Goal: Task Accomplishment & Management: Use online tool/utility

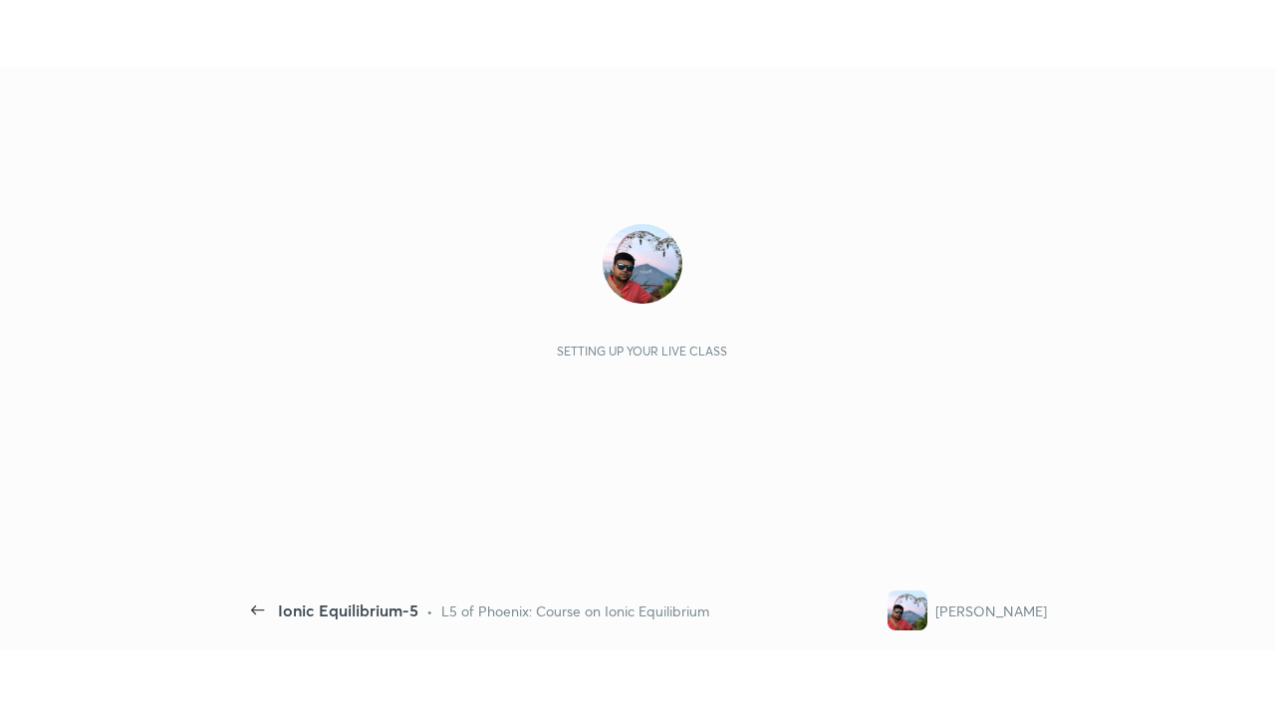
scroll to position [7, 1]
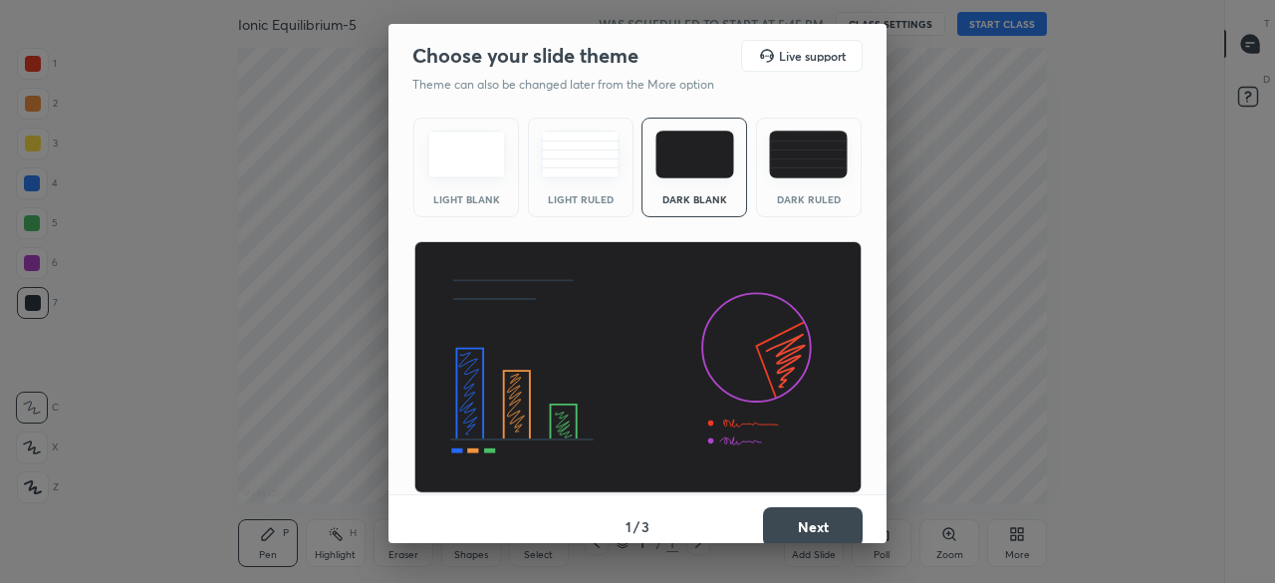
click at [803, 530] on button "Next" at bounding box center [813, 527] width 100 height 40
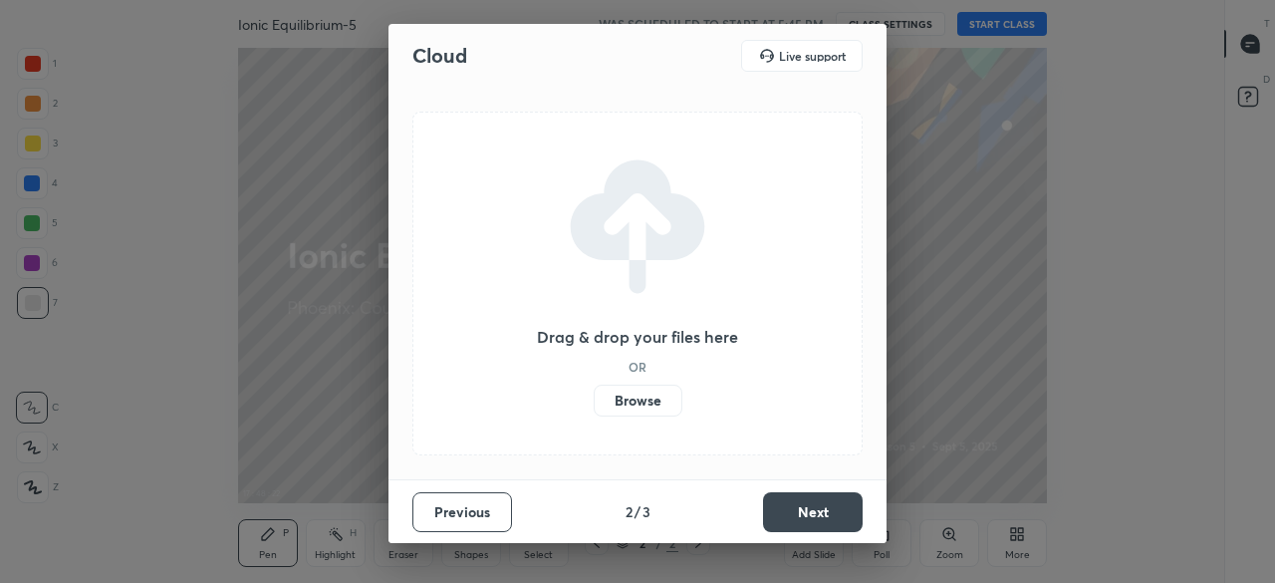
click at [647, 403] on label "Browse" at bounding box center [638, 401] width 89 height 32
click at [594, 403] on input "Browse" at bounding box center [594, 401] width 0 height 32
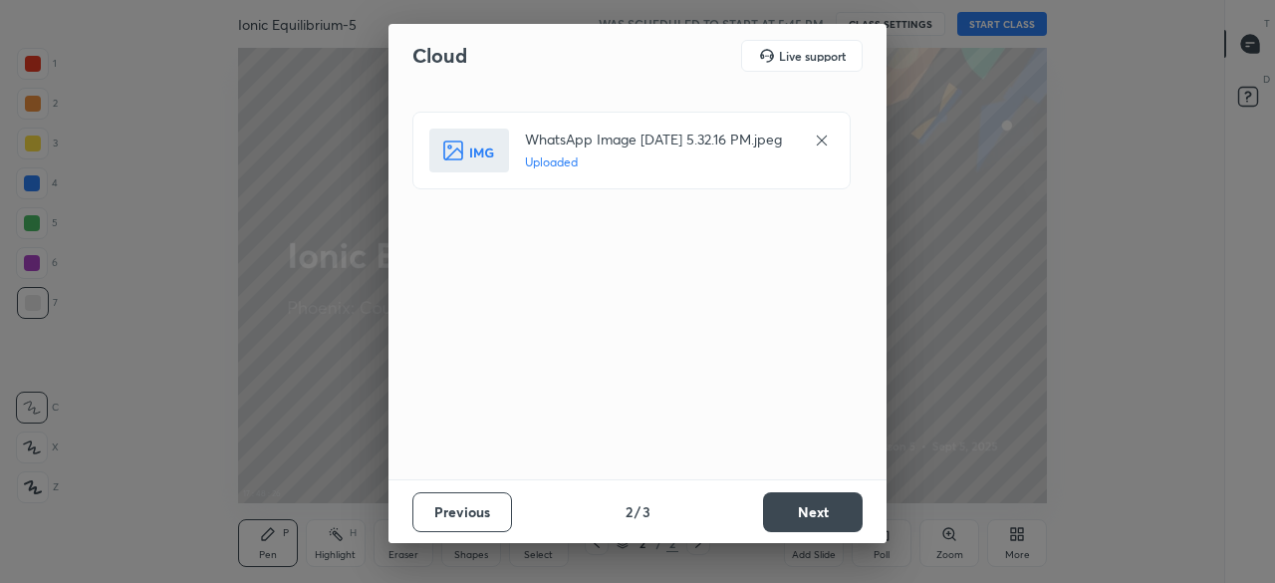
click at [820, 523] on button "Next" at bounding box center [813, 512] width 100 height 40
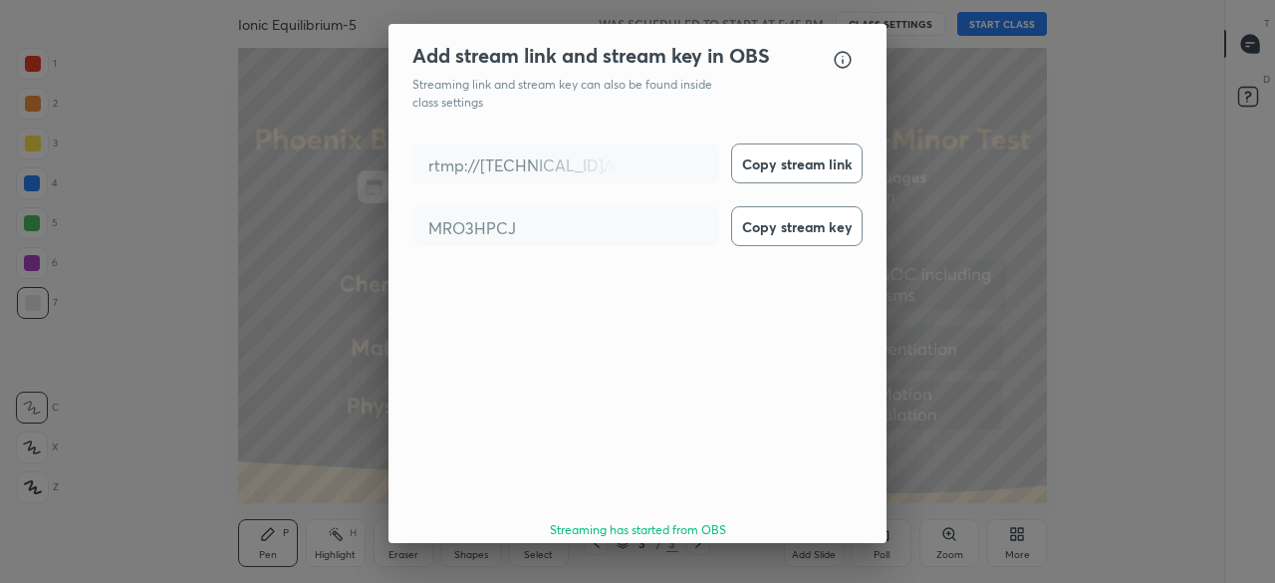
click at [827, 567] on button "Done" at bounding box center [813, 587] width 100 height 40
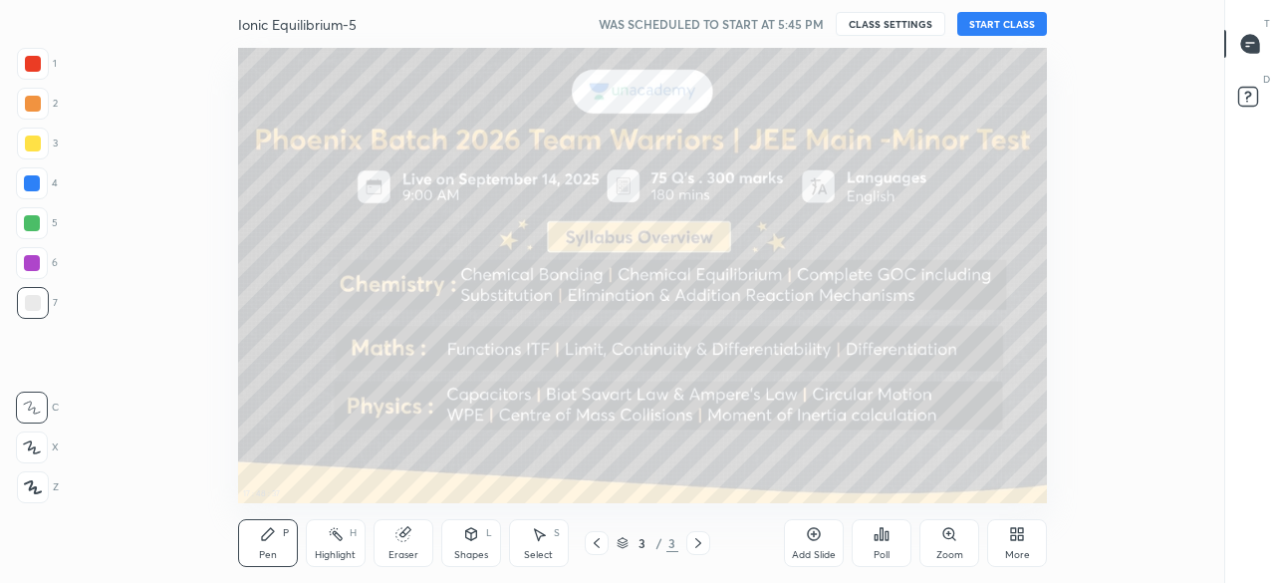
click at [1015, 20] on button "START CLASS" at bounding box center [1003, 24] width 90 height 24
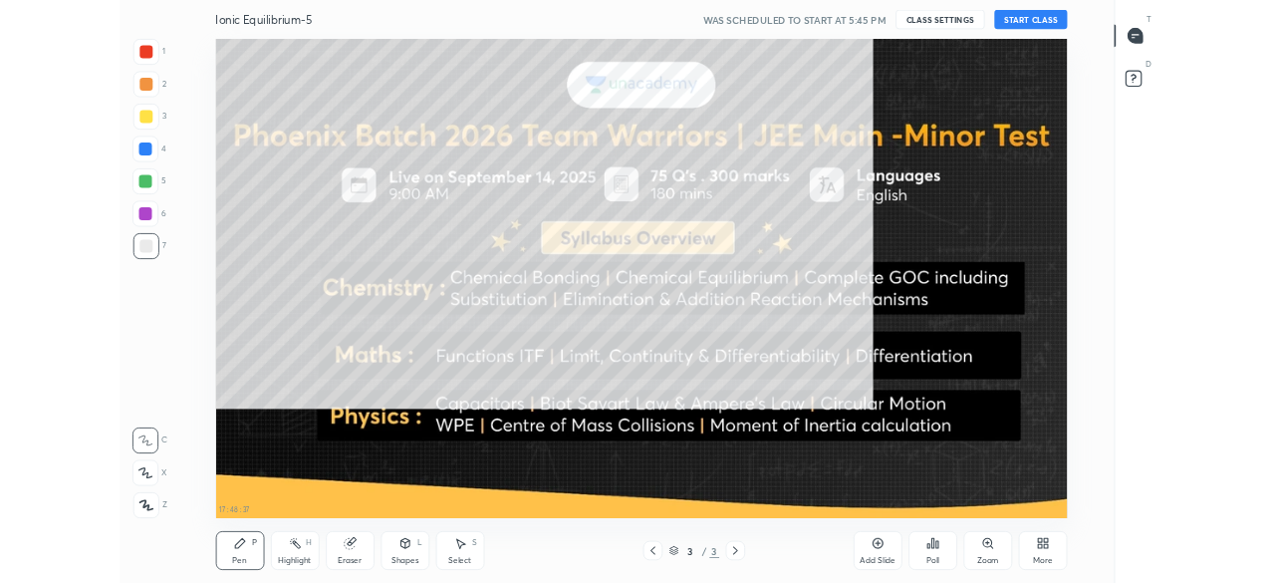
scroll to position [590, 1157]
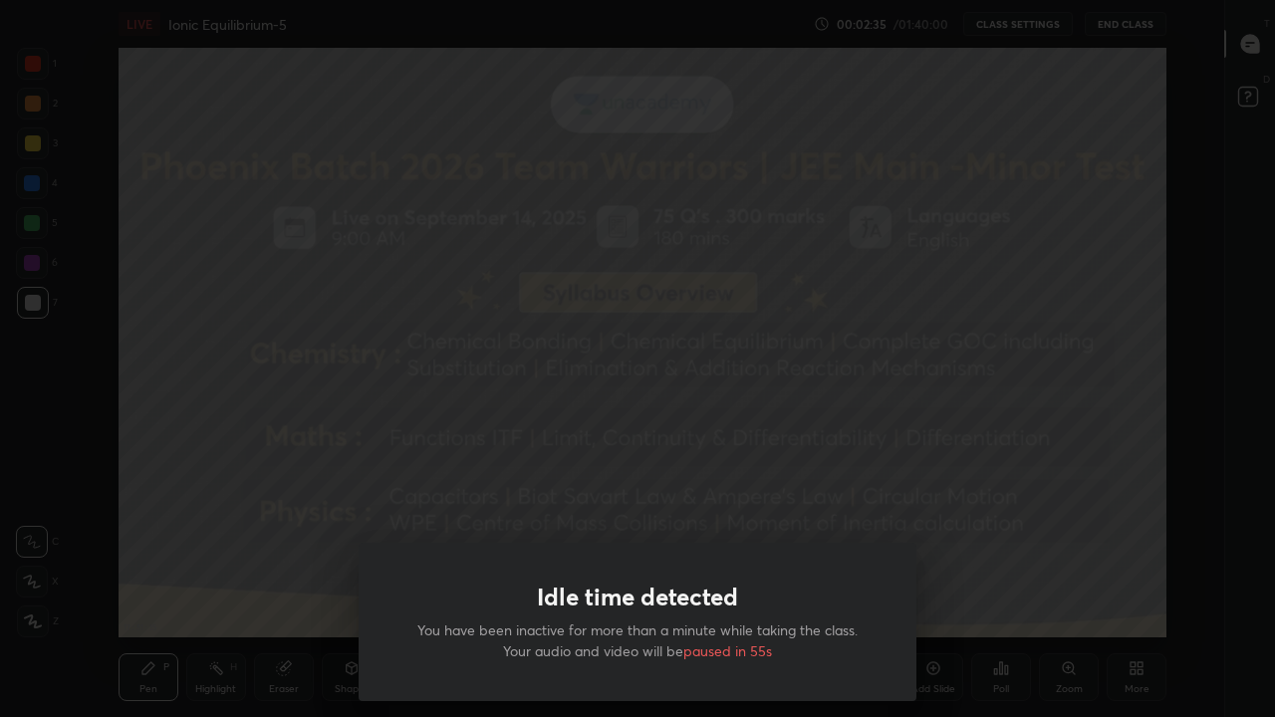
click at [659, 452] on div "Idle time detected You have been inactive for more than a minute while taking t…" at bounding box center [637, 358] width 1275 height 717
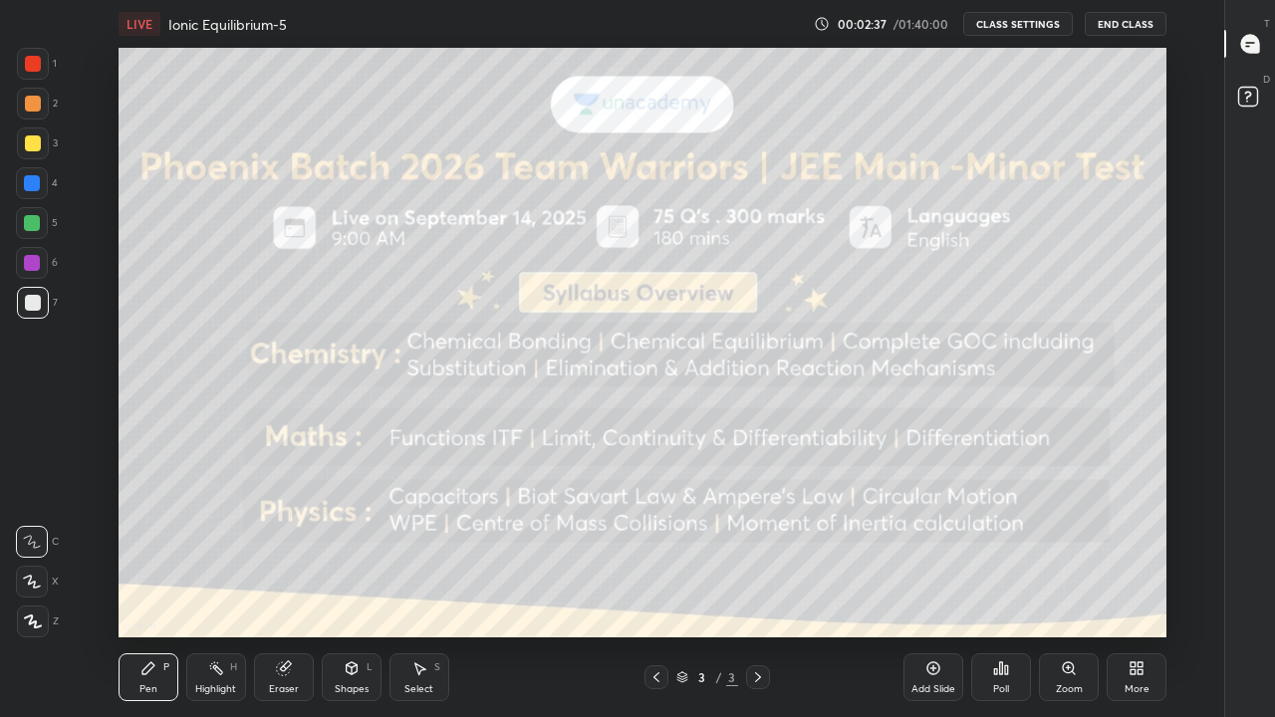
click at [932, 582] on icon at bounding box center [934, 669] width 13 height 13
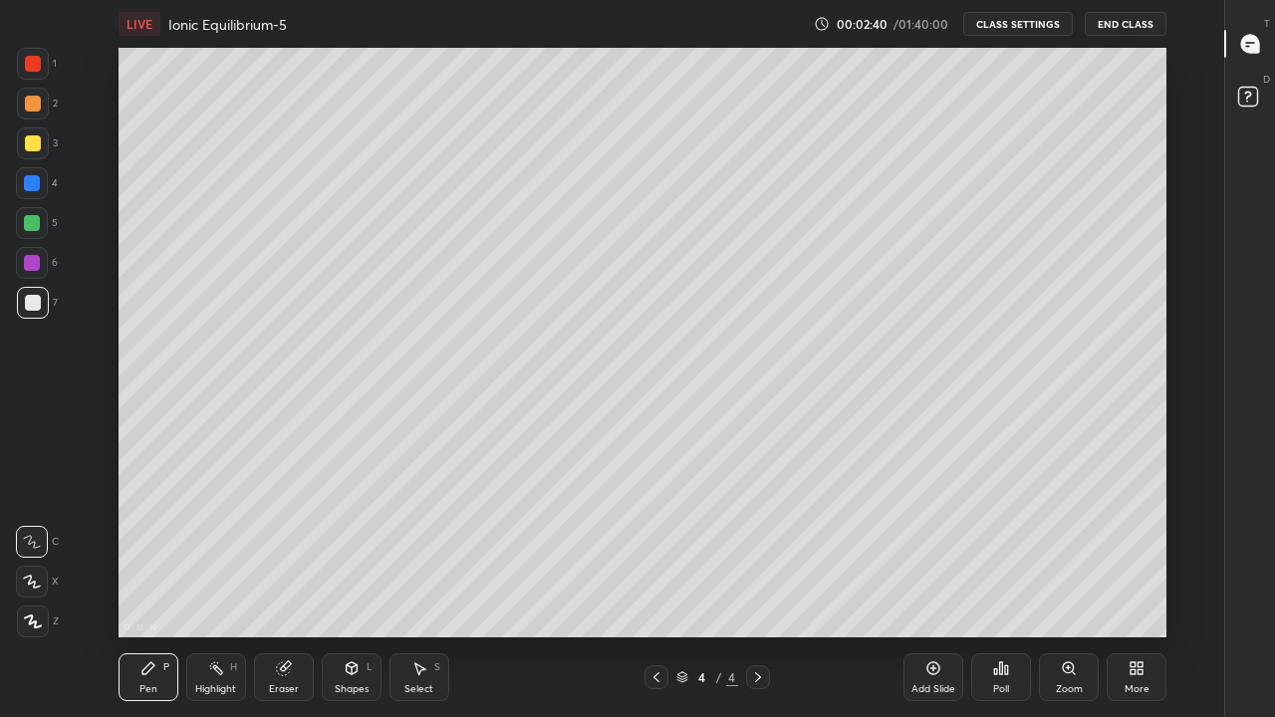
click at [41, 580] on icon at bounding box center [32, 582] width 18 height 14
click at [942, 582] on div "Add Slide" at bounding box center [934, 690] width 44 height 10
click at [293, 582] on div "Eraser" at bounding box center [284, 690] width 30 height 10
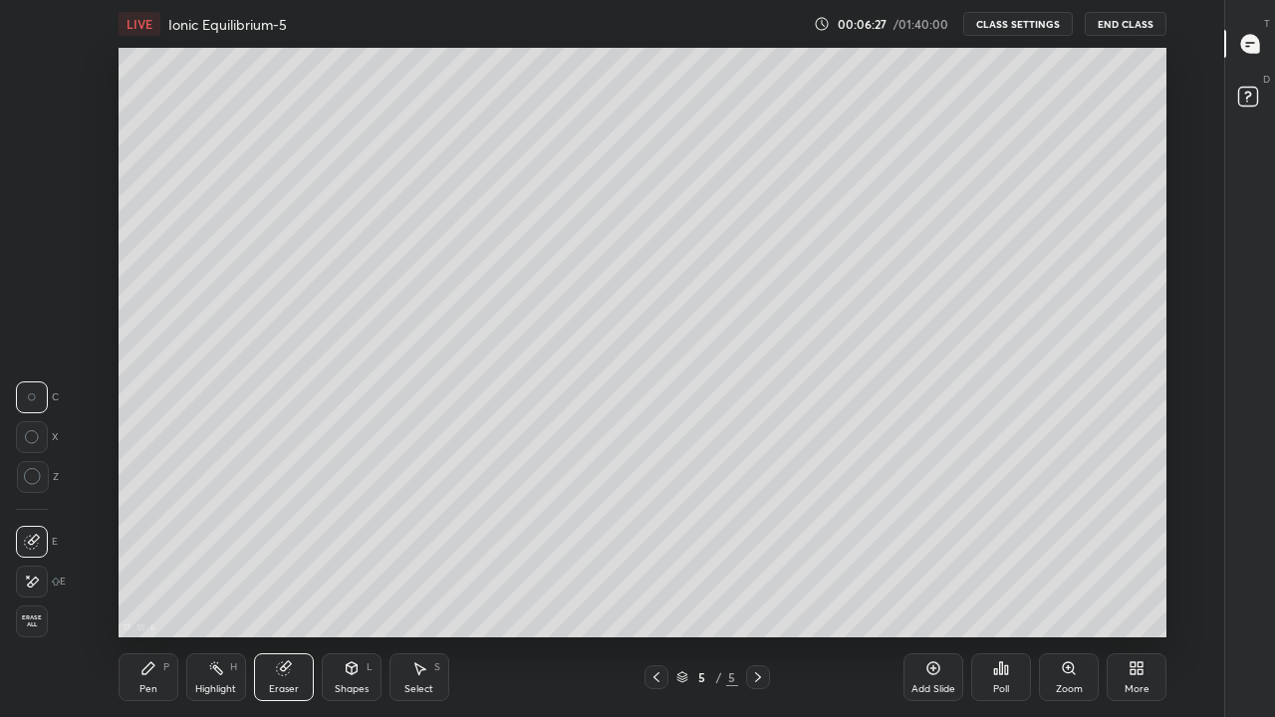
click at [36, 582] on icon at bounding box center [32, 582] width 16 height 17
click at [154, 582] on div "Pen P" at bounding box center [149, 678] width 60 height 48
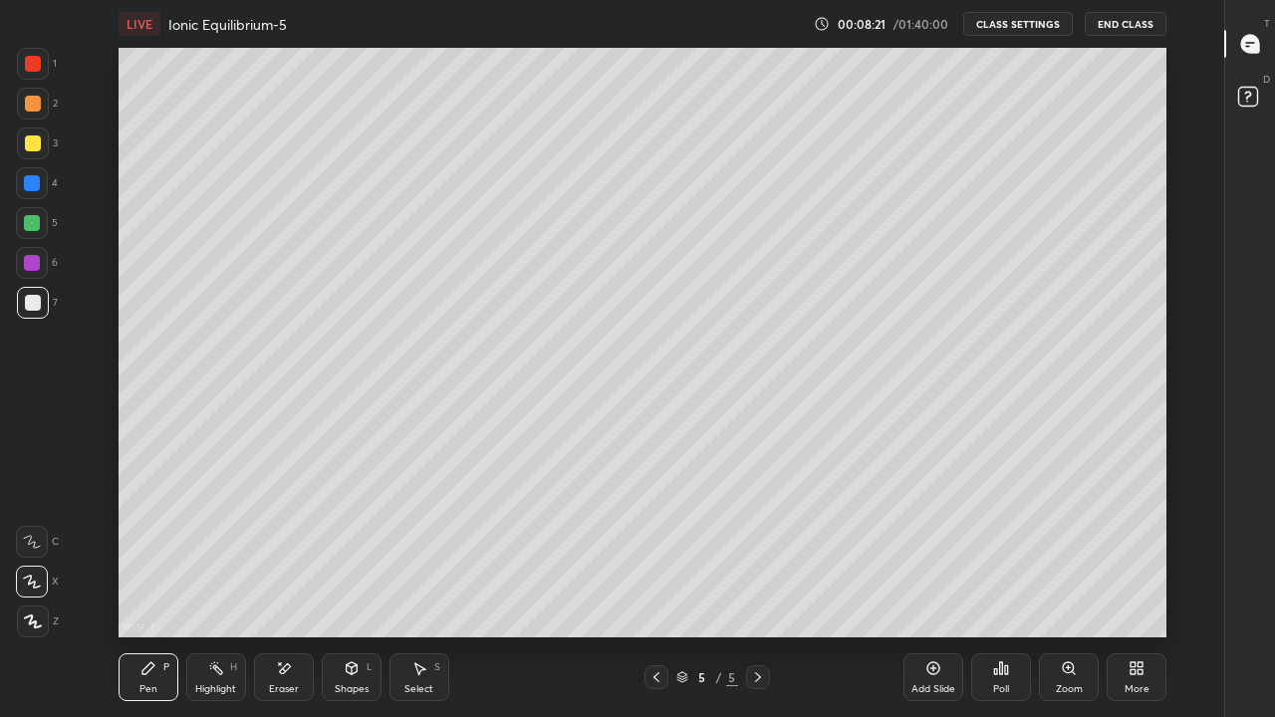
click at [30, 143] on div at bounding box center [33, 144] width 16 height 16
click at [933, 582] on div "Add Slide" at bounding box center [934, 678] width 60 height 48
click at [356, 582] on icon at bounding box center [352, 669] width 16 height 16
click at [289, 582] on icon at bounding box center [284, 669] width 16 height 17
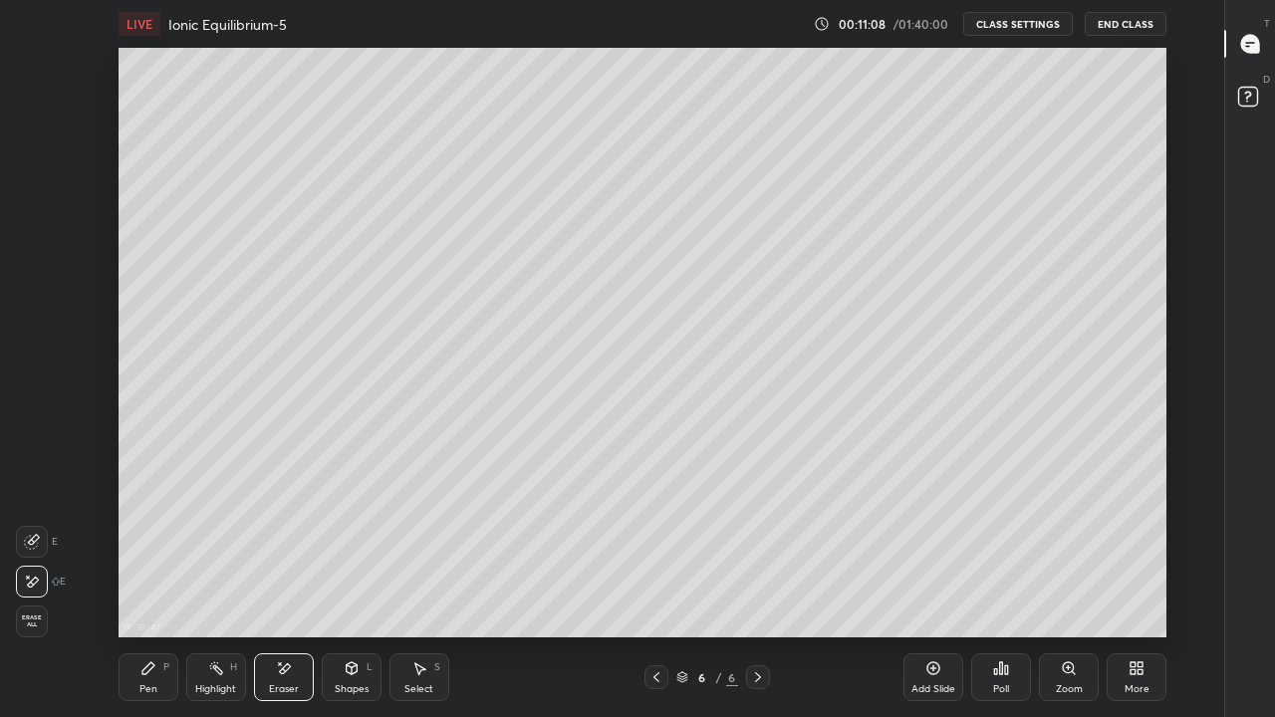
click at [154, 582] on div "Pen P" at bounding box center [149, 678] width 60 height 48
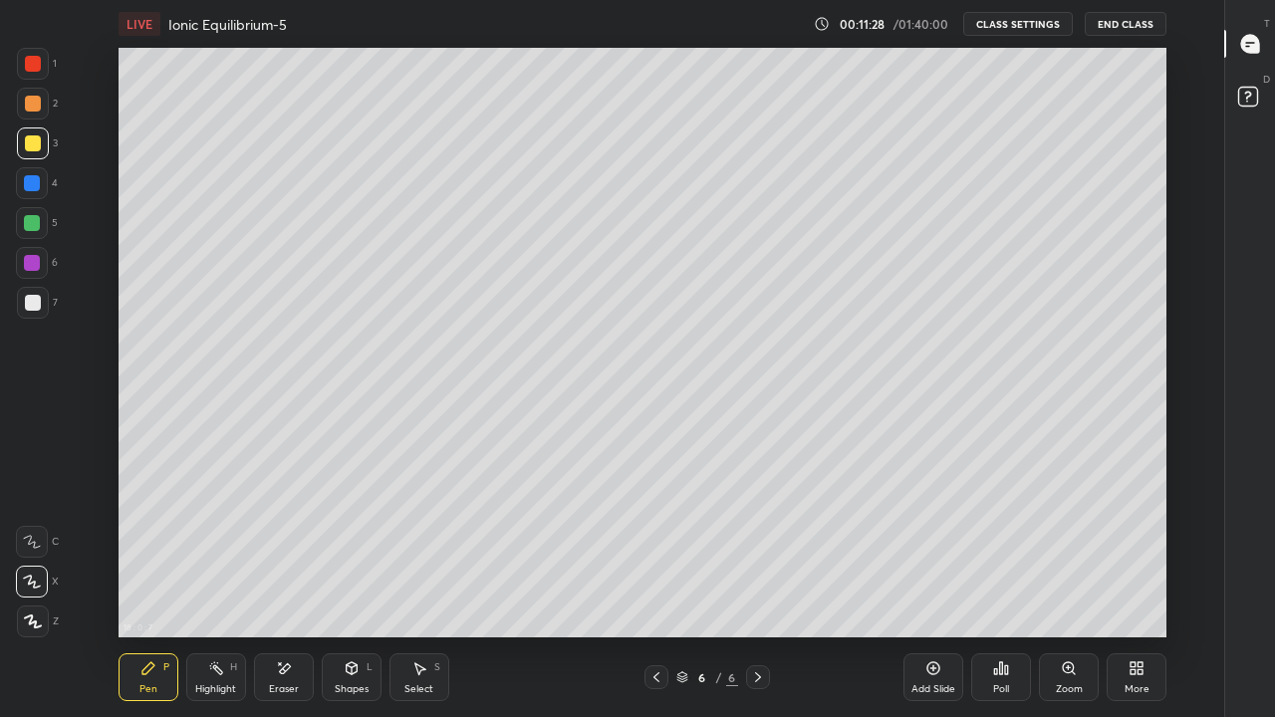
click at [303, 582] on div "Eraser" at bounding box center [284, 678] width 60 height 48
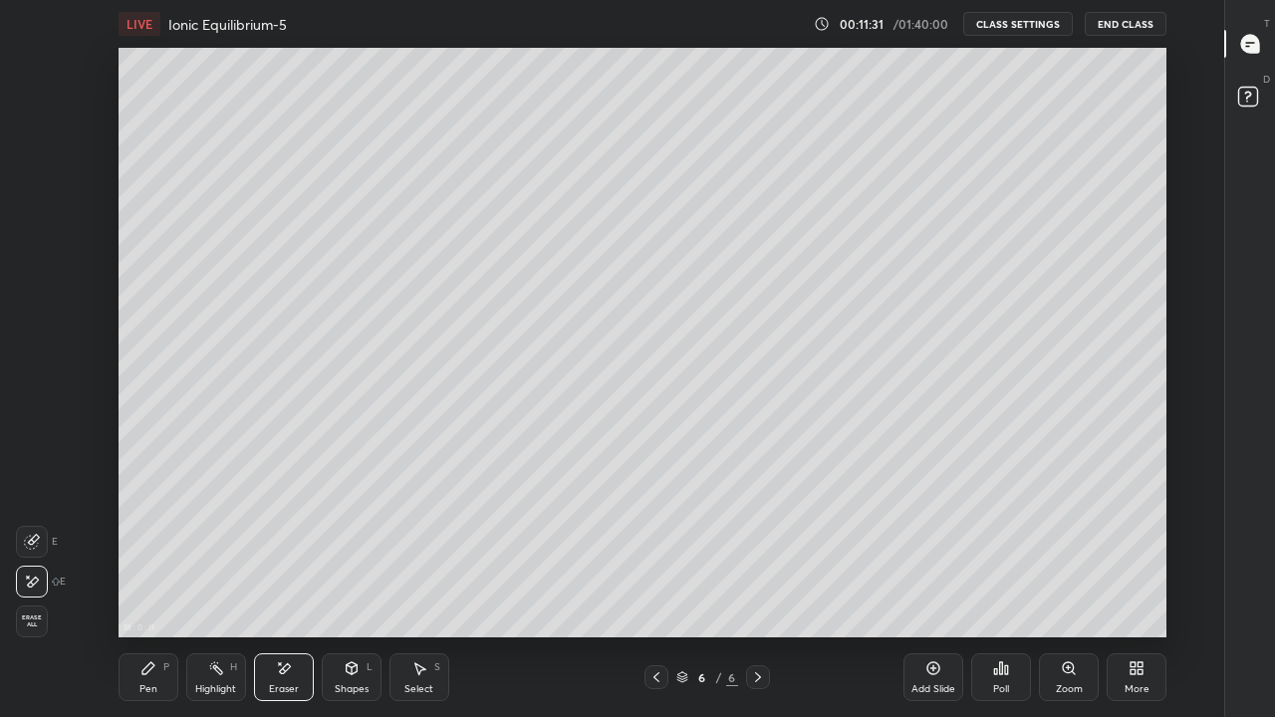
click at [157, 582] on div "Pen P" at bounding box center [149, 678] width 60 height 48
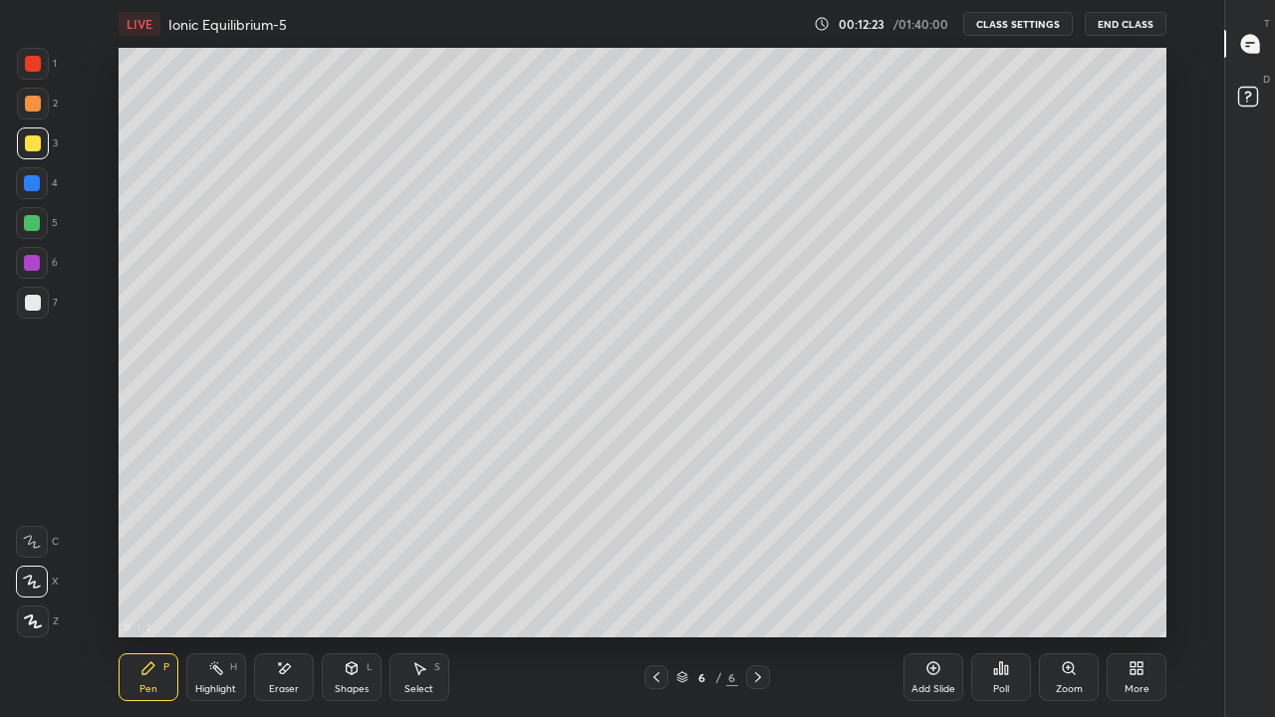
click at [21, 222] on div at bounding box center [32, 223] width 32 height 32
click at [294, 582] on div "Eraser" at bounding box center [284, 678] width 60 height 48
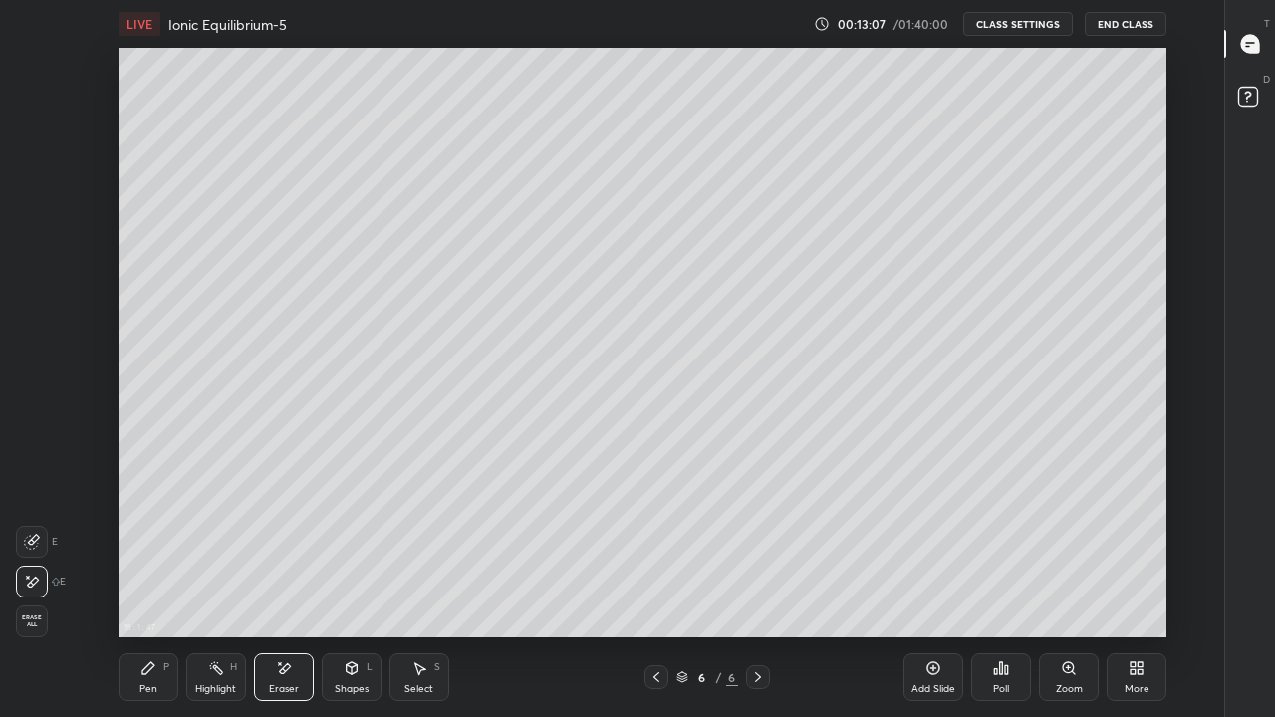
click at [163, 582] on div "P" at bounding box center [166, 668] width 6 height 10
click at [656, 582] on icon at bounding box center [657, 678] width 16 height 16
click at [424, 582] on div "Select S" at bounding box center [420, 678] width 60 height 48
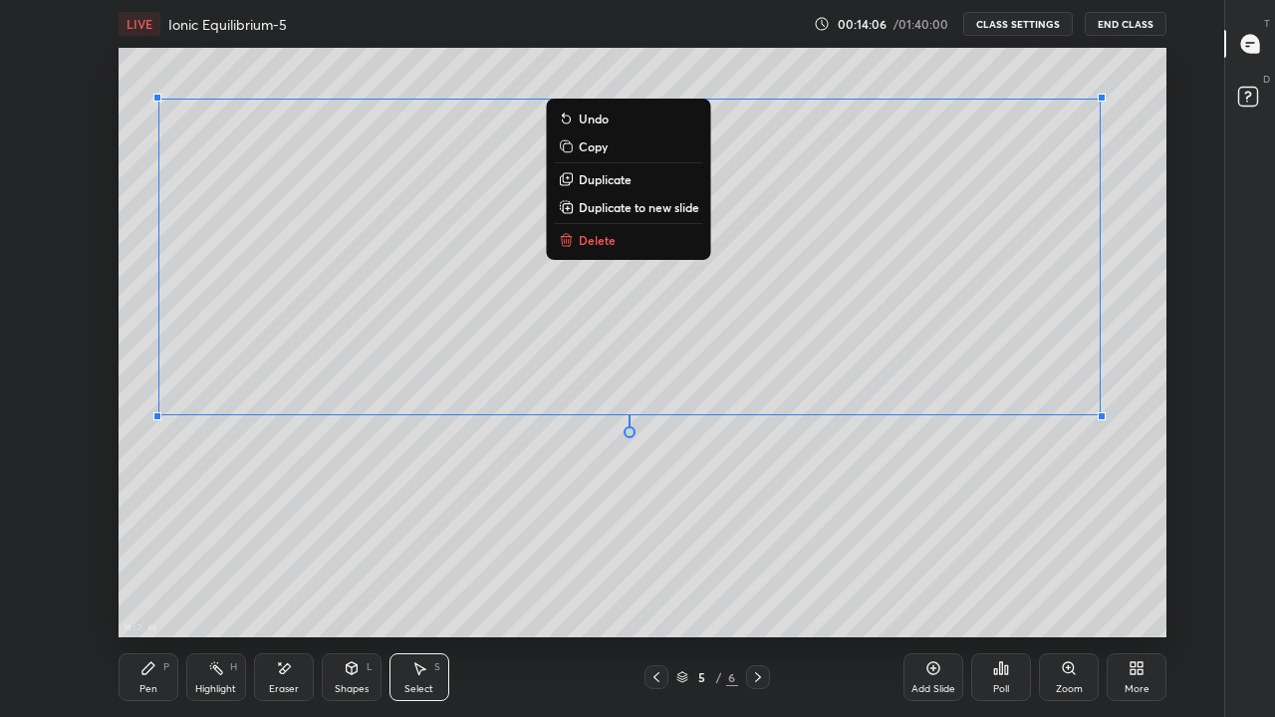
click at [606, 149] on p "Copy" at bounding box center [593, 146] width 29 height 16
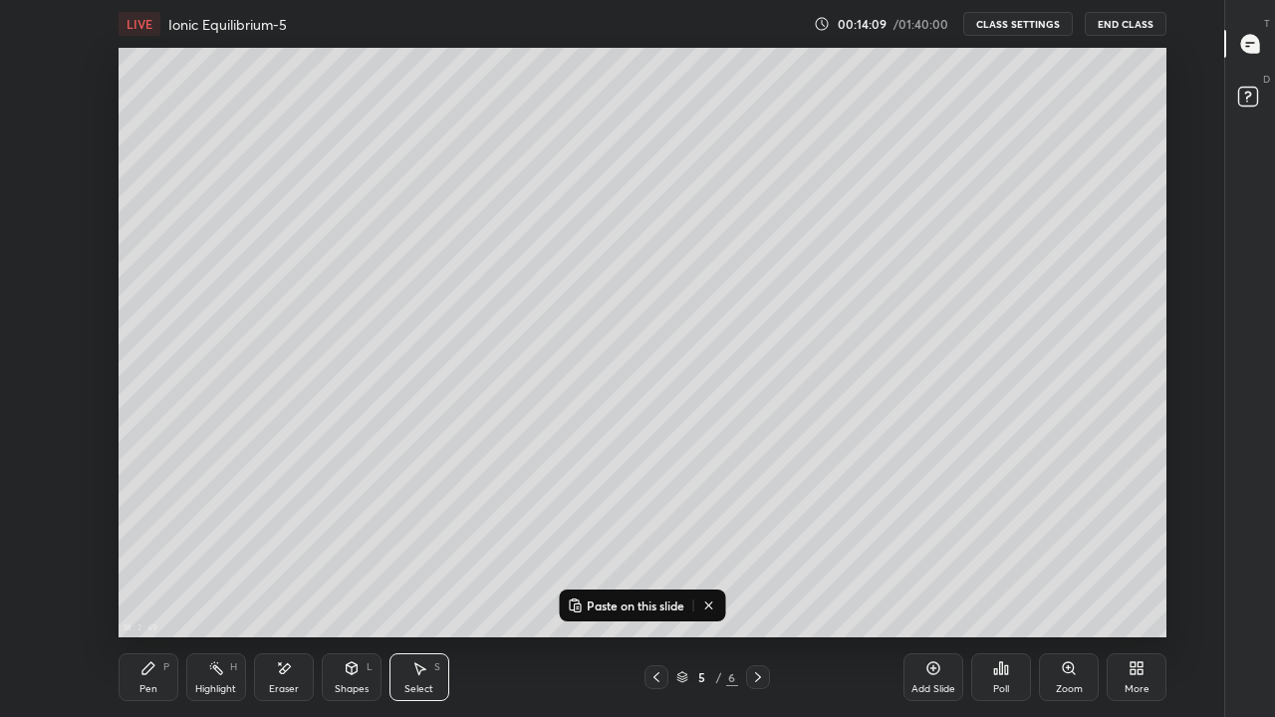
click at [757, 582] on icon at bounding box center [758, 678] width 16 height 16
click at [758, 582] on icon at bounding box center [758, 678] width 16 height 16
click at [944, 582] on div "Add Slide" at bounding box center [934, 678] width 60 height 48
click at [635, 582] on p "Paste on this slide" at bounding box center [636, 606] width 98 height 16
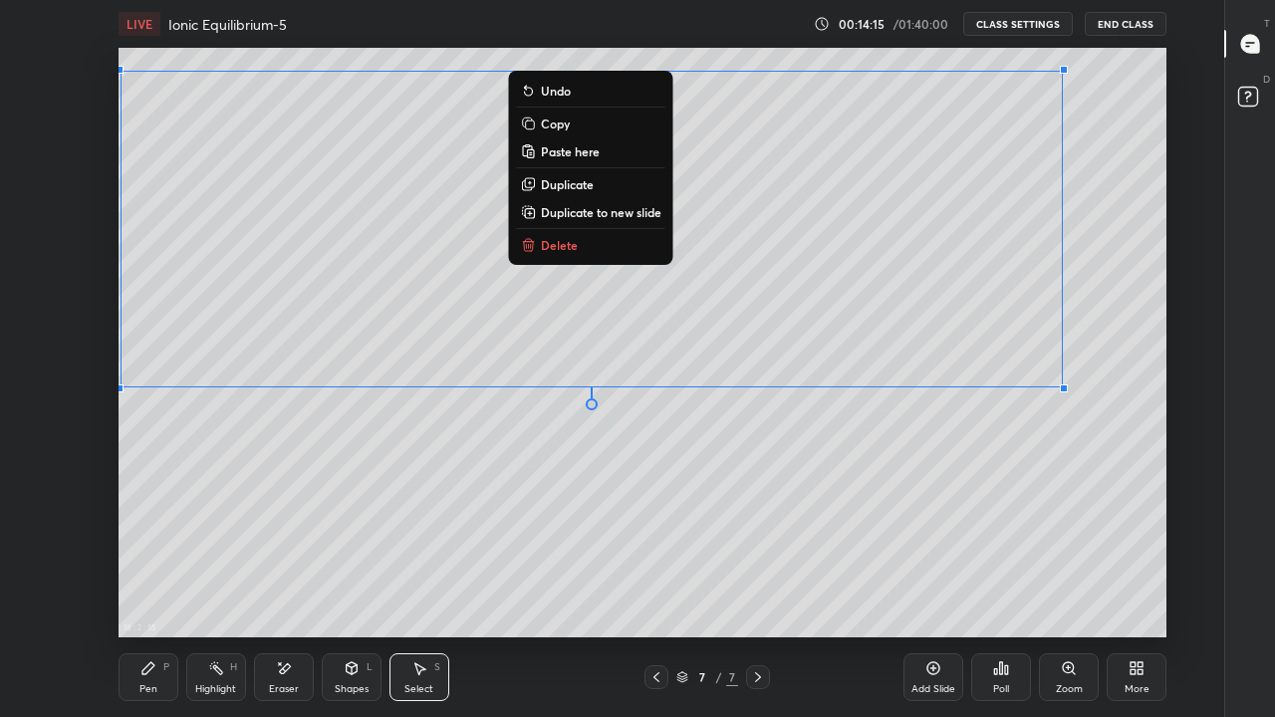
click at [518, 430] on div "0 ° Undo Copy Paste here Duplicate Duplicate to new slide Delete" at bounding box center [643, 343] width 1048 height 590
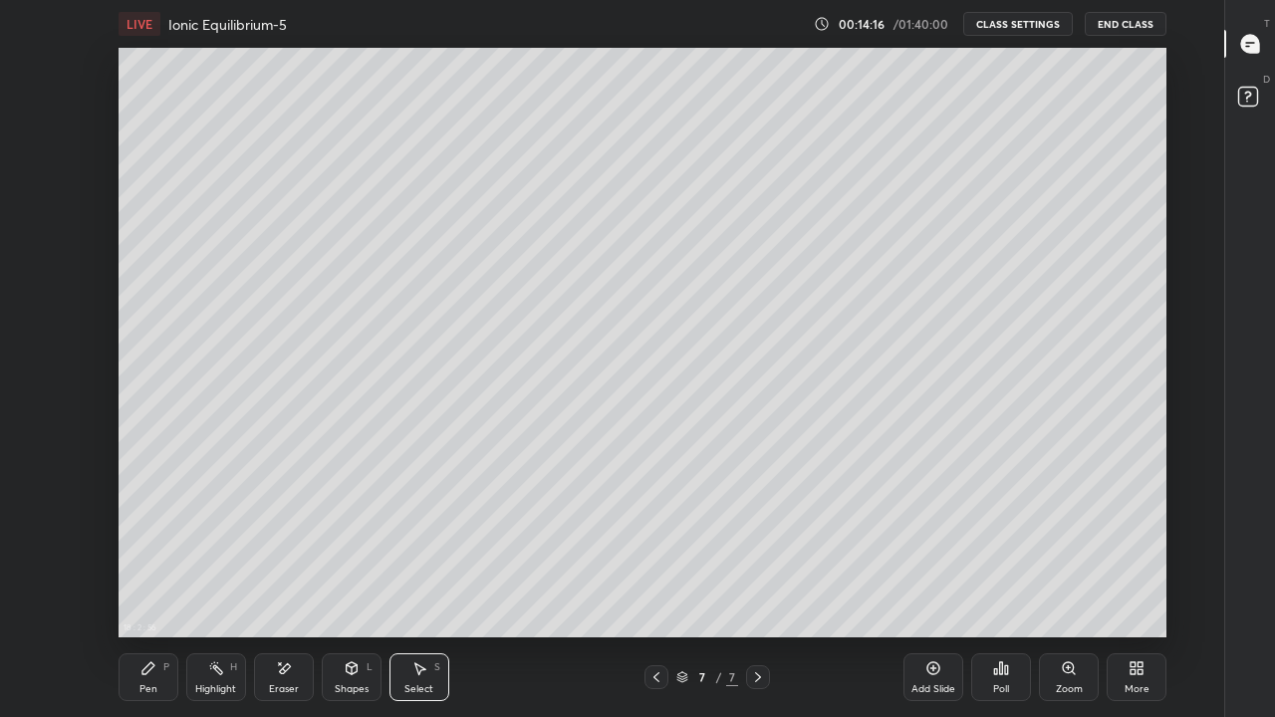
click at [292, 582] on div "Eraser" at bounding box center [284, 678] width 60 height 48
click at [656, 582] on icon at bounding box center [657, 678] width 16 height 16
click at [757, 582] on icon at bounding box center [758, 678] width 16 height 16
click at [151, 582] on icon at bounding box center [148, 669] width 16 height 16
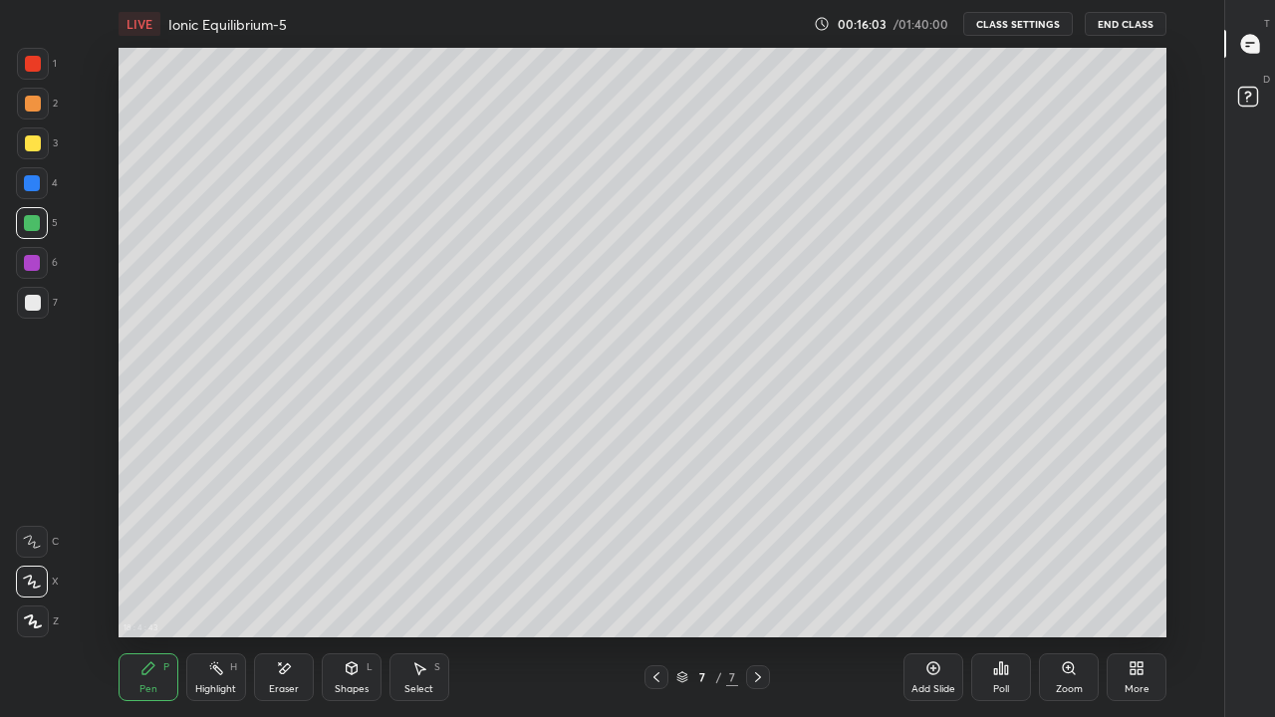
click at [294, 582] on div "Eraser" at bounding box center [284, 678] width 60 height 48
click at [156, 582] on div "Pen P" at bounding box center [149, 678] width 60 height 48
click at [33, 144] on div at bounding box center [33, 144] width 16 height 16
click at [928, 582] on div "Add Slide" at bounding box center [934, 690] width 44 height 10
click at [40, 295] on div at bounding box center [33, 303] width 32 height 32
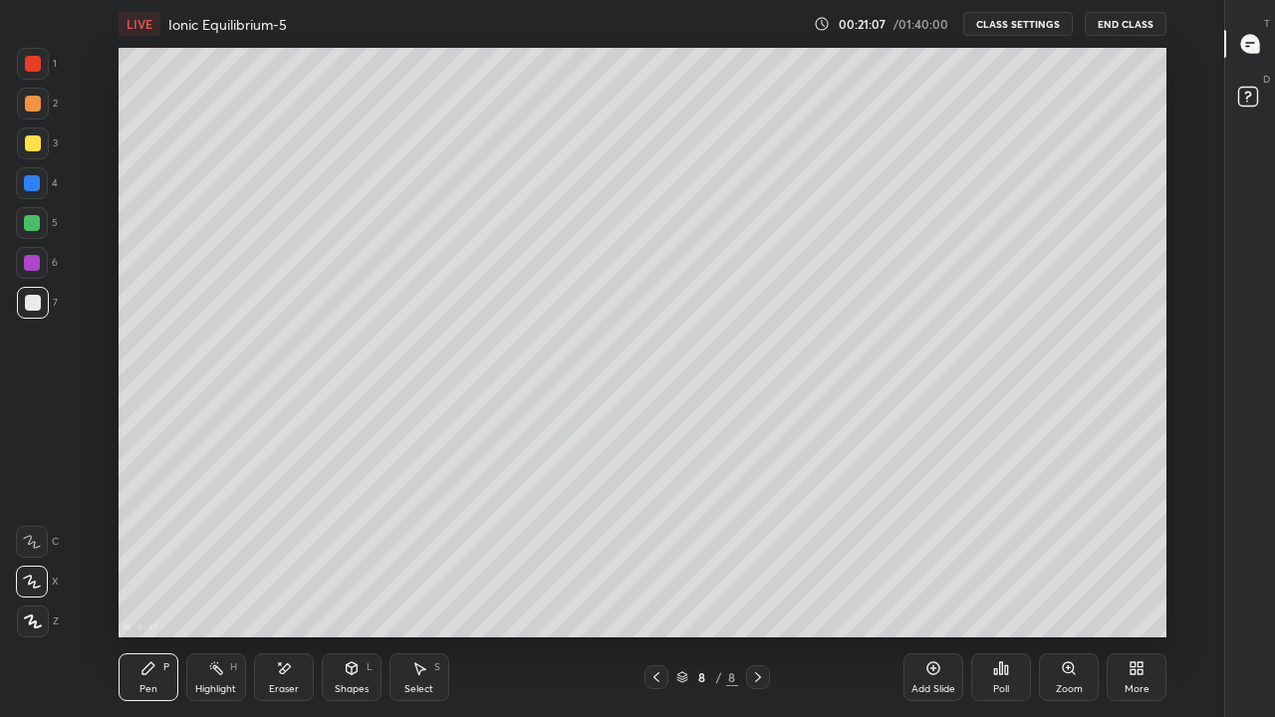
click at [36, 148] on div at bounding box center [33, 144] width 16 height 16
click at [932, 582] on div "Add Slide" at bounding box center [934, 678] width 60 height 48
click at [36, 303] on div at bounding box center [33, 303] width 16 height 16
click at [39, 144] on div at bounding box center [33, 144] width 16 height 16
click at [26, 303] on div at bounding box center [33, 303] width 16 height 16
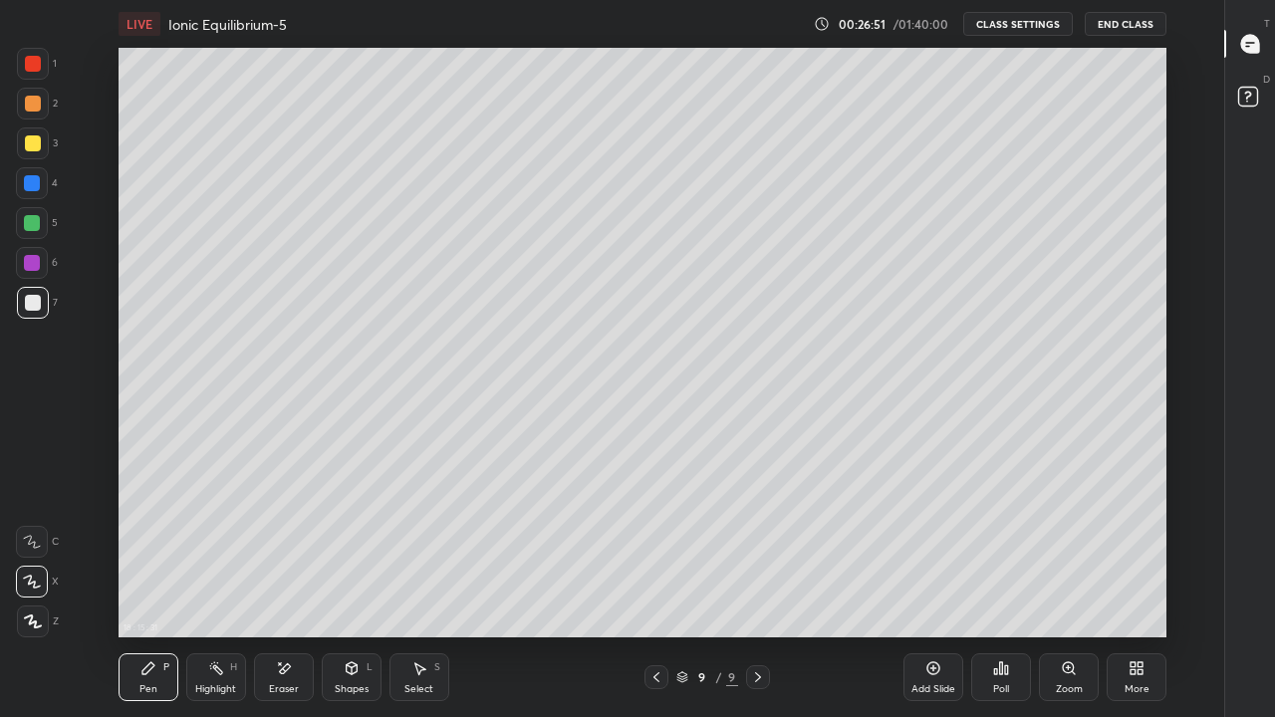
click at [37, 140] on div at bounding box center [33, 144] width 16 height 16
click at [293, 582] on div "Eraser" at bounding box center [284, 678] width 60 height 48
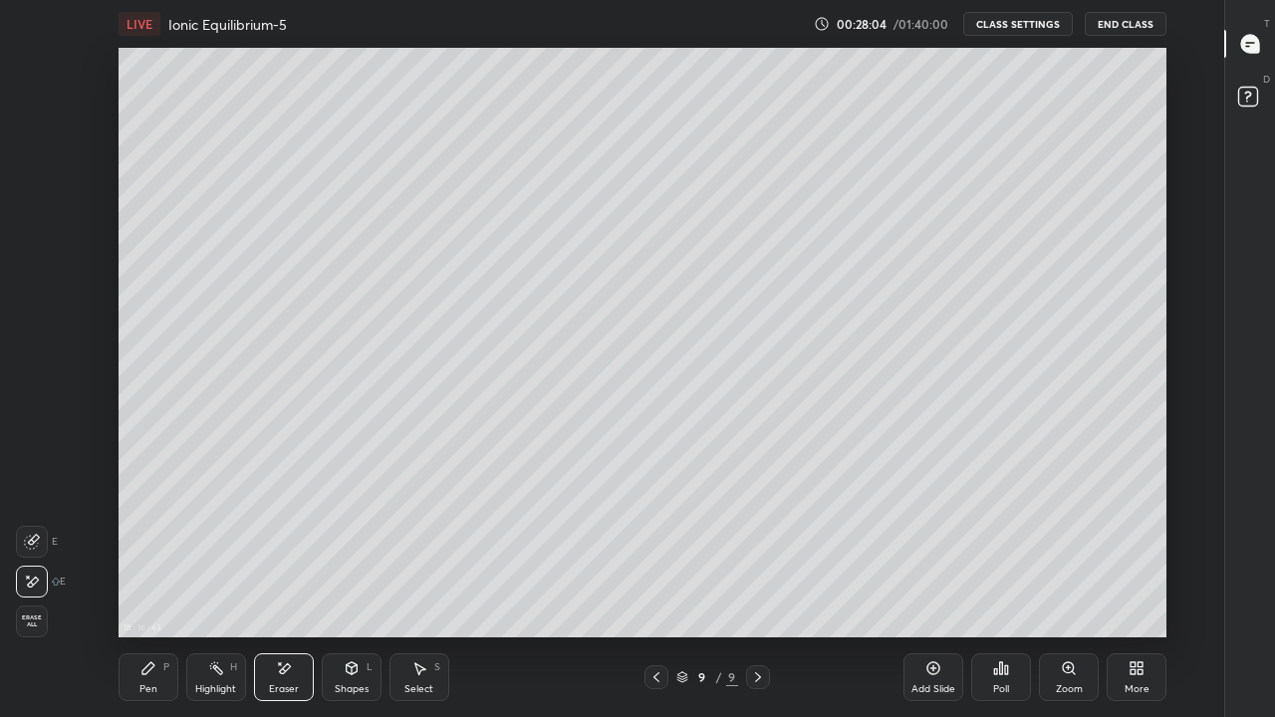
click at [147, 582] on div "Pen" at bounding box center [148, 690] width 18 height 10
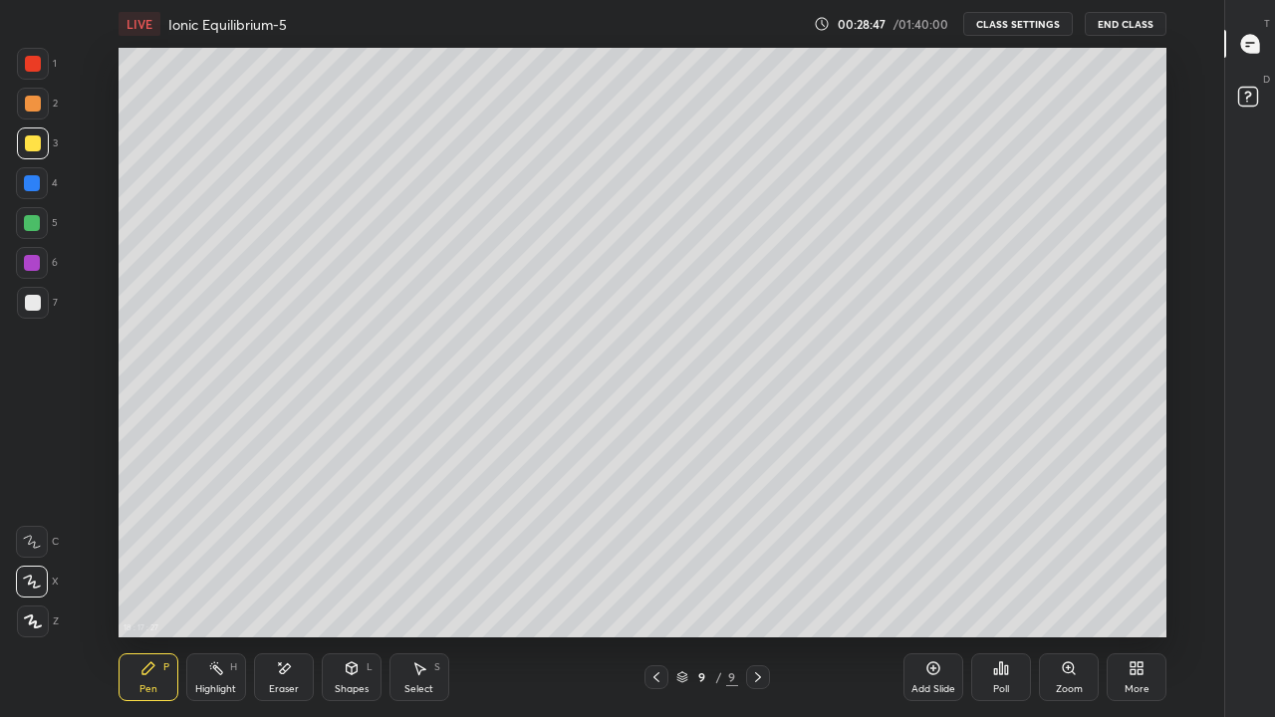
click at [37, 227] on div at bounding box center [32, 223] width 16 height 16
click at [38, 544] on icon at bounding box center [32, 542] width 18 height 14
click at [291, 582] on div "Eraser" at bounding box center [284, 690] width 30 height 10
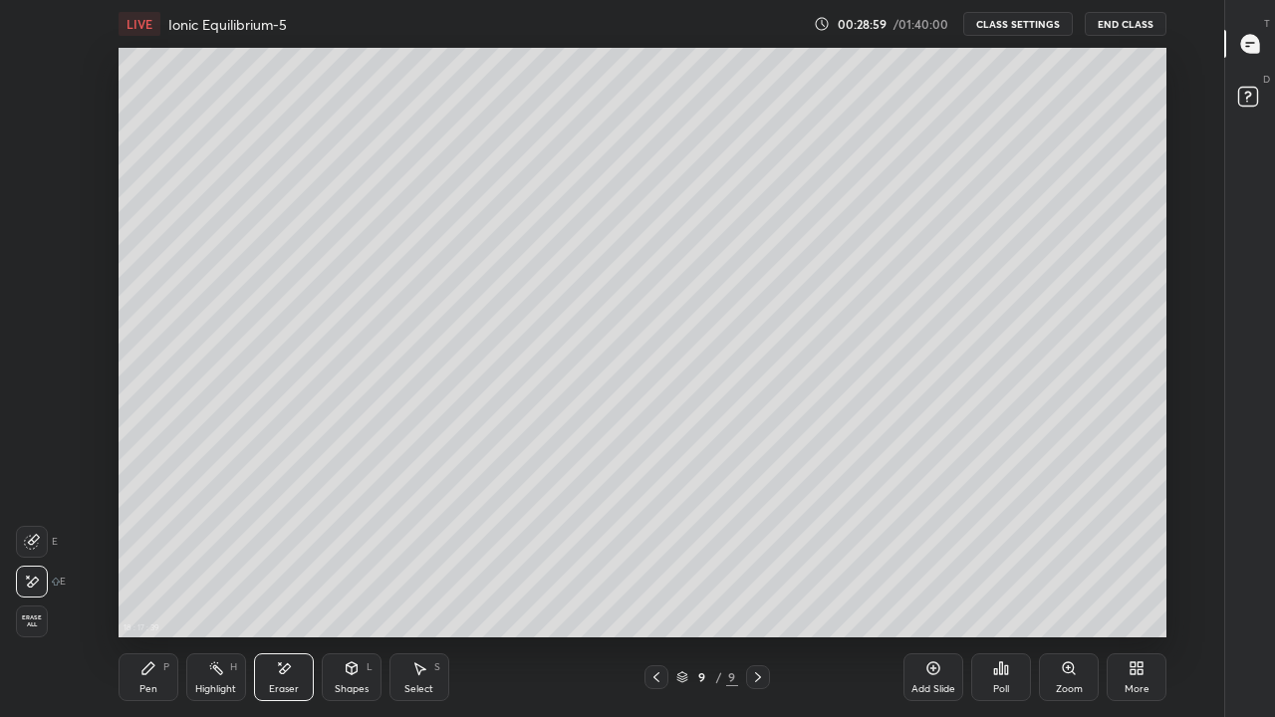
click at [154, 582] on div "Pen P" at bounding box center [149, 678] width 60 height 48
click at [936, 582] on div "Add Slide" at bounding box center [934, 678] width 60 height 48
click at [29, 582] on icon at bounding box center [32, 582] width 18 height 14
click at [38, 304] on div at bounding box center [33, 303] width 16 height 16
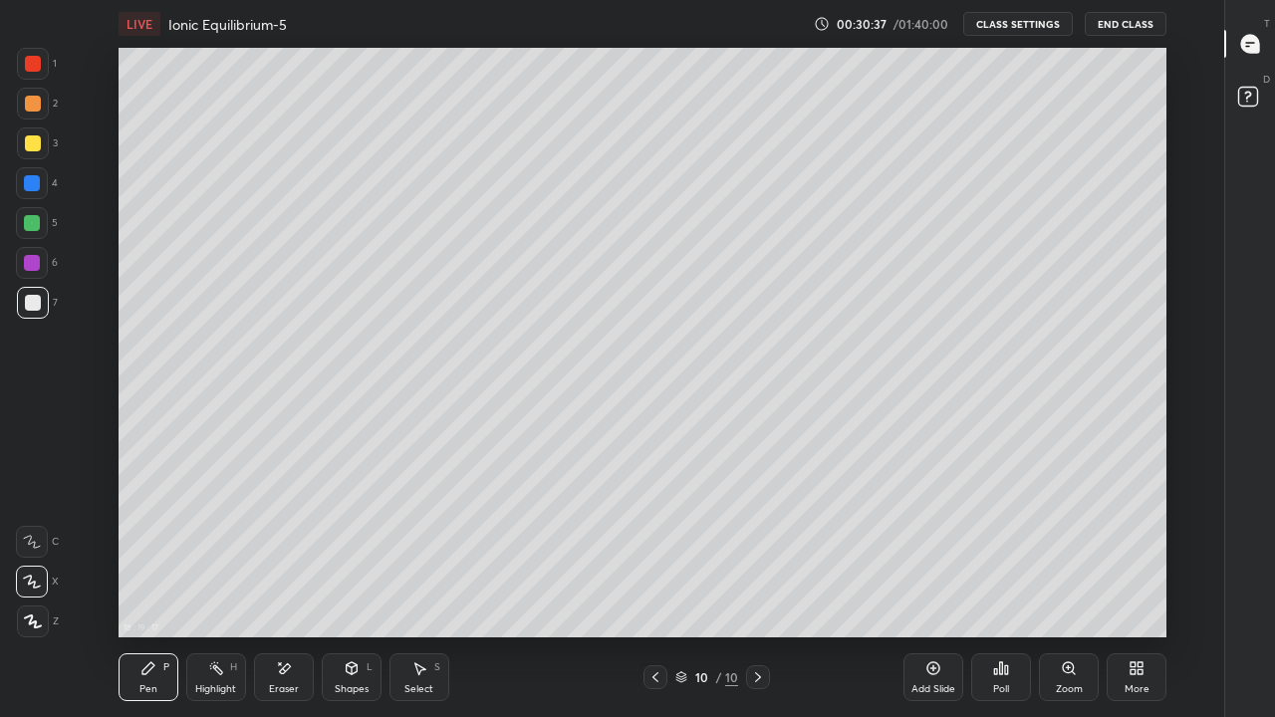
click at [298, 582] on div "Eraser" at bounding box center [284, 678] width 60 height 48
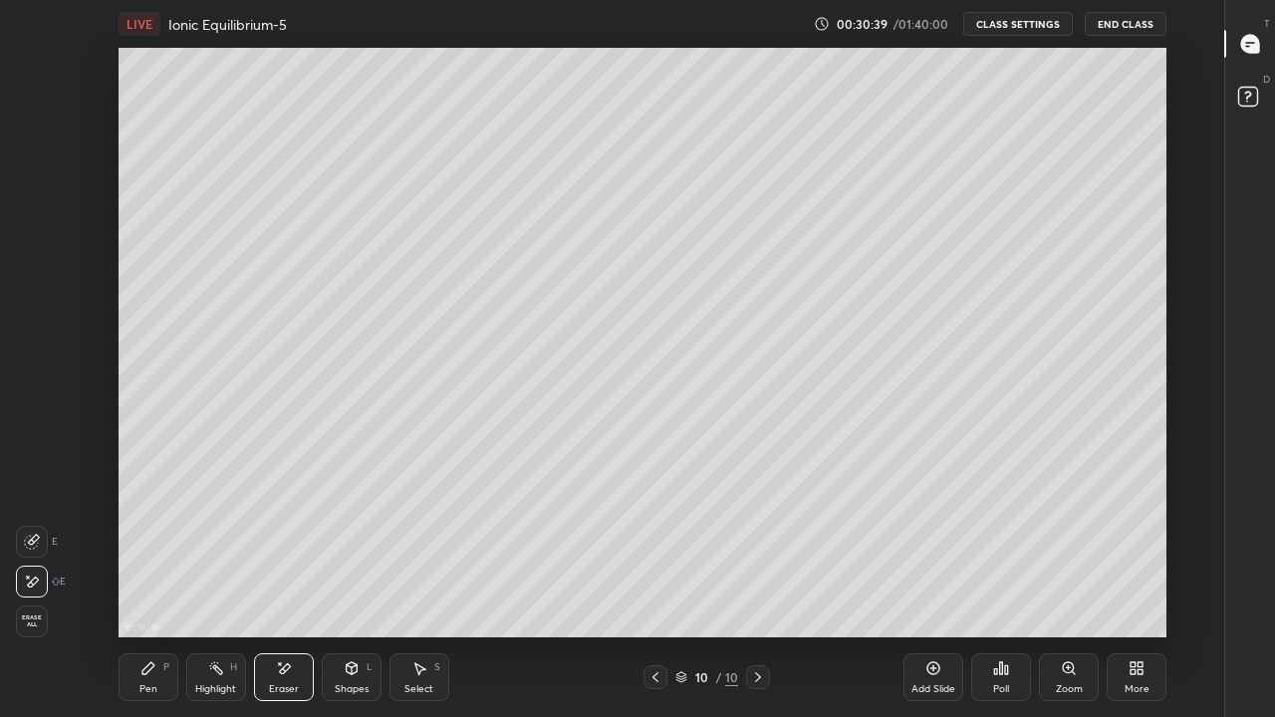
click at [157, 582] on div "Pen P" at bounding box center [149, 678] width 60 height 48
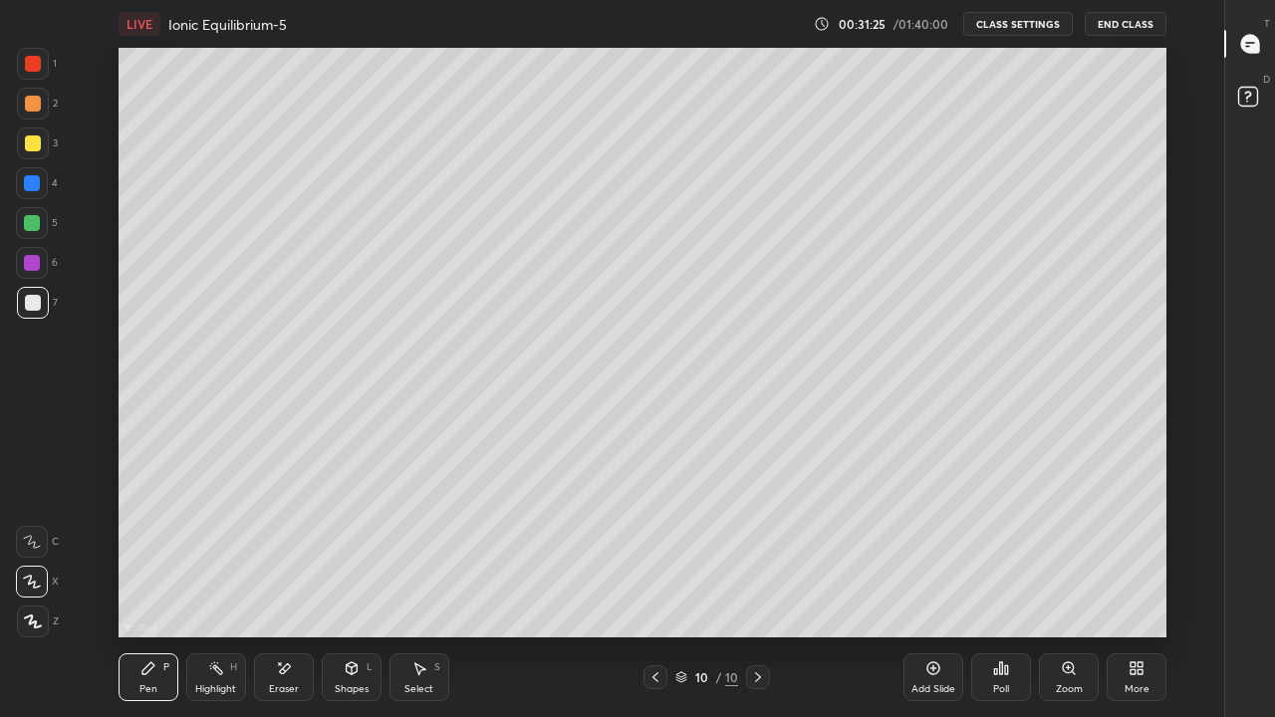
click at [40, 142] on div at bounding box center [33, 144] width 32 height 32
click at [934, 582] on icon at bounding box center [934, 669] width 16 height 16
click at [35, 219] on div at bounding box center [32, 223] width 16 height 16
click at [38, 306] on div at bounding box center [33, 303] width 16 height 16
click at [298, 582] on div "Eraser" at bounding box center [284, 678] width 60 height 48
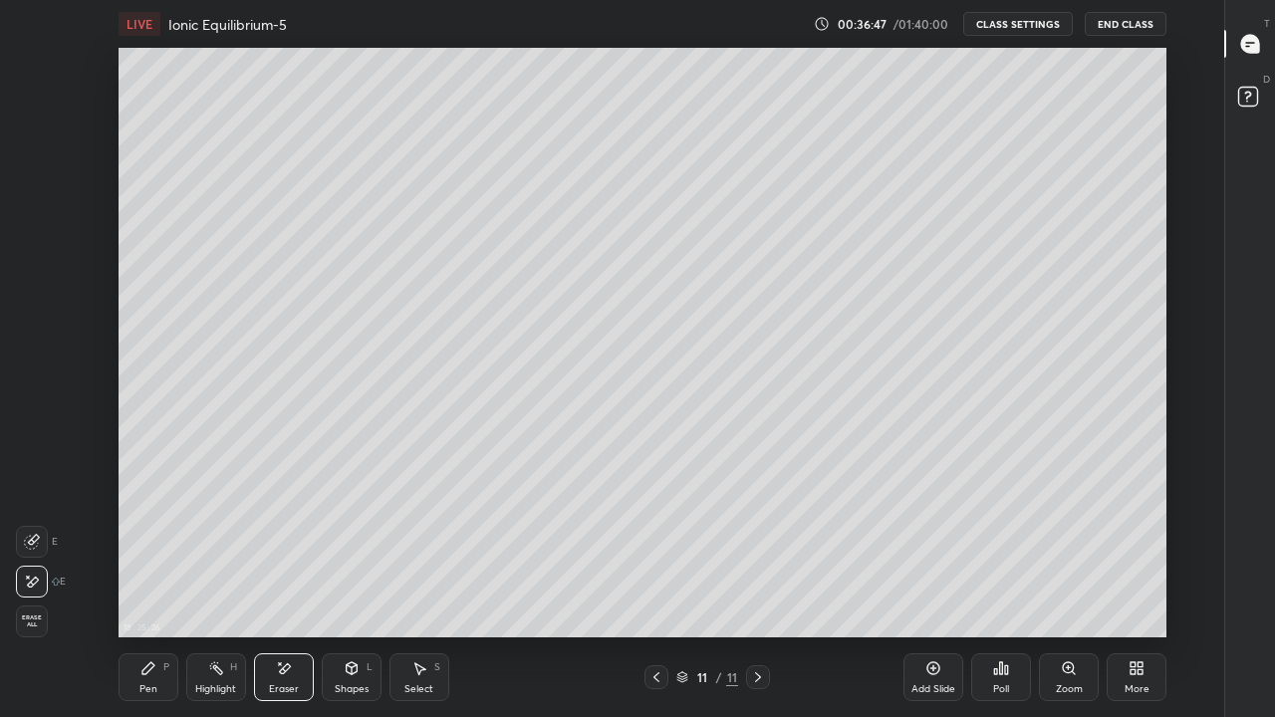
click at [159, 582] on div "Pen P" at bounding box center [149, 678] width 60 height 48
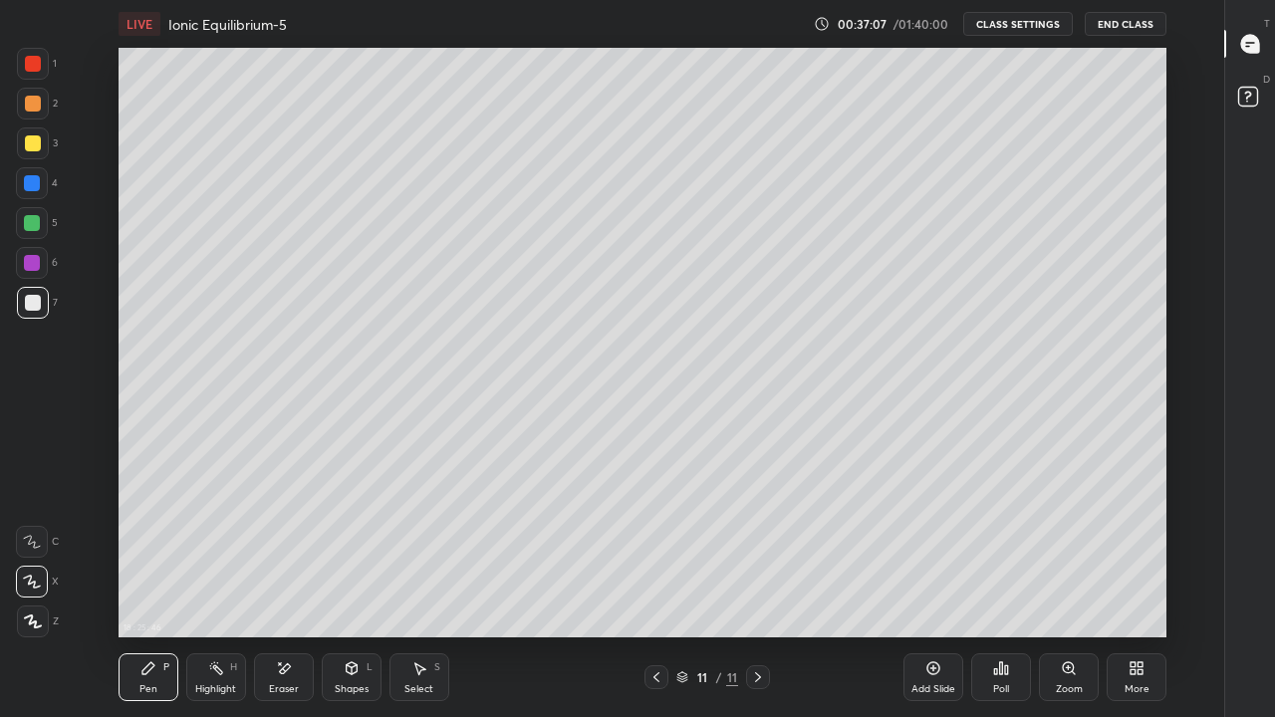
click at [289, 582] on icon at bounding box center [284, 669] width 16 height 17
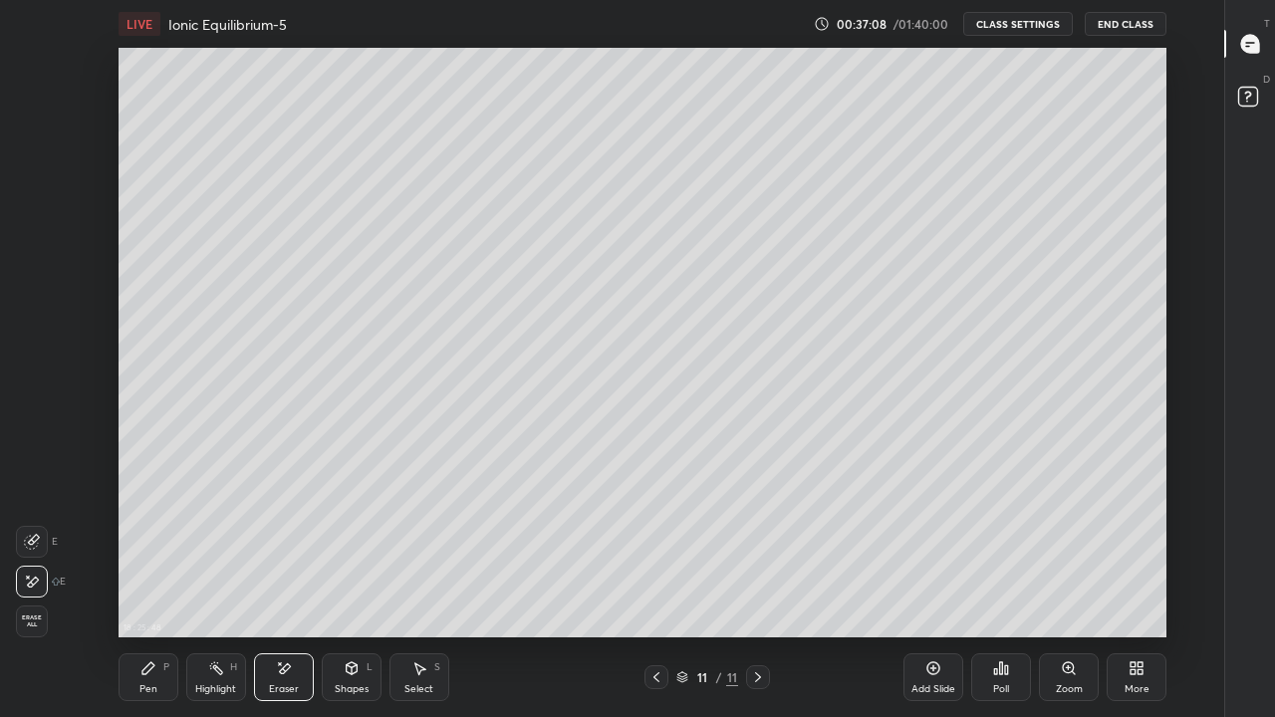
click at [148, 582] on icon at bounding box center [148, 669] width 16 height 16
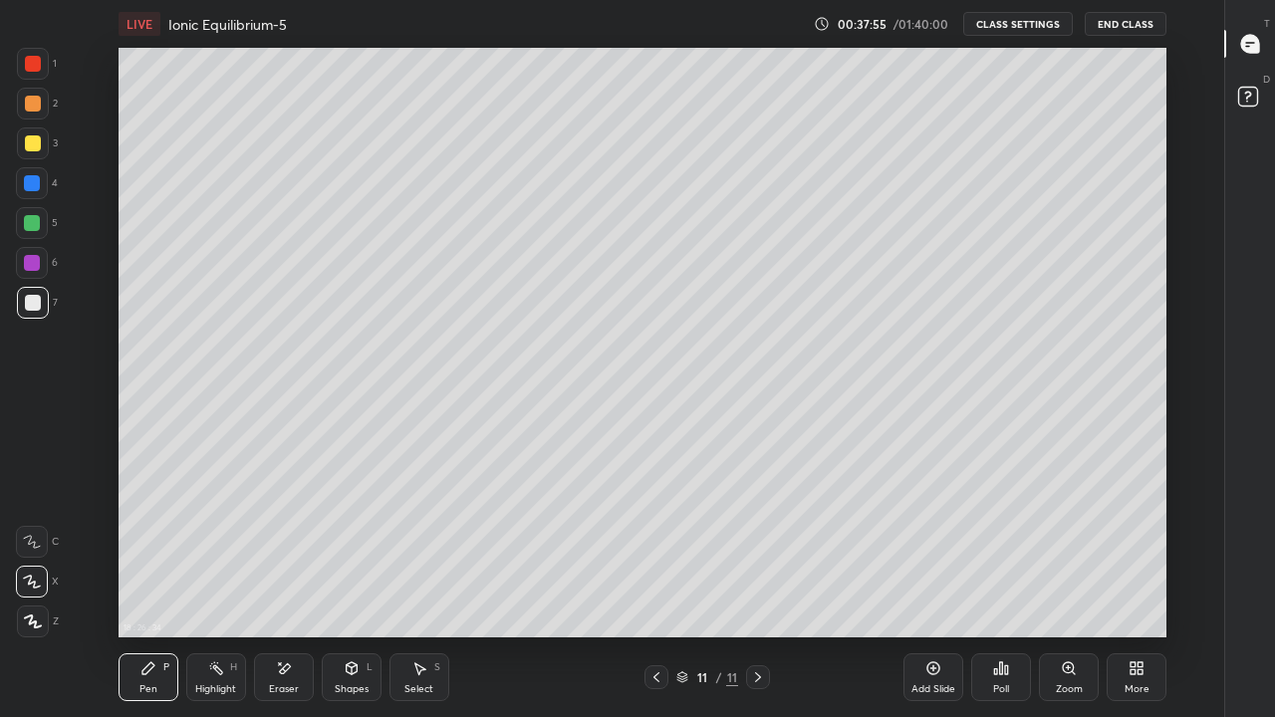
click at [937, 582] on div "Add Slide" at bounding box center [934, 690] width 44 height 10
click at [42, 146] on div at bounding box center [33, 144] width 32 height 32
click at [656, 582] on icon at bounding box center [657, 678] width 16 height 16
click at [766, 582] on div at bounding box center [758, 678] width 24 height 24
click at [926, 582] on div "Add Slide" at bounding box center [934, 678] width 60 height 48
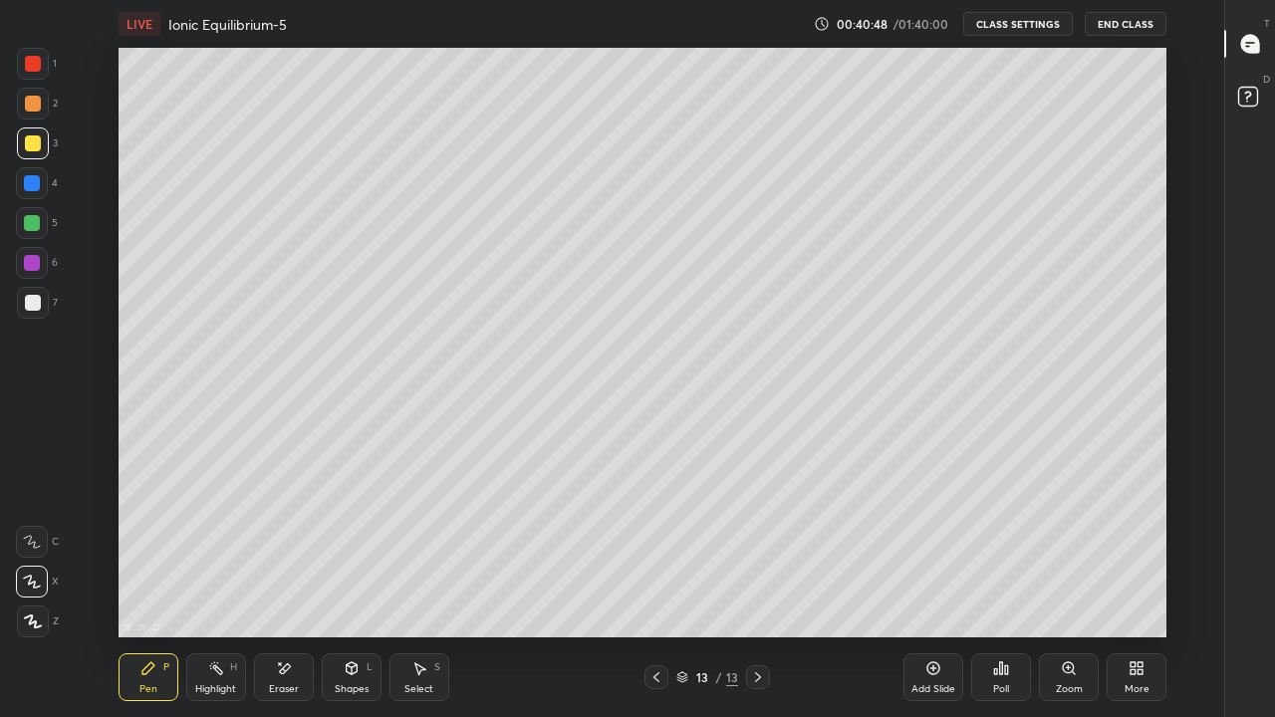
click at [33, 151] on div at bounding box center [33, 144] width 32 height 32
click at [657, 582] on icon at bounding box center [657, 678] width 16 height 16
click at [757, 582] on icon at bounding box center [758, 678] width 16 height 16
click at [940, 582] on div "Add Slide" at bounding box center [934, 690] width 44 height 10
click at [26, 308] on div at bounding box center [33, 303] width 16 height 16
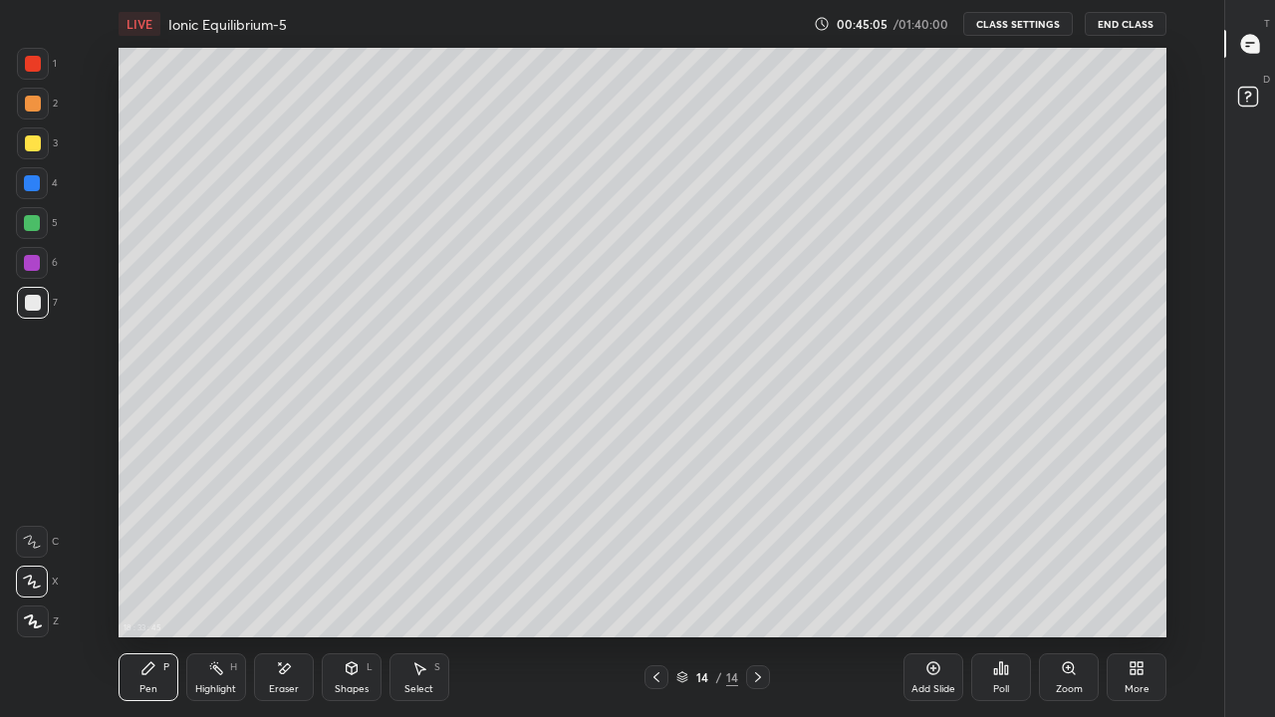
click at [36, 143] on div at bounding box center [33, 144] width 16 height 16
click at [290, 582] on icon at bounding box center [284, 669] width 16 height 17
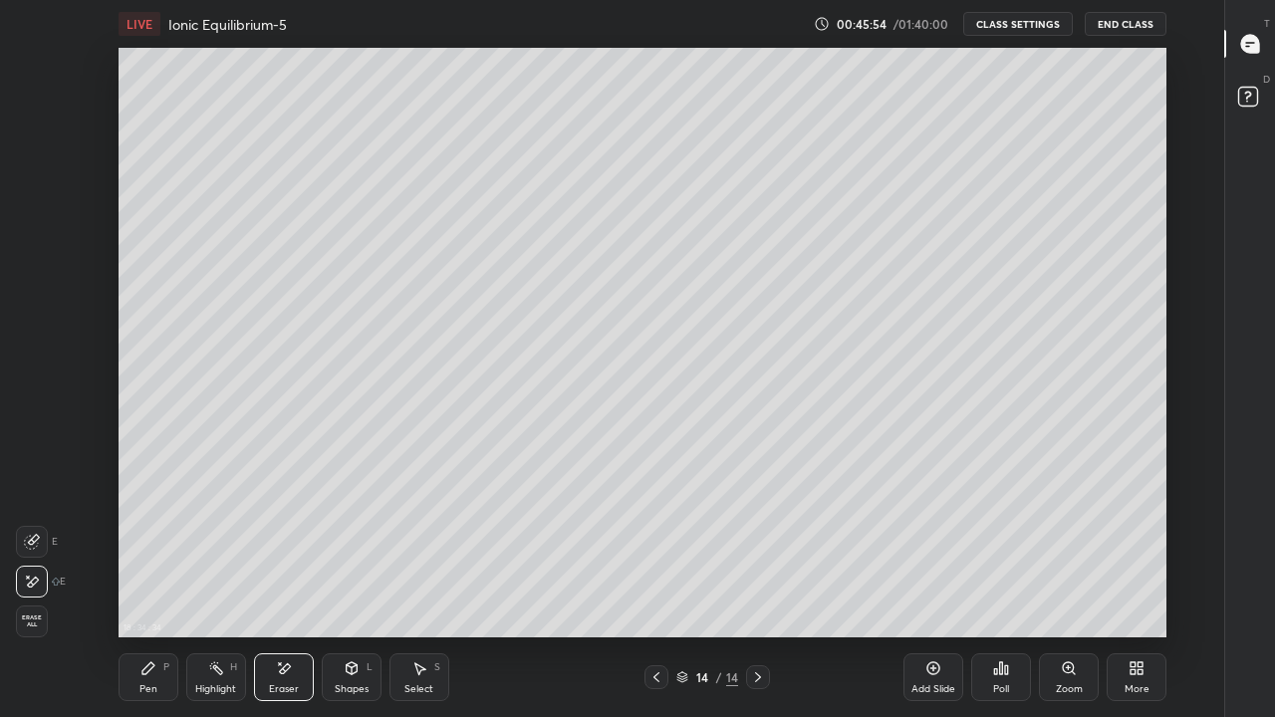
click at [149, 582] on icon at bounding box center [148, 669] width 16 height 16
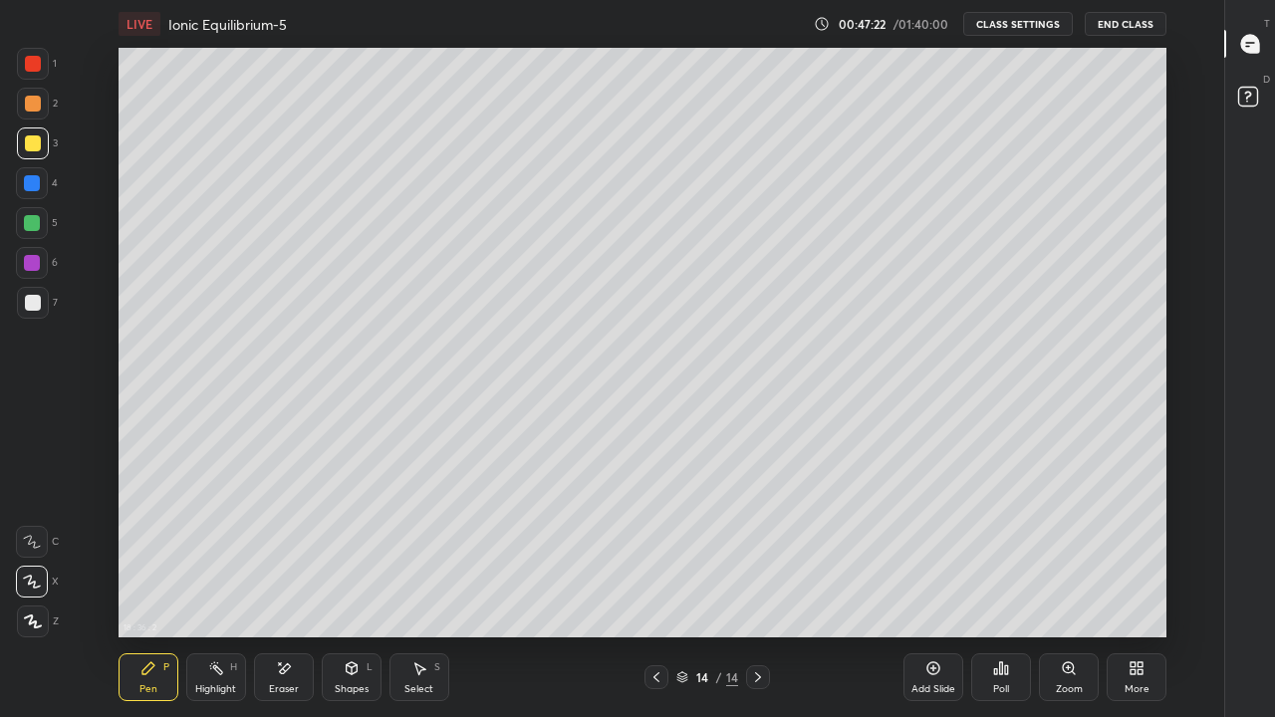
click at [291, 582] on div "Eraser" at bounding box center [284, 690] width 30 height 10
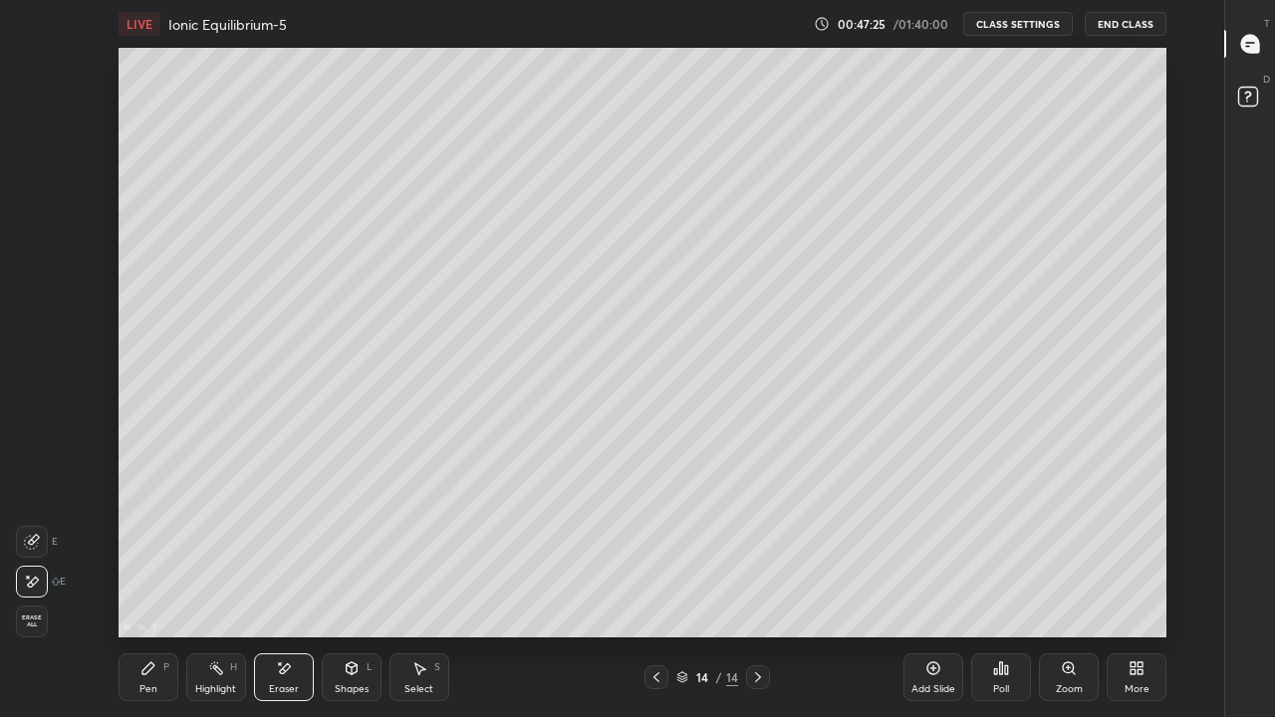
click at [160, 582] on div "Pen P" at bounding box center [149, 678] width 60 height 48
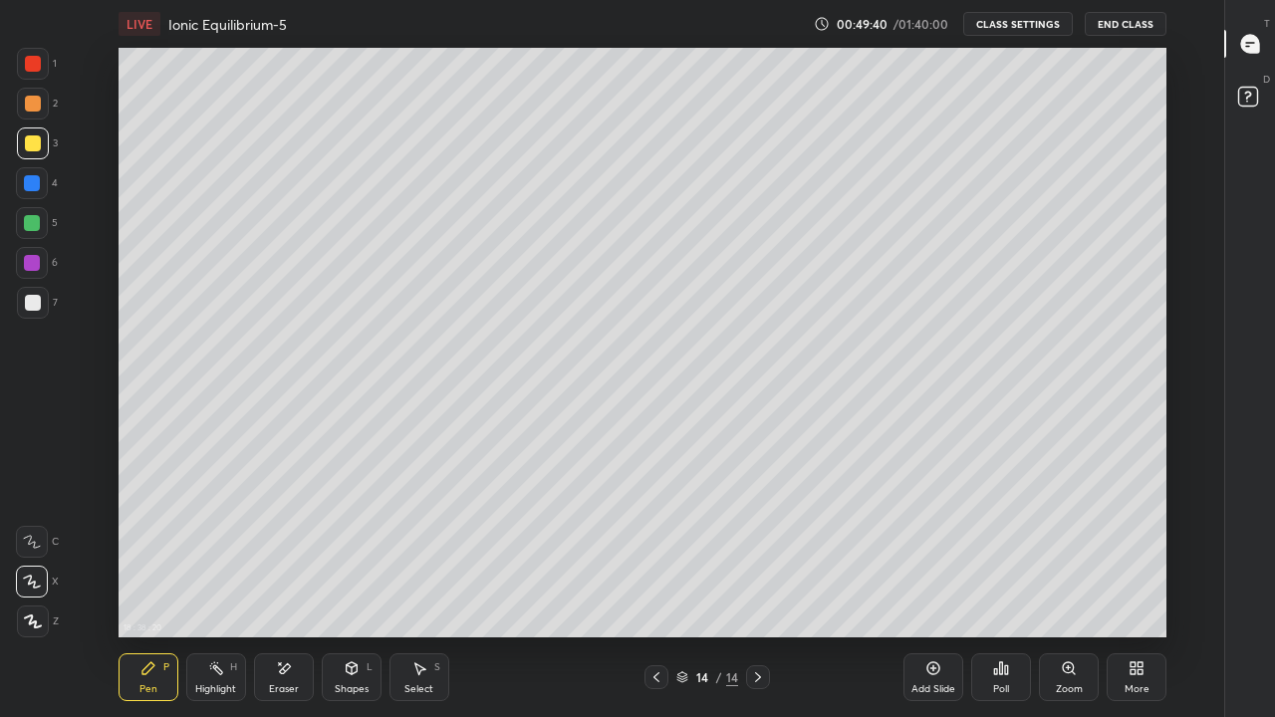
click at [942, 582] on div "Add Slide" at bounding box center [934, 678] width 60 height 48
click at [32, 307] on div at bounding box center [33, 303] width 16 height 16
click at [274, 582] on div "Eraser" at bounding box center [284, 690] width 30 height 10
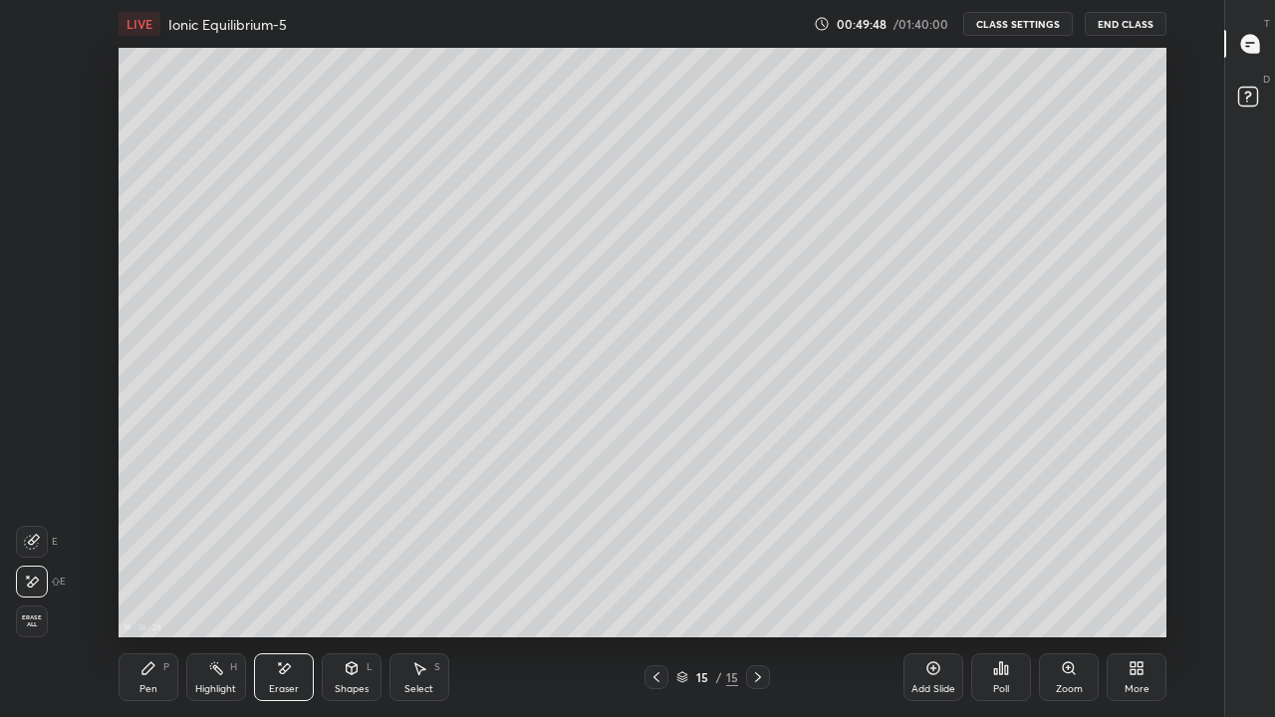
click at [143, 582] on div "Pen" at bounding box center [148, 690] width 18 height 10
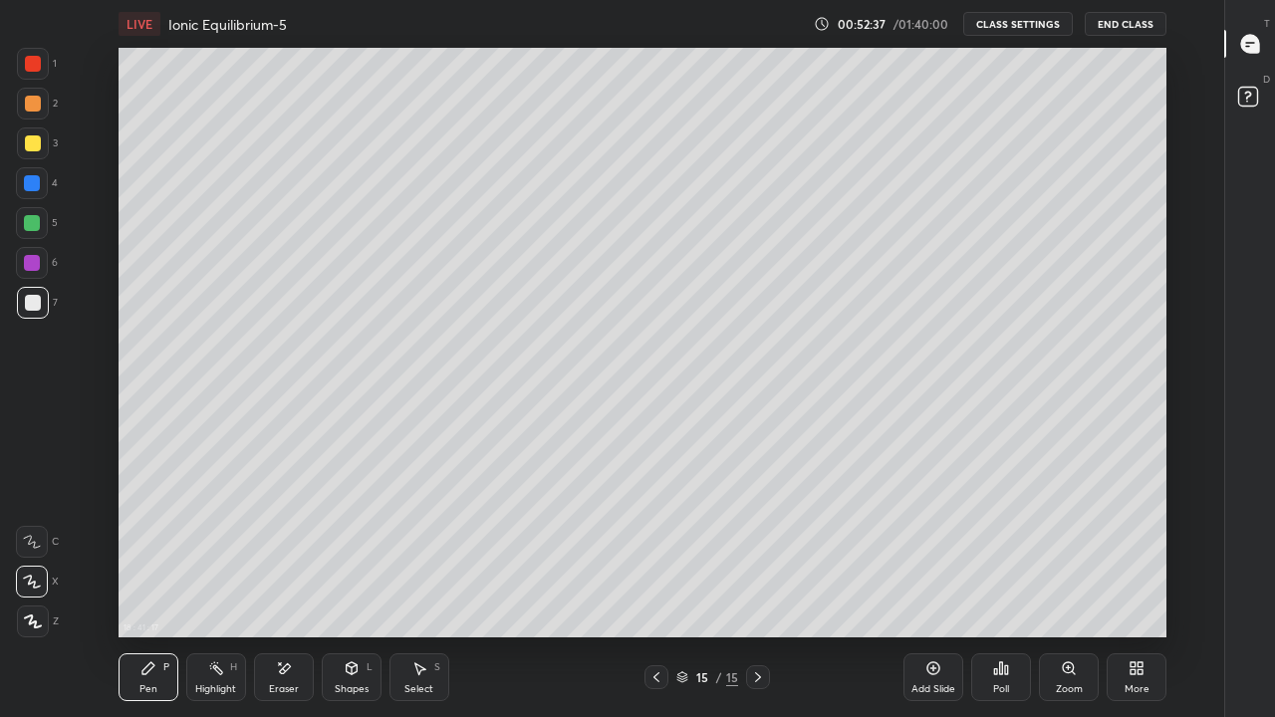
click at [37, 139] on div at bounding box center [33, 144] width 16 height 16
click at [292, 582] on div "Eraser" at bounding box center [284, 678] width 60 height 48
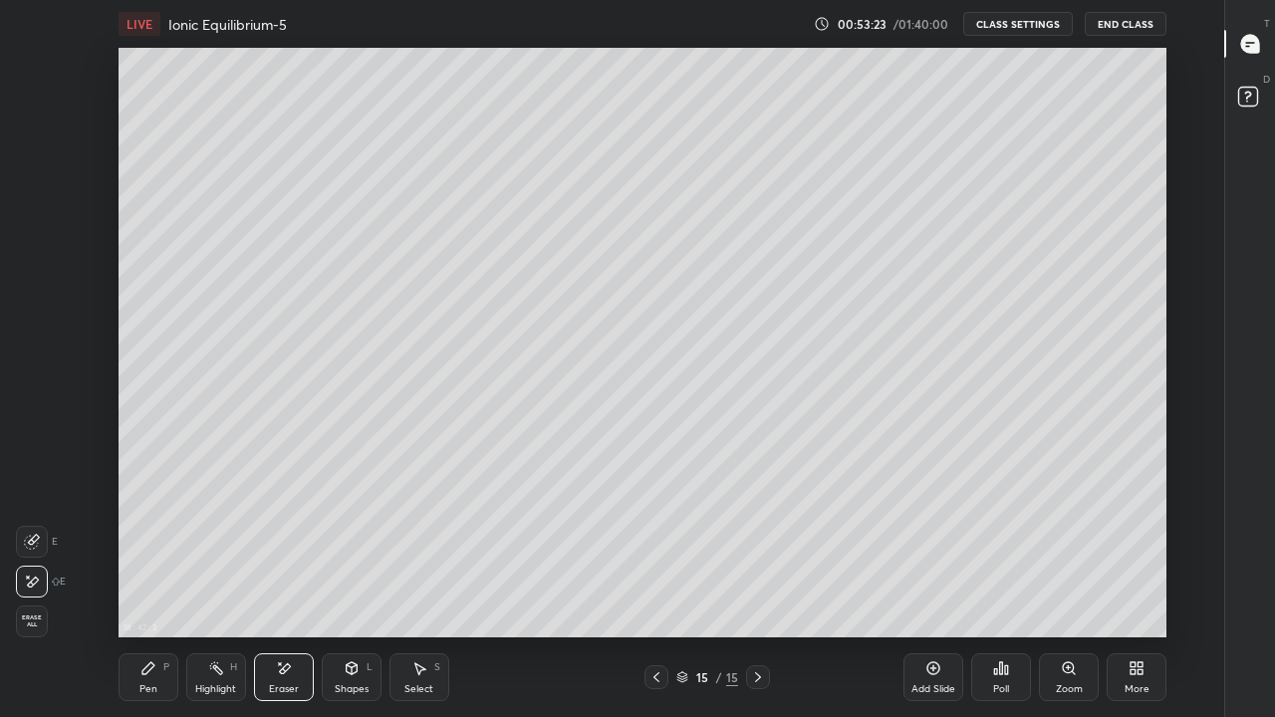
click at [156, 582] on div "Pen P" at bounding box center [149, 678] width 60 height 48
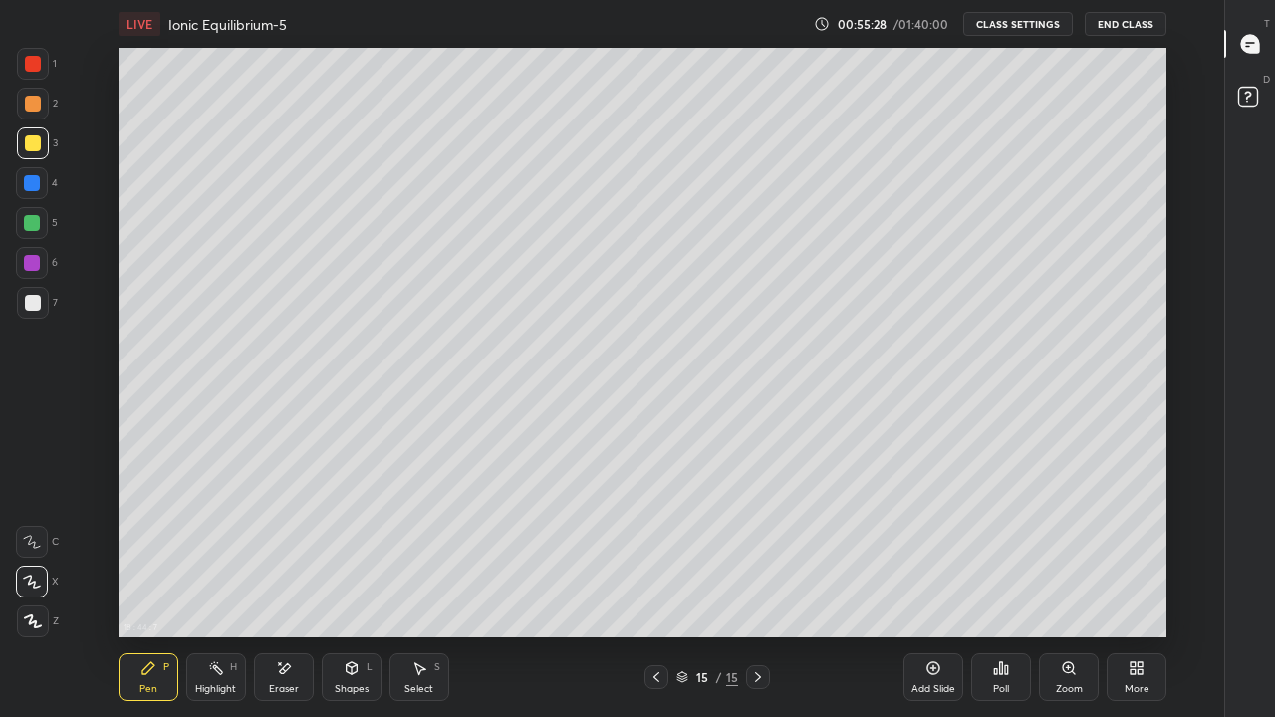
click at [942, 582] on div "Add Slide" at bounding box center [934, 678] width 60 height 48
click at [39, 308] on div at bounding box center [33, 303] width 16 height 16
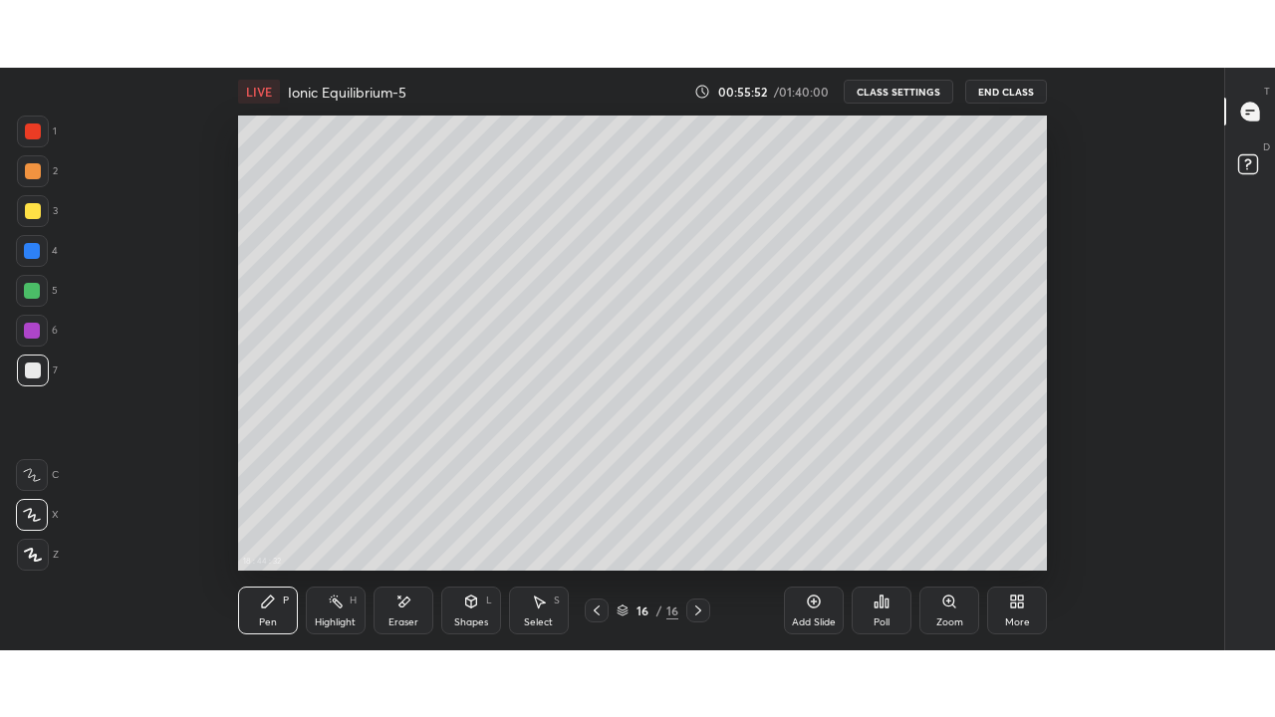
scroll to position [99182, 98479]
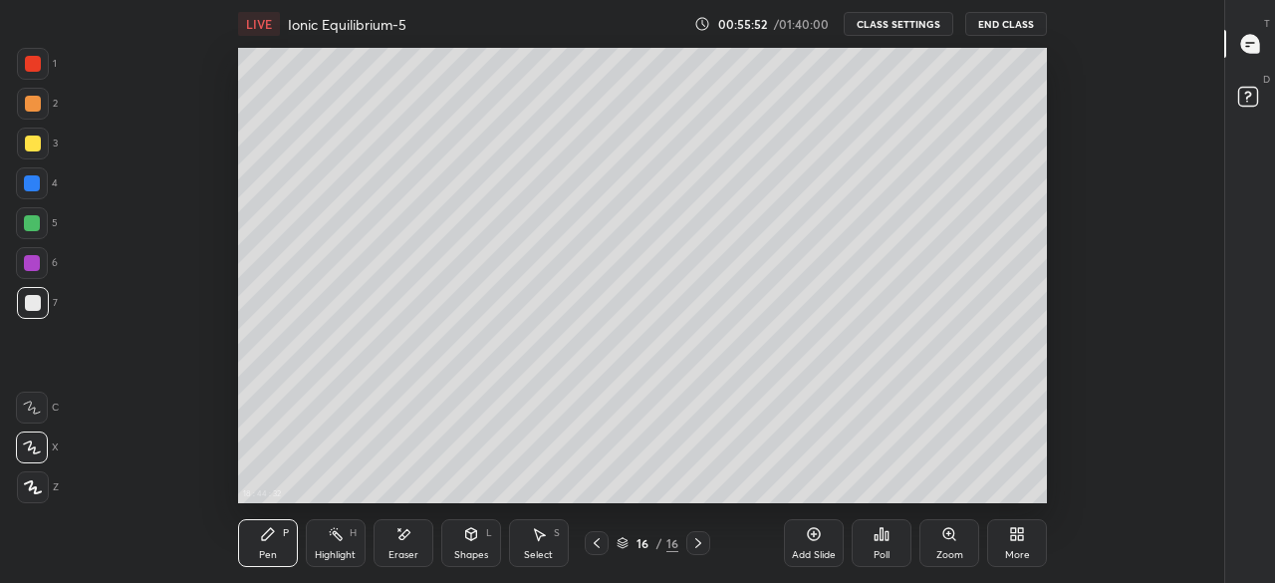
click at [642, 19] on div "LIVE Ionic Equilibrium-5" at bounding box center [462, 24] width 448 height 48
click at [1001, 555] on div "More" at bounding box center [1017, 543] width 60 height 48
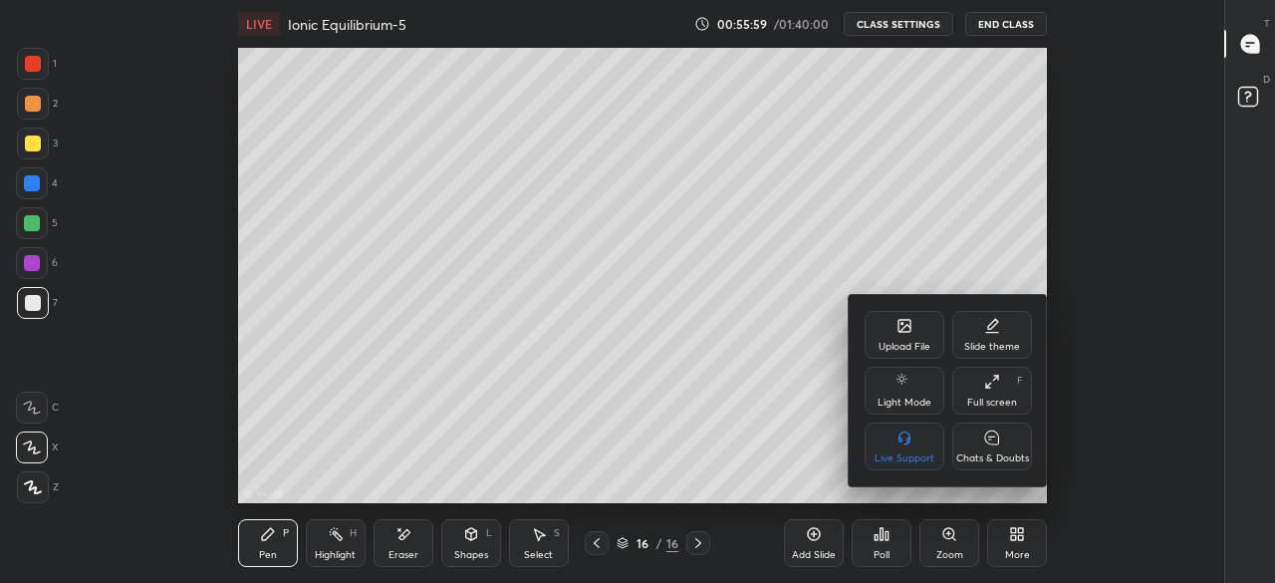
click at [982, 393] on div "Full screen F" at bounding box center [993, 391] width 80 height 48
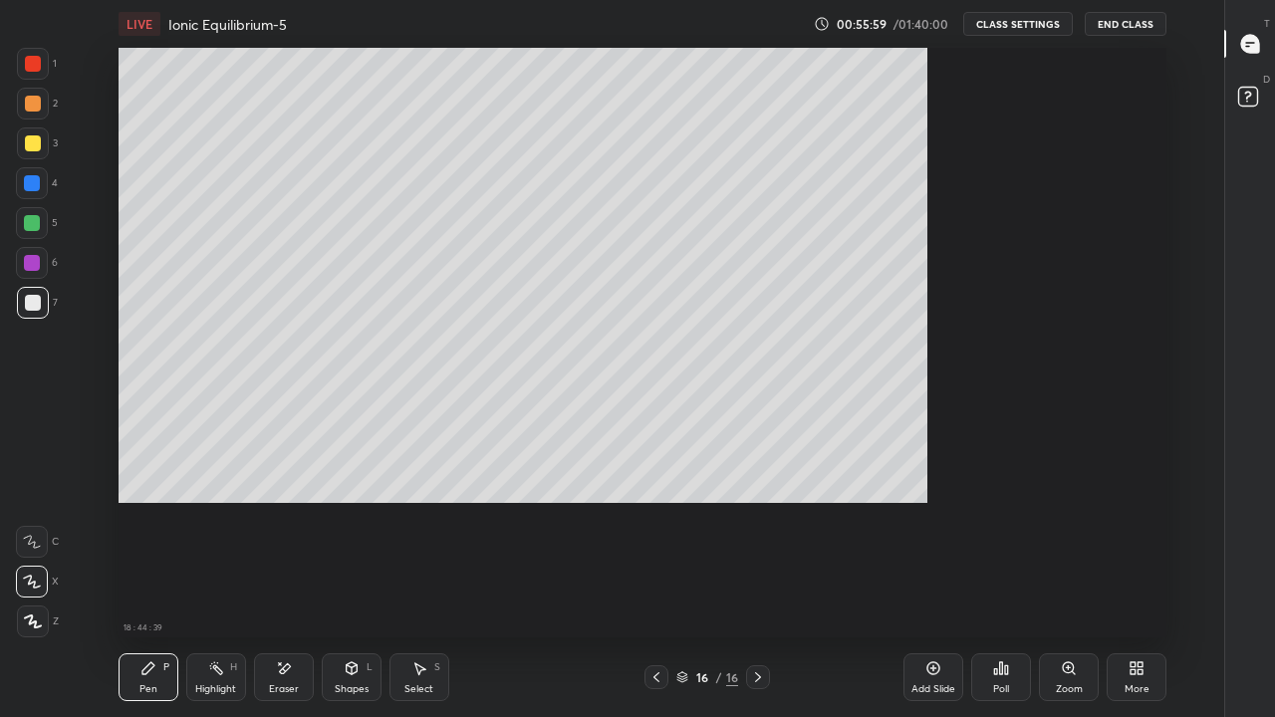
scroll to position [590, 1157]
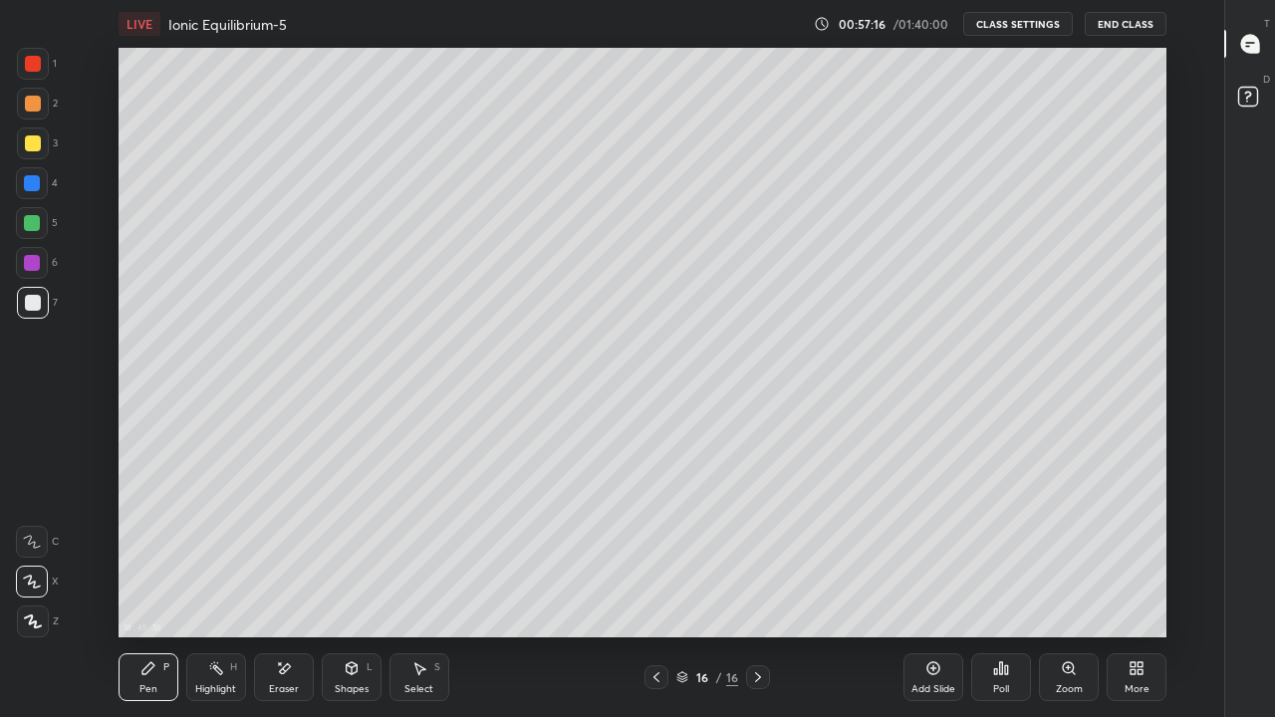
click at [37, 142] on div at bounding box center [33, 144] width 16 height 16
click at [31, 225] on div at bounding box center [32, 223] width 16 height 16
click at [427, 582] on div "Select S" at bounding box center [420, 678] width 60 height 48
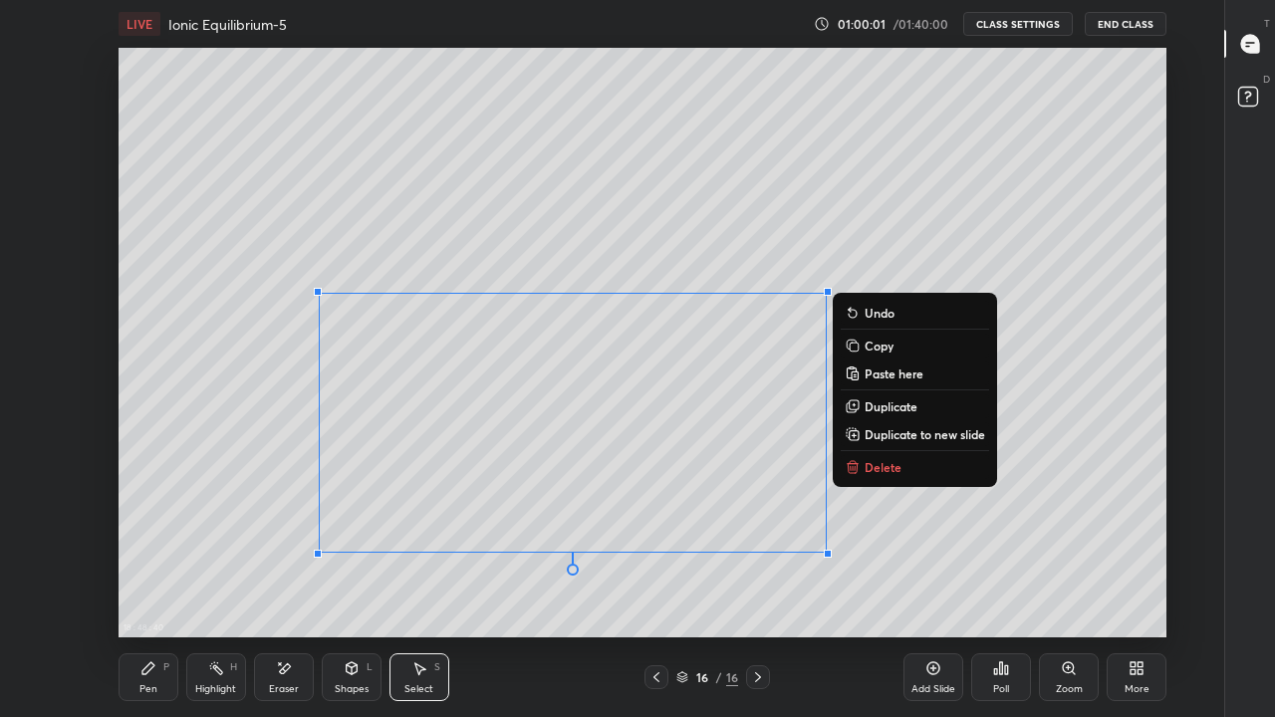
click at [890, 345] on p "Copy" at bounding box center [879, 346] width 29 height 16
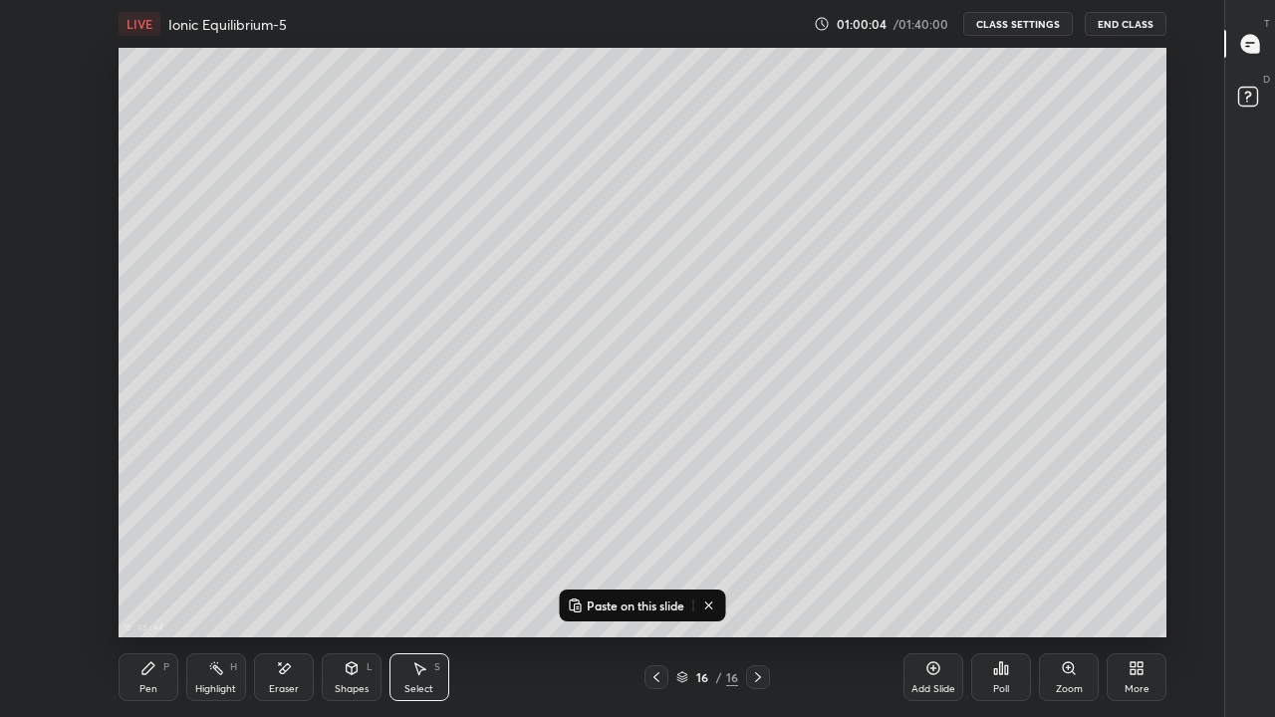
click at [934, 582] on icon at bounding box center [934, 669] width 16 height 16
click at [623, 582] on p "Paste on this slide" at bounding box center [636, 606] width 98 height 16
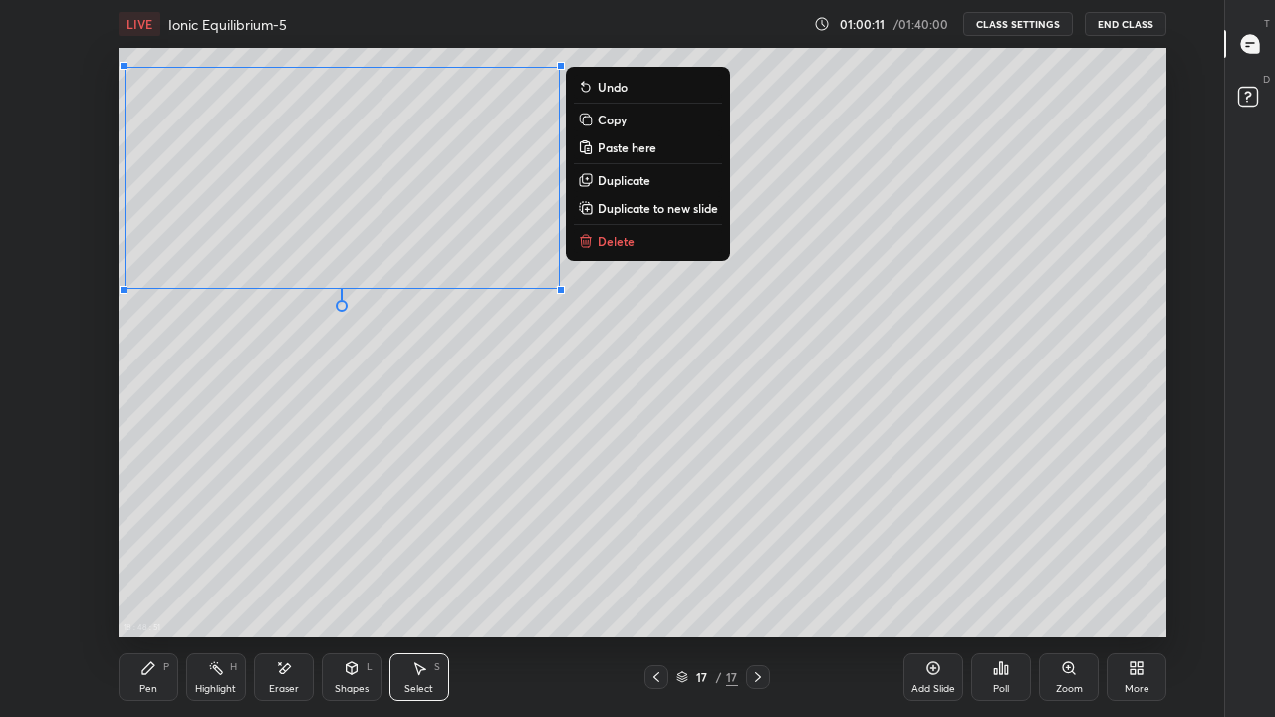
click at [521, 313] on div "0 ° Undo Copy Paste here Duplicate Duplicate to new slide Delete" at bounding box center [643, 343] width 1048 height 590
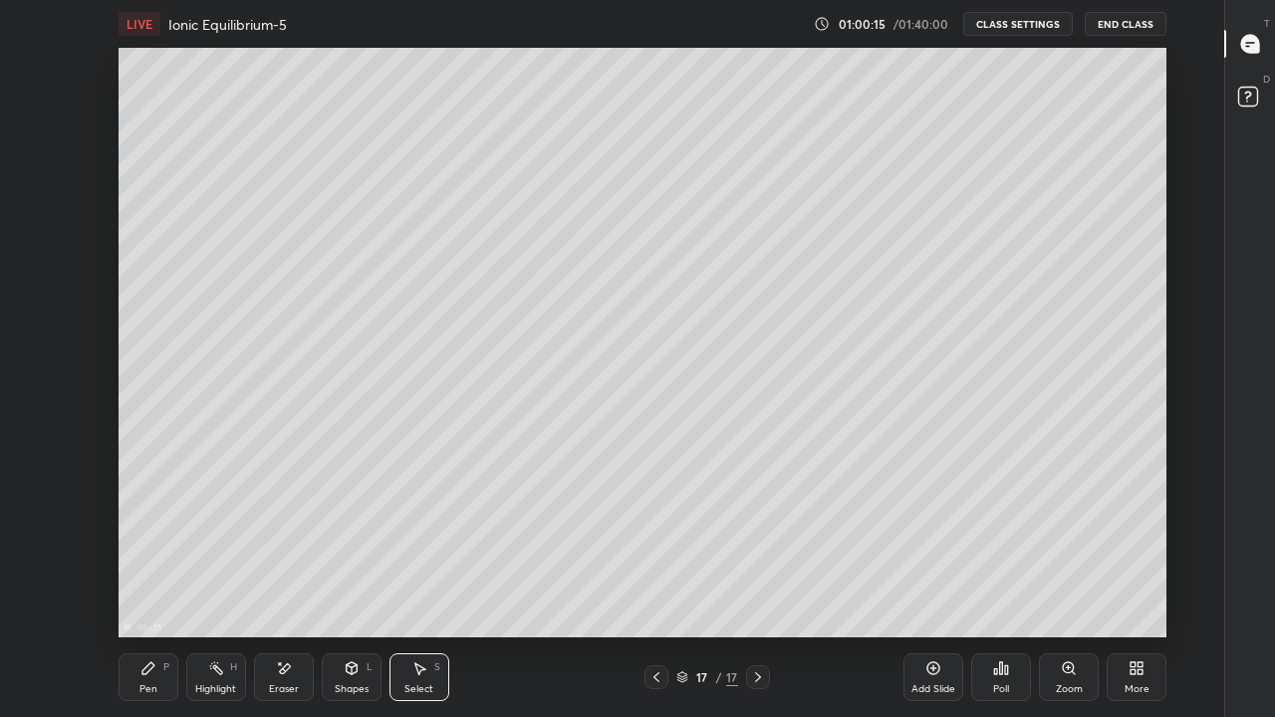
click at [142, 582] on icon at bounding box center [148, 669] width 12 height 12
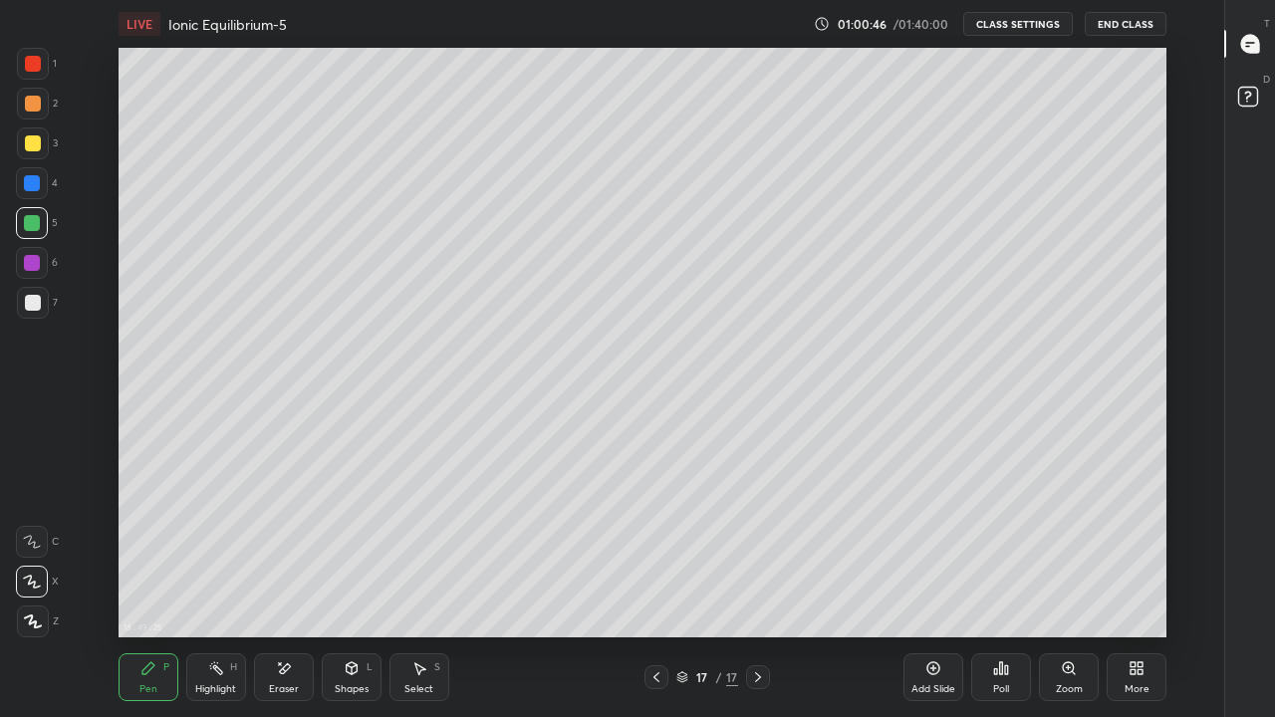
click at [33, 144] on div at bounding box center [33, 144] width 16 height 16
click at [296, 582] on div "Eraser" at bounding box center [284, 678] width 60 height 48
click at [162, 582] on div "Pen P" at bounding box center [149, 678] width 60 height 48
click at [295, 582] on div "Eraser" at bounding box center [284, 678] width 60 height 48
click at [143, 582] on div "Pen" at bounding box center [148, 690] width 18 height 10
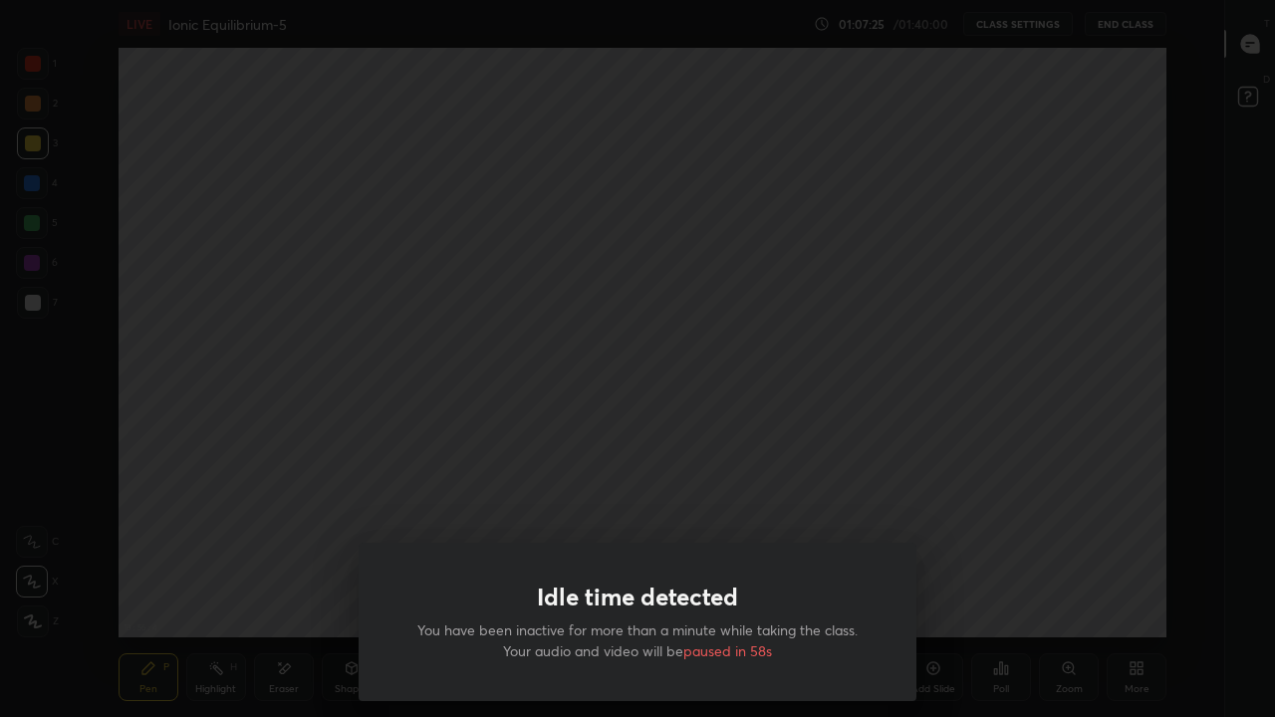
click at [798, 476] on div "Idle time detected You have been inactive for more than a minute while taking t…" at bounding box center [637, 358] width 1275 height 717
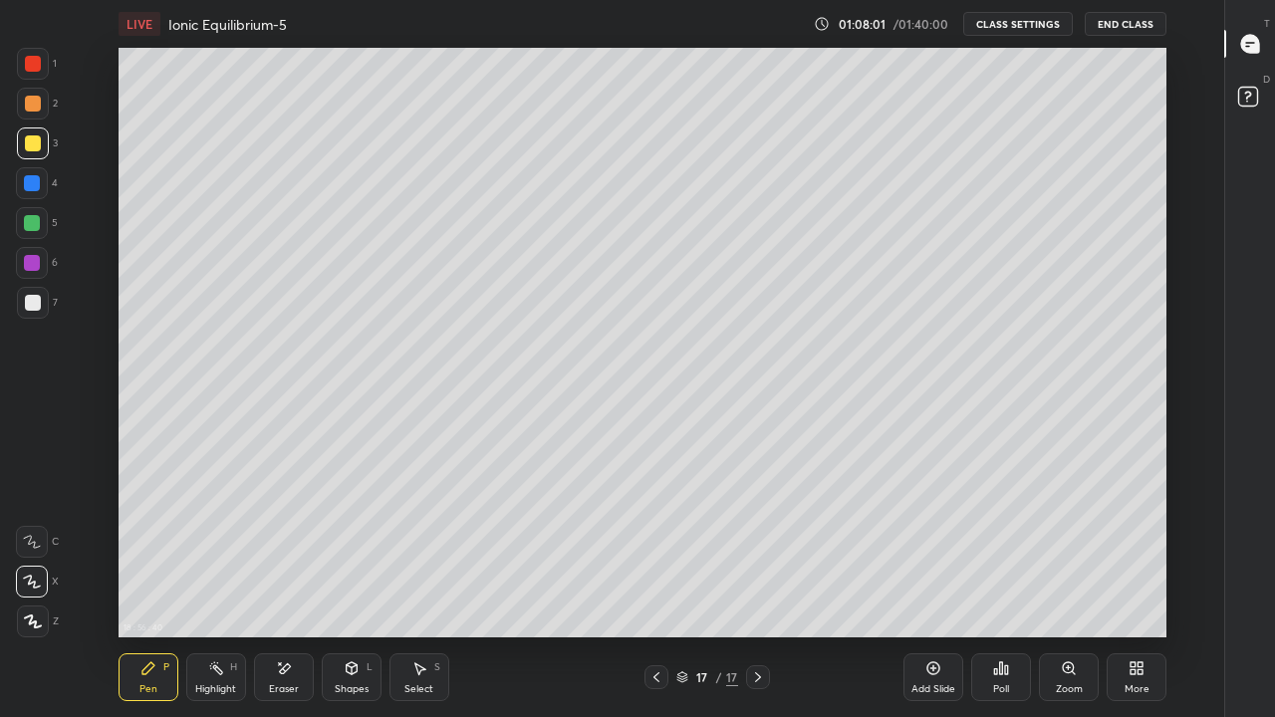
click at [668, 582] on div at bounding box center [657, 678] width 24 height 24
click at [763, 582] on div at bounding box center [758, 678] width 24 height 24
type textarea "x"
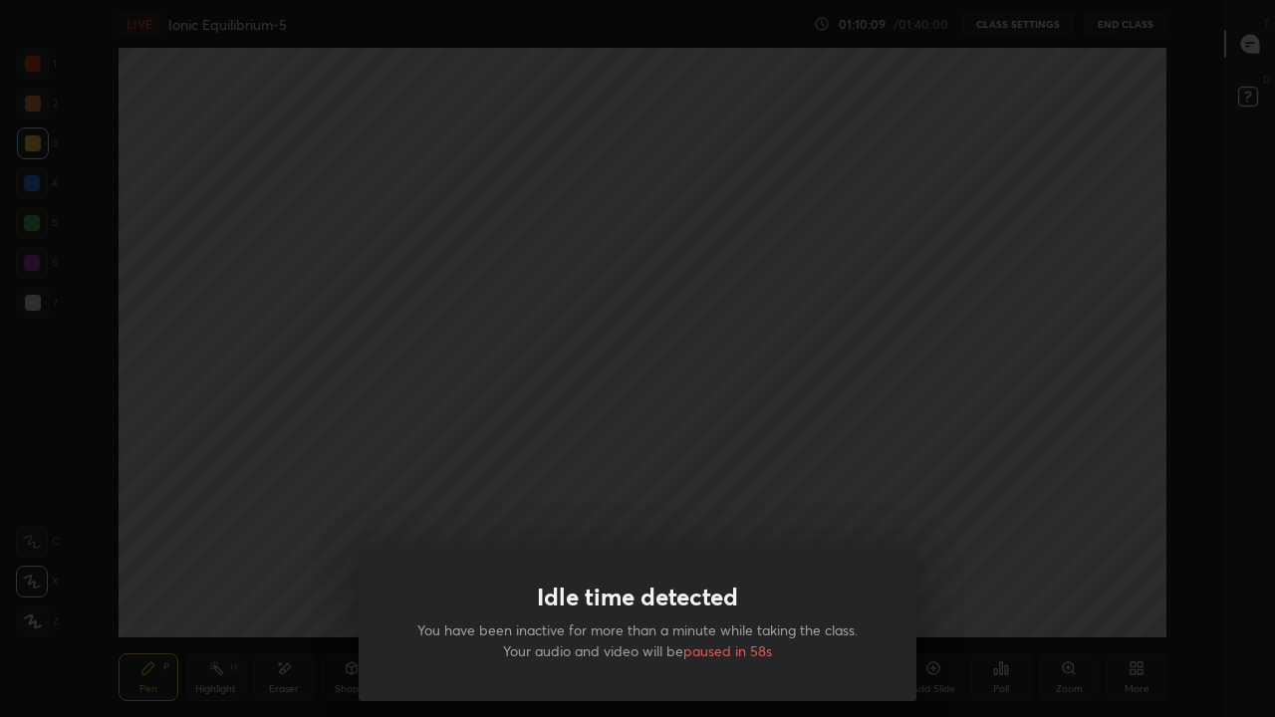
click at [421, 397] on div "Idle time detected You have been inactive for more than a minute while taking t…" at bounding box center [637, 358] width 1275 height 717
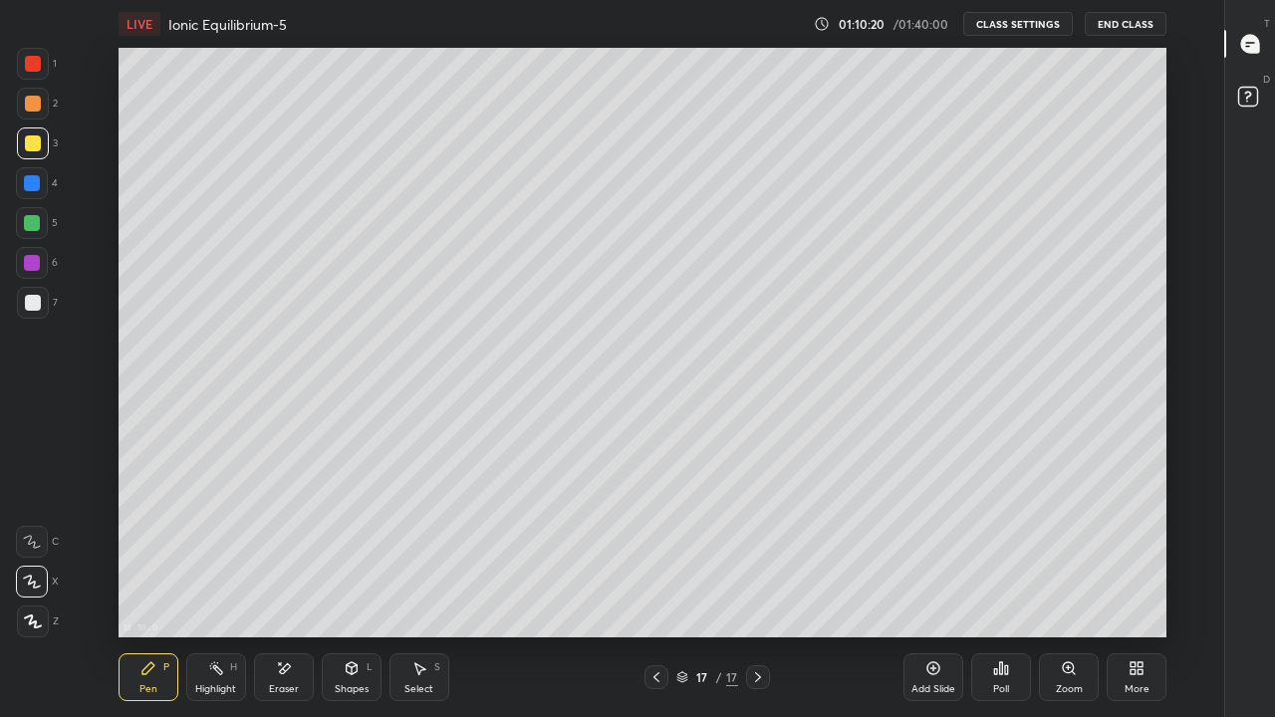
click at [947, 582] on div "Add Slide" at bounding box center [934, 678] width 60 height 48
click at [31, 302] on div at bounding box center [33, 303] width 16 height 16
click at [309, 582] on div "Eraser" at bounding box center [284, 678] width 60 height 48
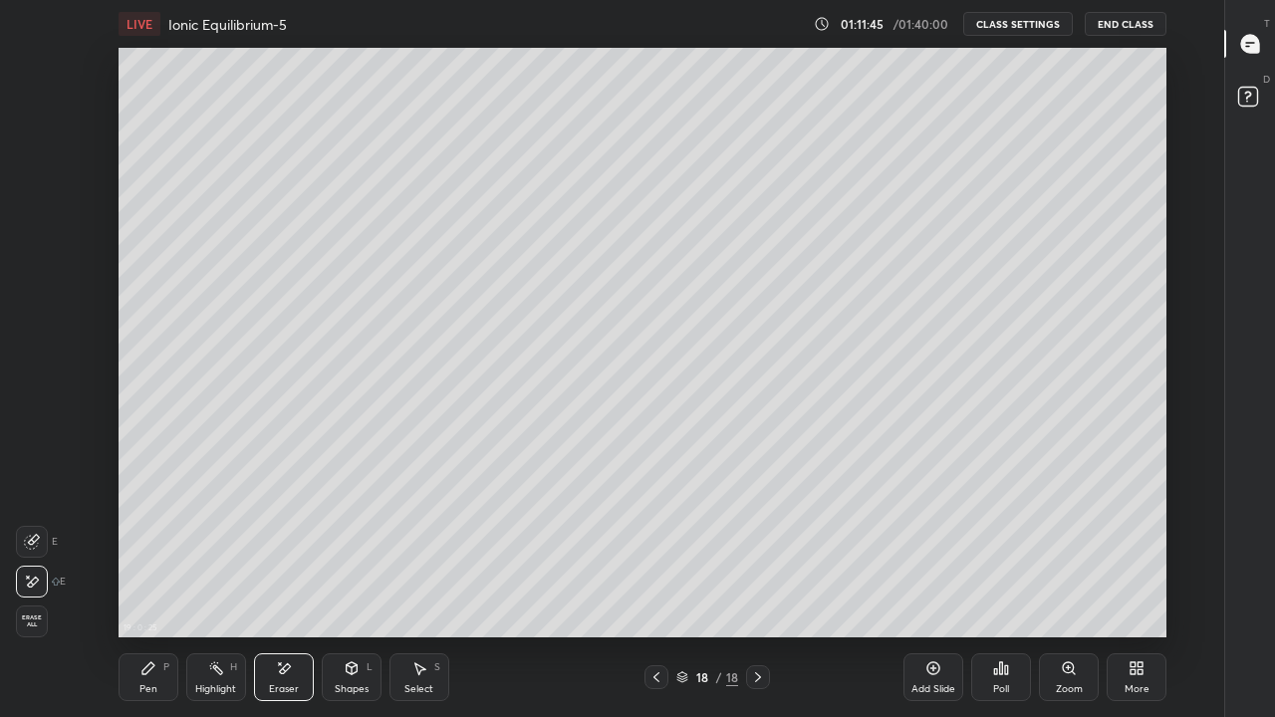
click at [153, 582] on icon at bounding box center [148, 669] width 16 height 16
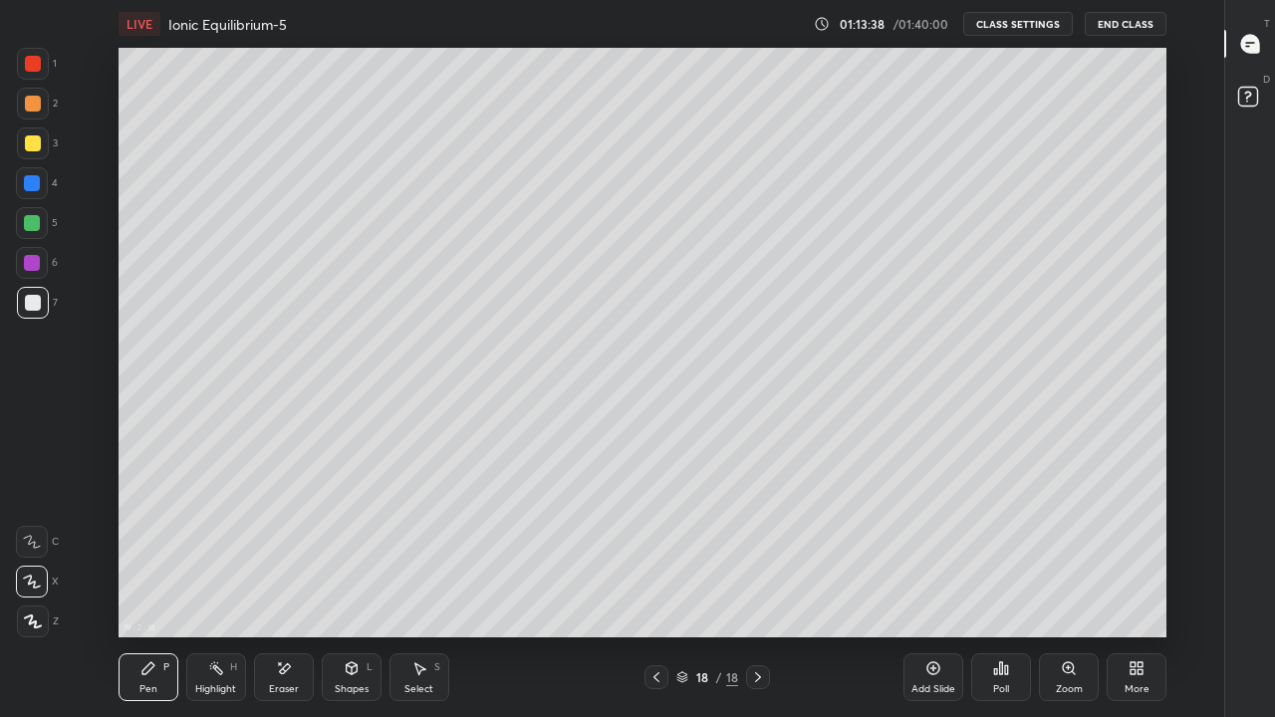
click at [284, 582] on div "Eraser" at bounding box center [284, 690] width 30 height 10
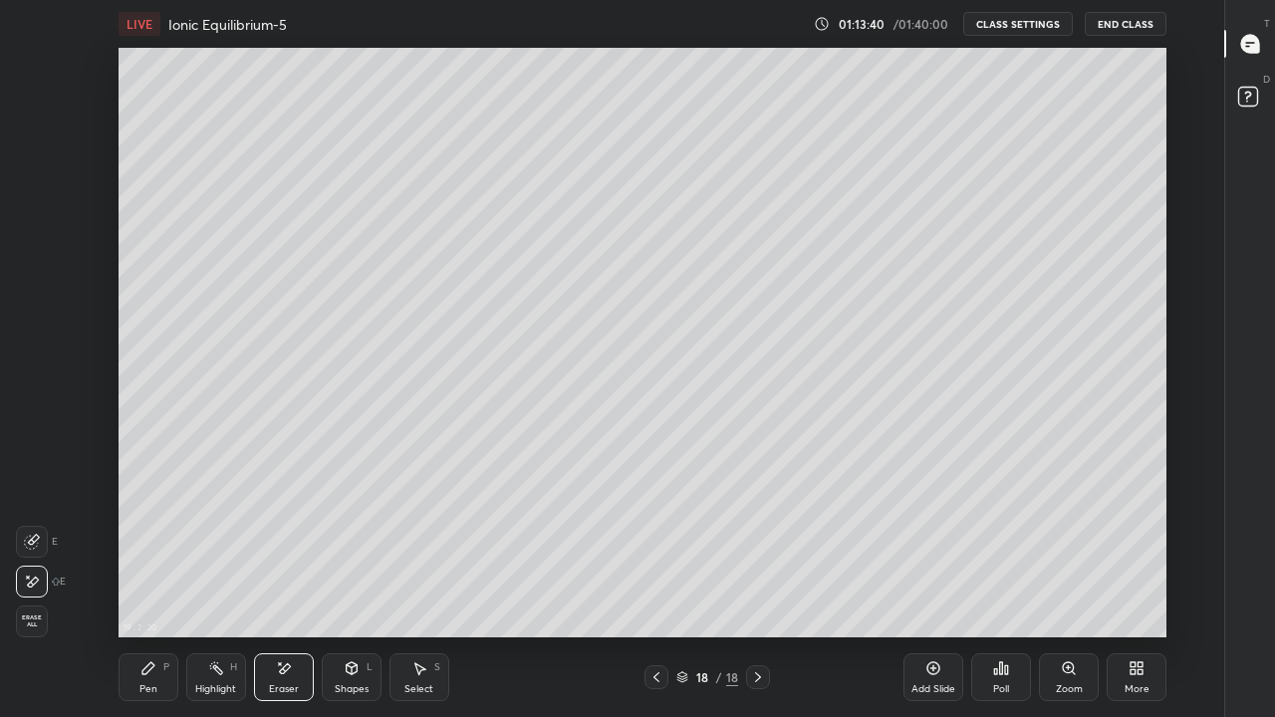
click at [160, 582] on div "Pen P" at bounding box center [149, 678] width 60 height 48
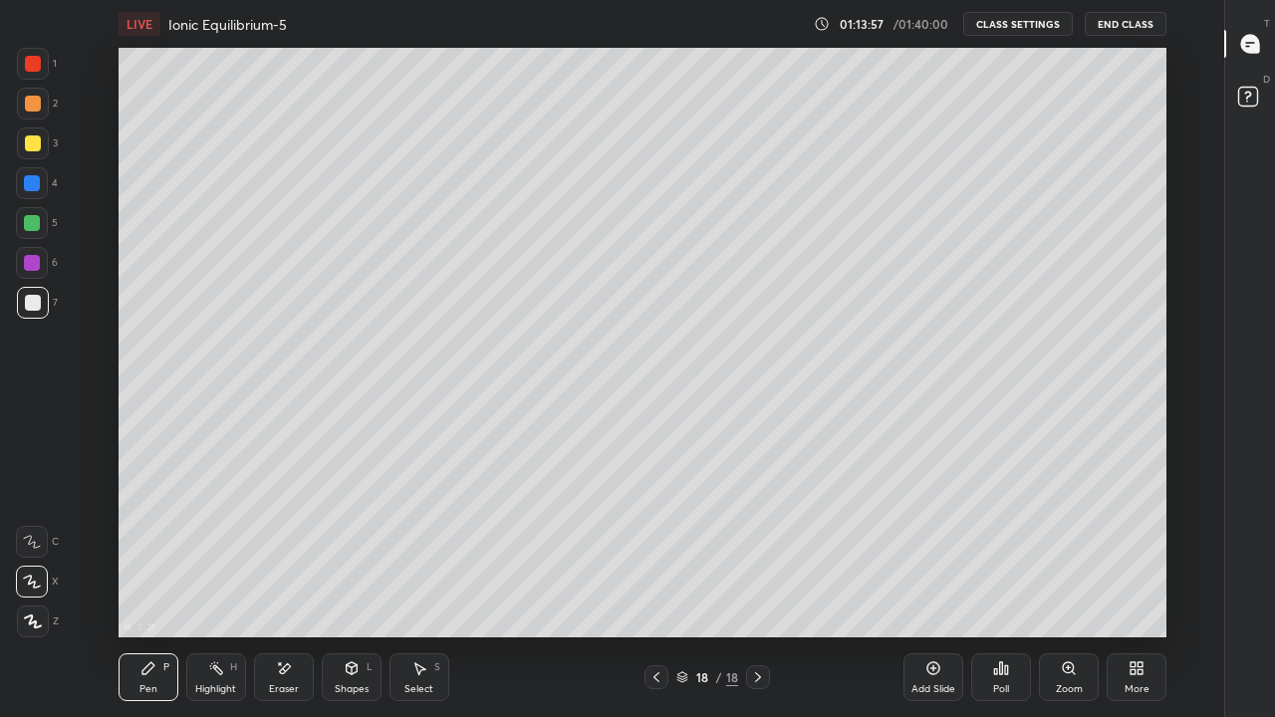
click at [32, 147] on div at bounding box center [33, 144] width 16 height 16
click at [933, 582] on icon at bounding box center [934, 669] width 16 height 16
click at [35, 298] on div at bounding box center [33, 303] width 16 height 16
click at [283, 582] on icon at bounding box center [284, 669] width 16 height 17
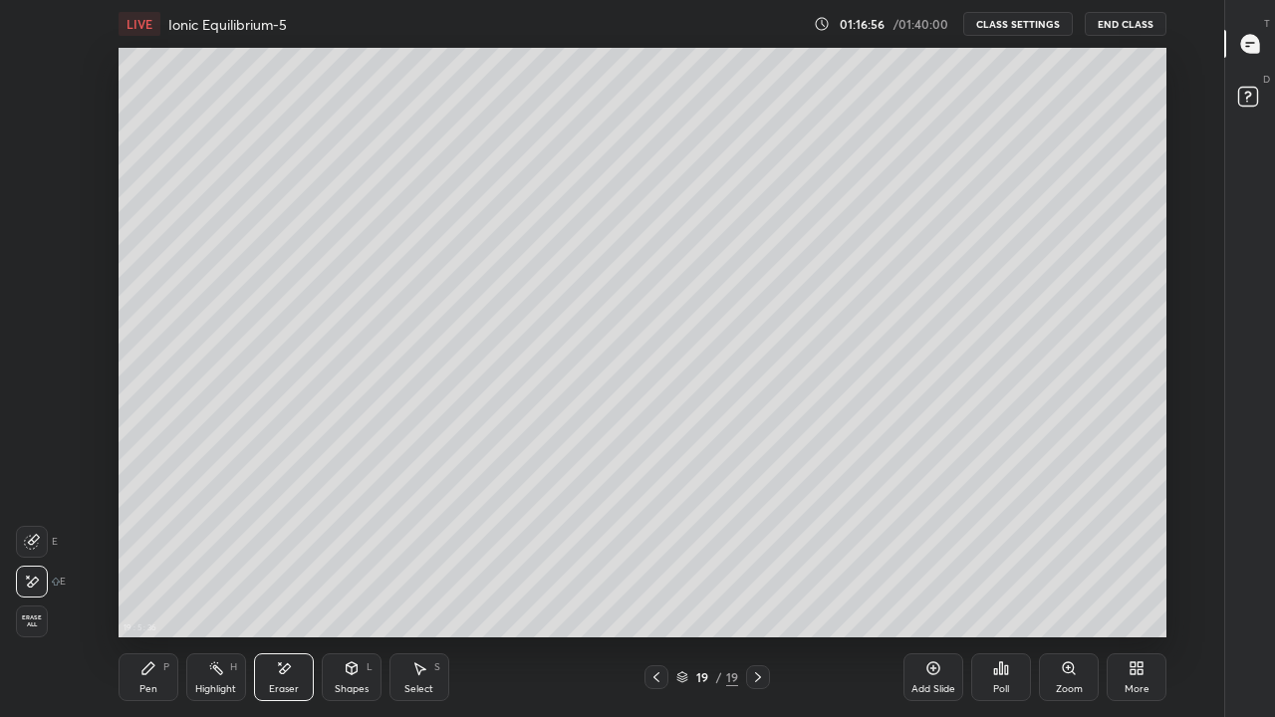
click at [159, 582] on div "Pen P" at bounding box center [149, 678] width 60 height 48
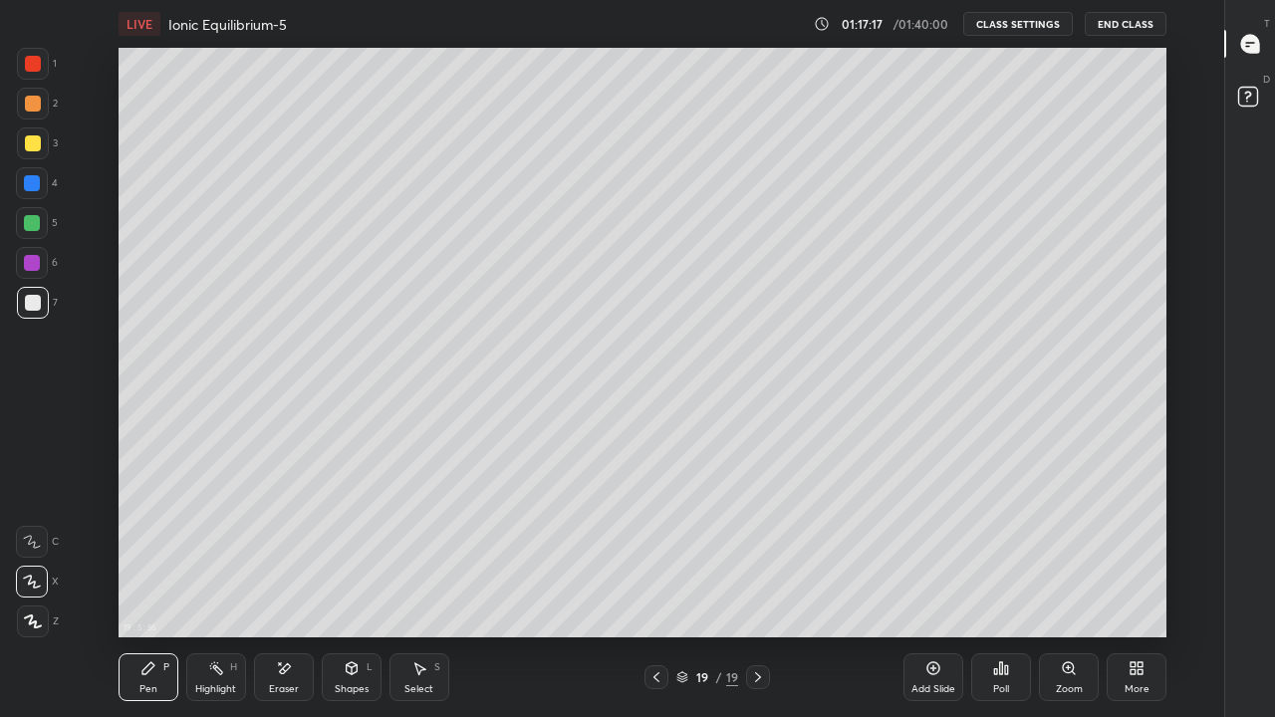
click at [277, 582] on div "Eraser" at bounding box center [284, 678] width 60 height 48
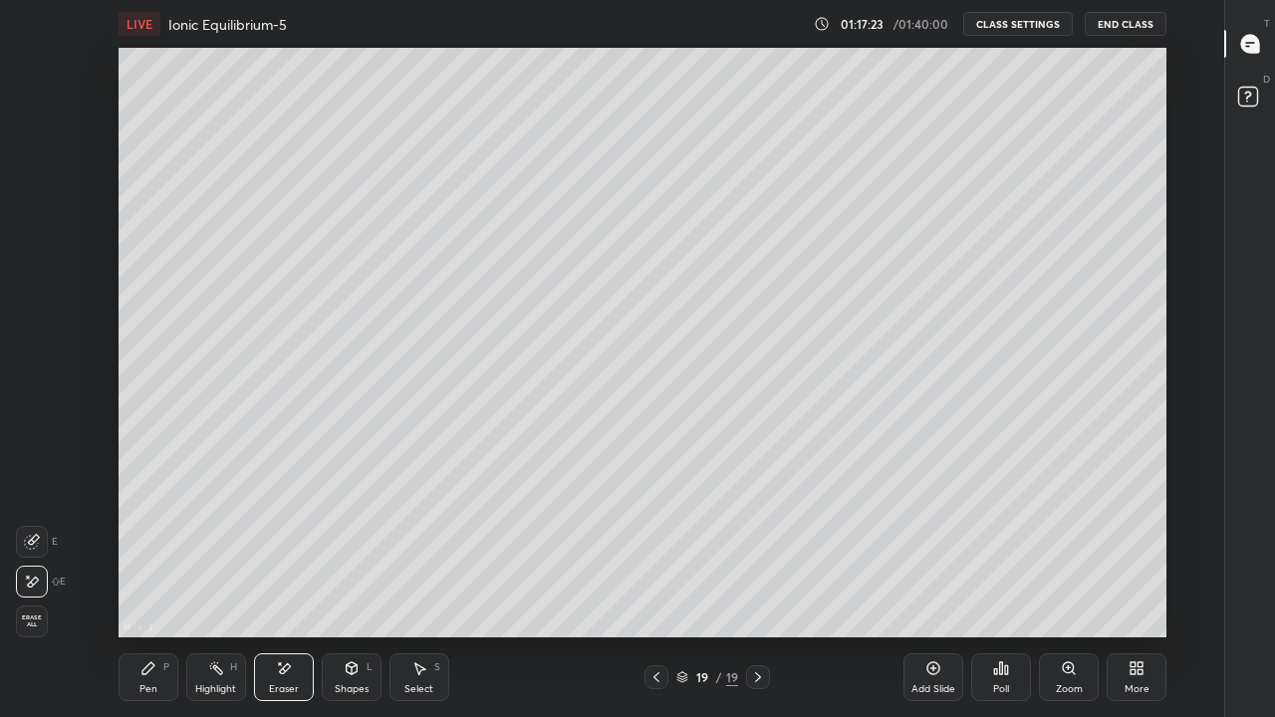
click at [156, 582] on div "Pen P" at bounding box center [149, 678] width 60 height 48
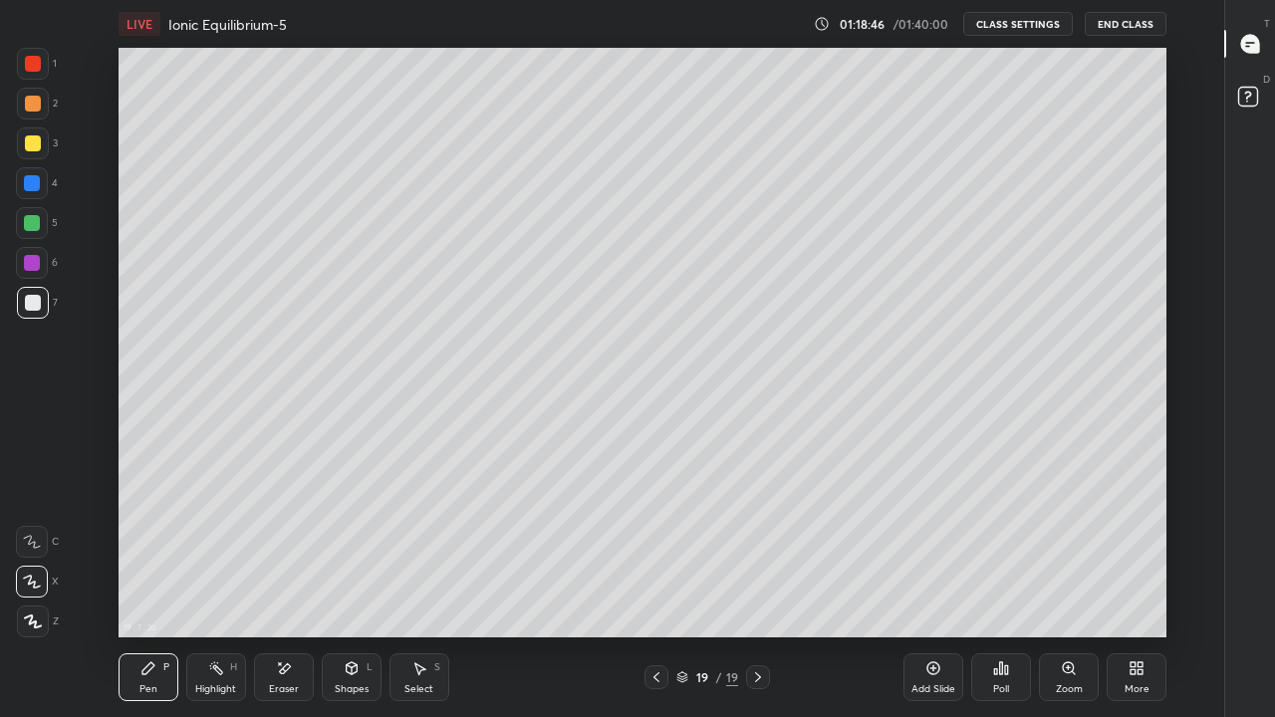
click at [291, 582] on div "Eraser" at bounding box center [284, 678] width 60 height 48
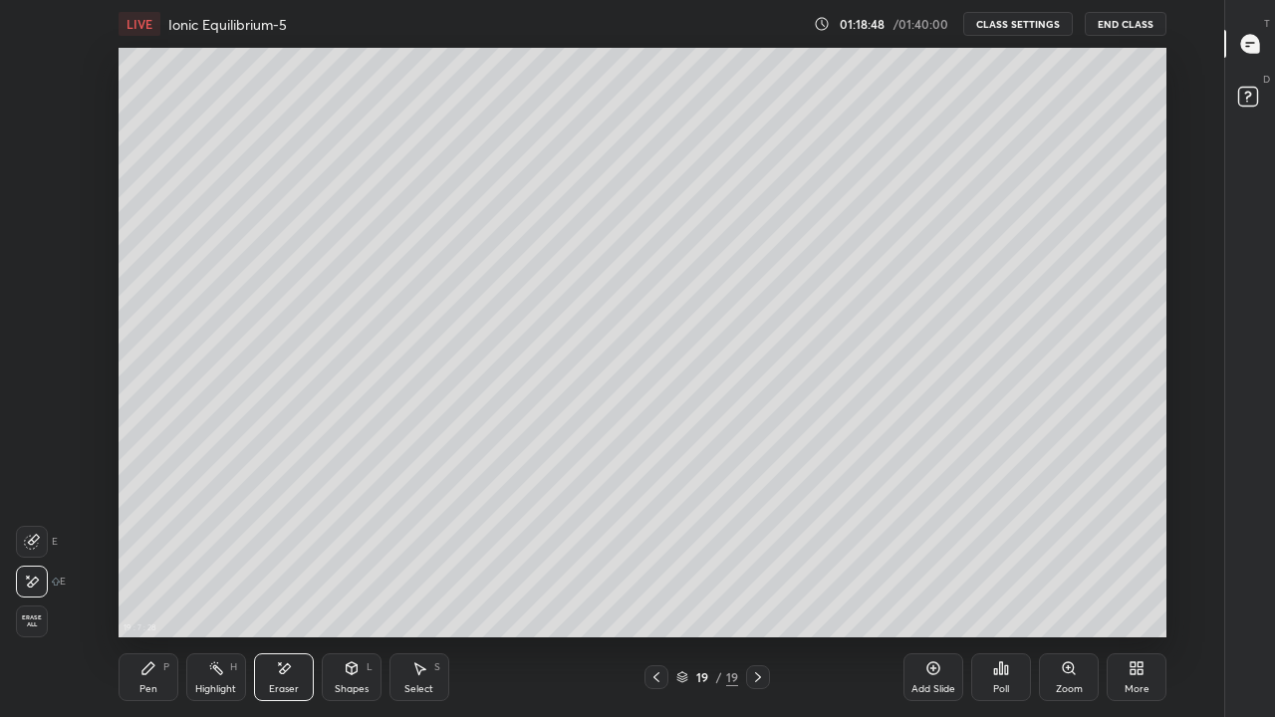
click at [156, 582] on div "Pen P" at bounding box center [149, 678] width 60 height 48
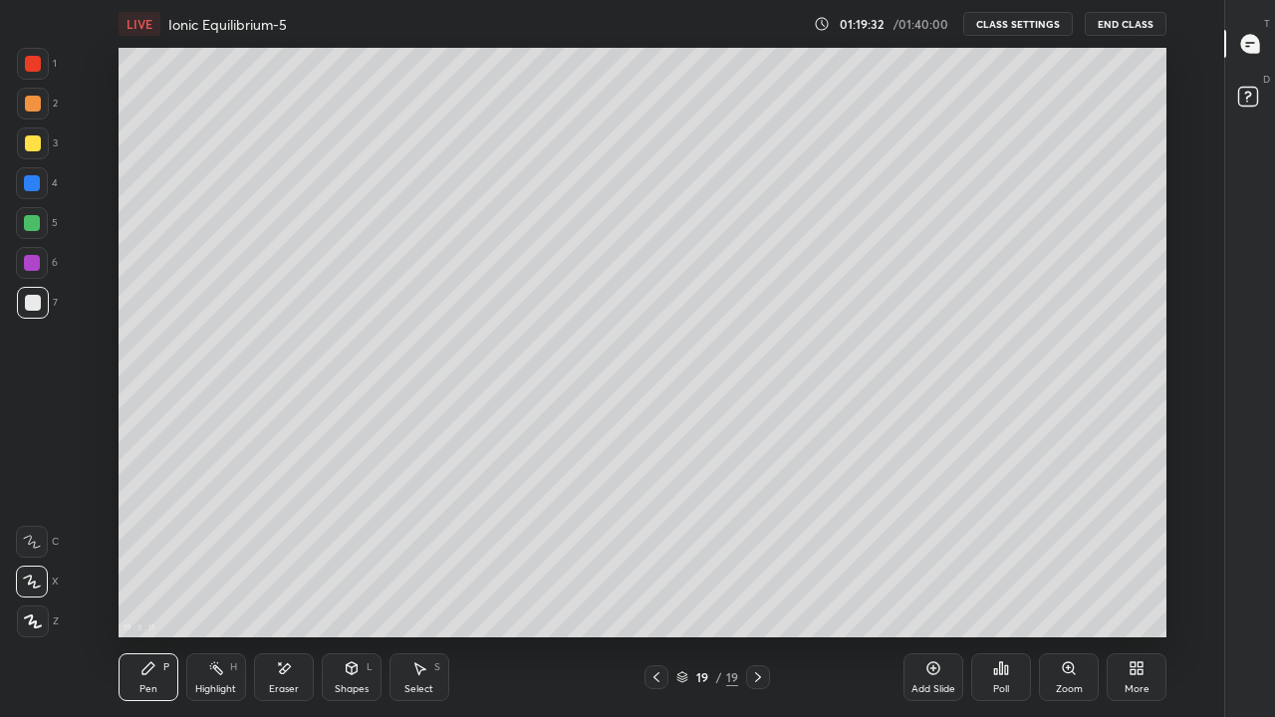
click at [287, 582] on icon at bounding box center [284, 669] width 11 height 10
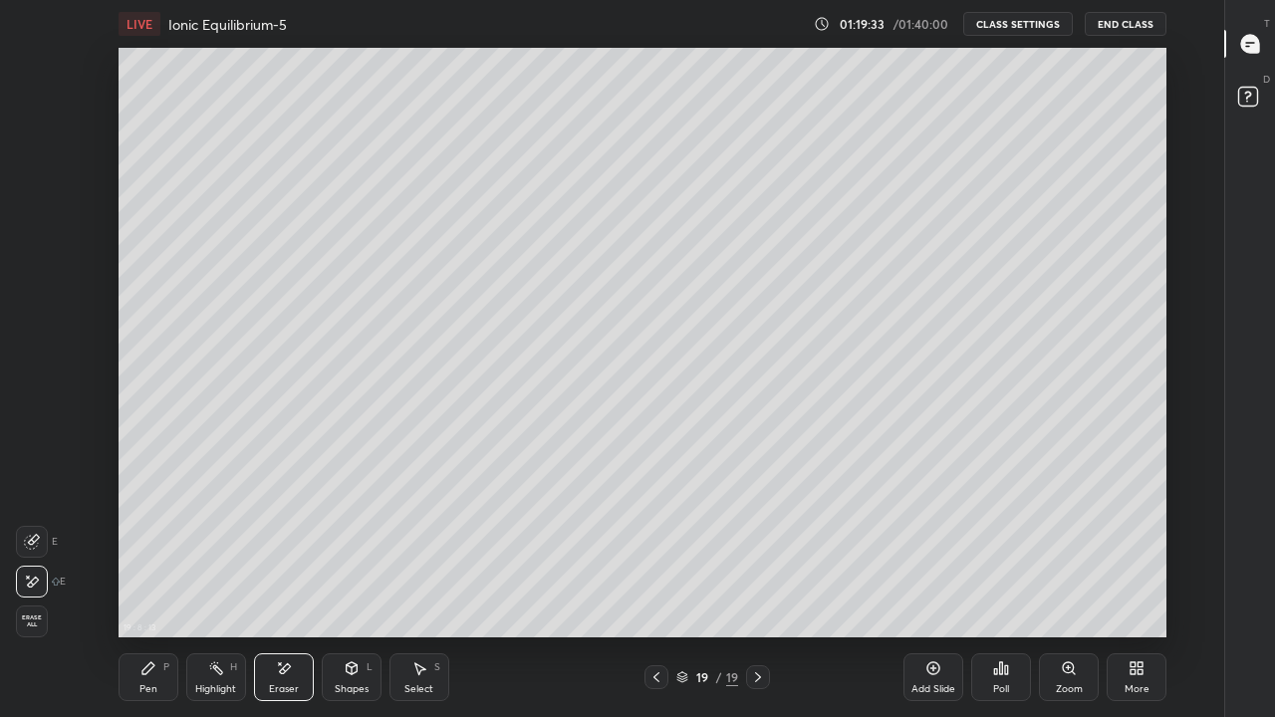
click at [162, 582] on div "Pen P" at bounding box center [149, 678] width 60 height 48
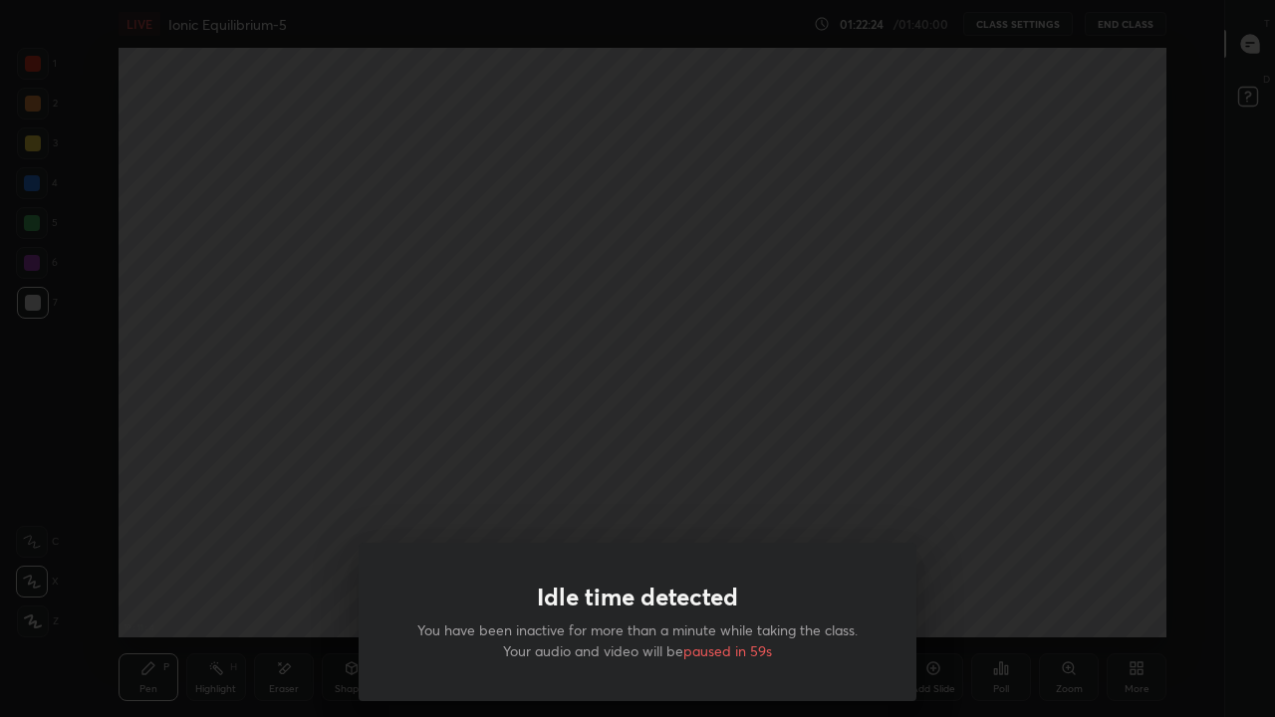
click at [455, 468] on div "Idle time detected You have been inactive for more than a minute while taking t…" at bounding box center [637, 358] width 1275 height 717
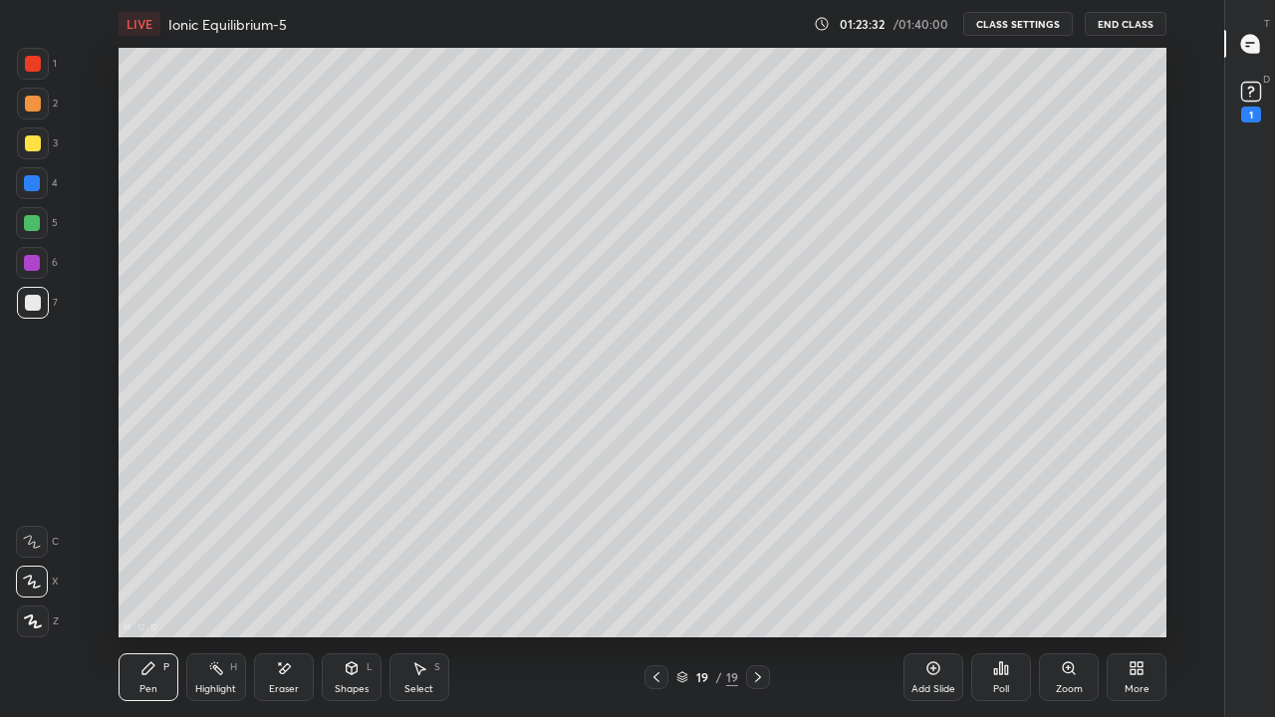
click at [1249, 100] on rect at bounding box center [1250, 92] width 19 height 19
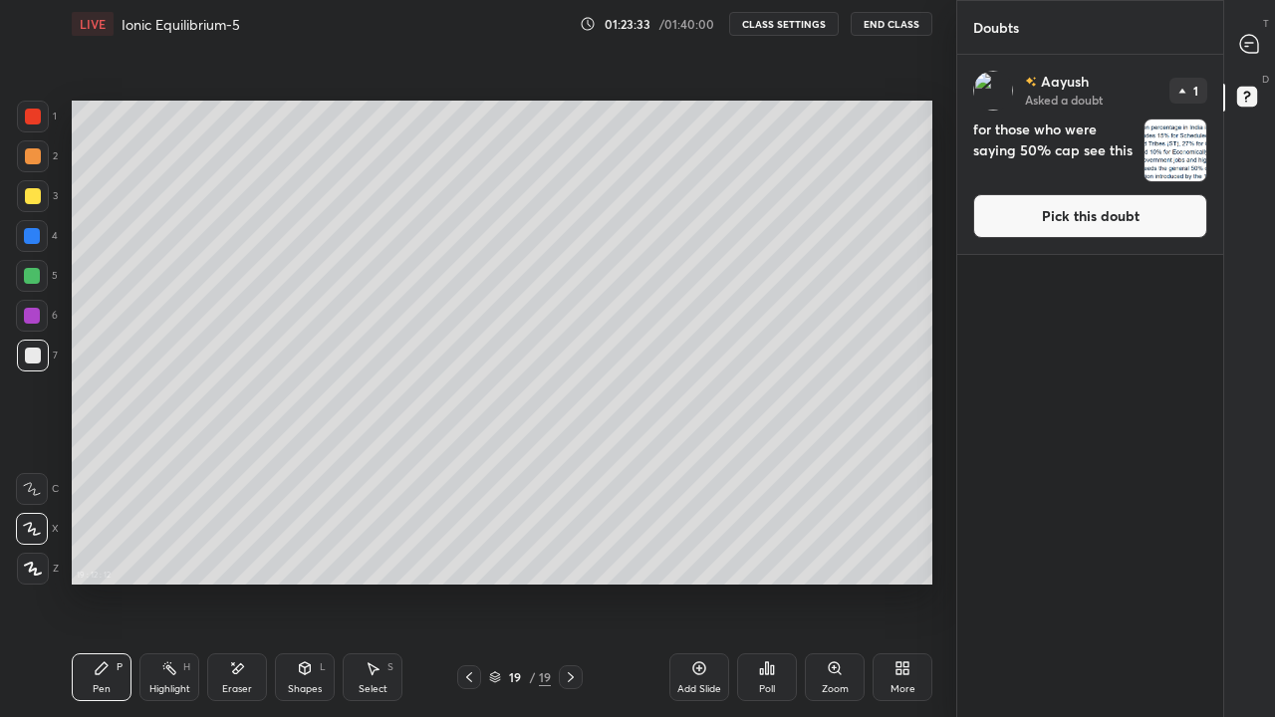
scroll to position [99047, 98760]
click at [1183, 160] on img "grid" at bounding box center [1176, 151] width 62 height 62
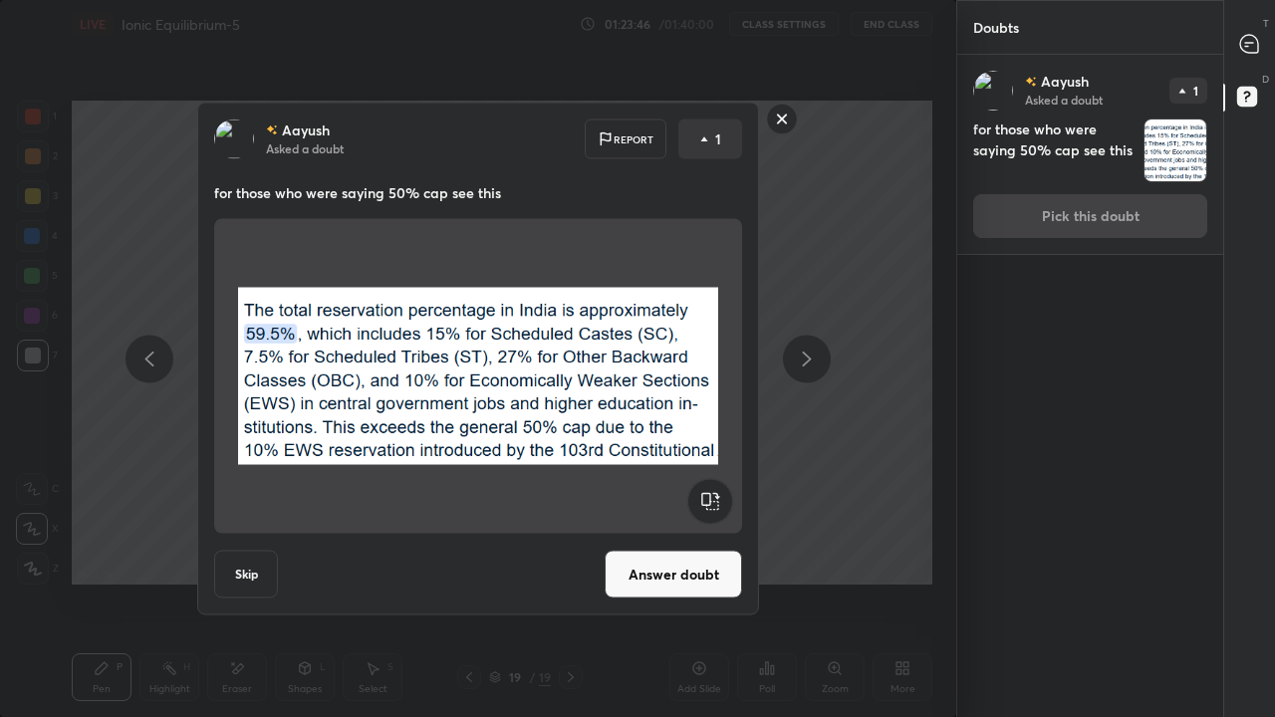
click at [787, 114] on rect at bounding box center [782, 119] width 31 height 31
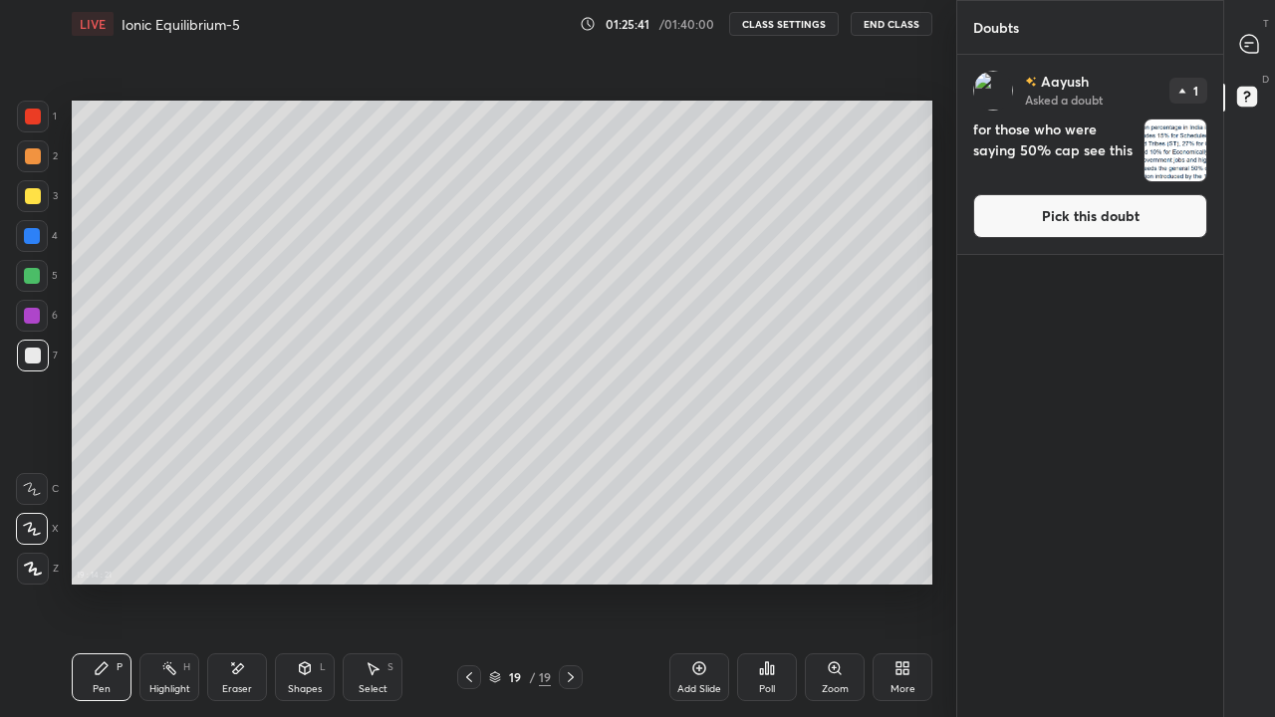
click at [895, 23] on button "End Class" at bounding box center [892, 24] width 82 height 24
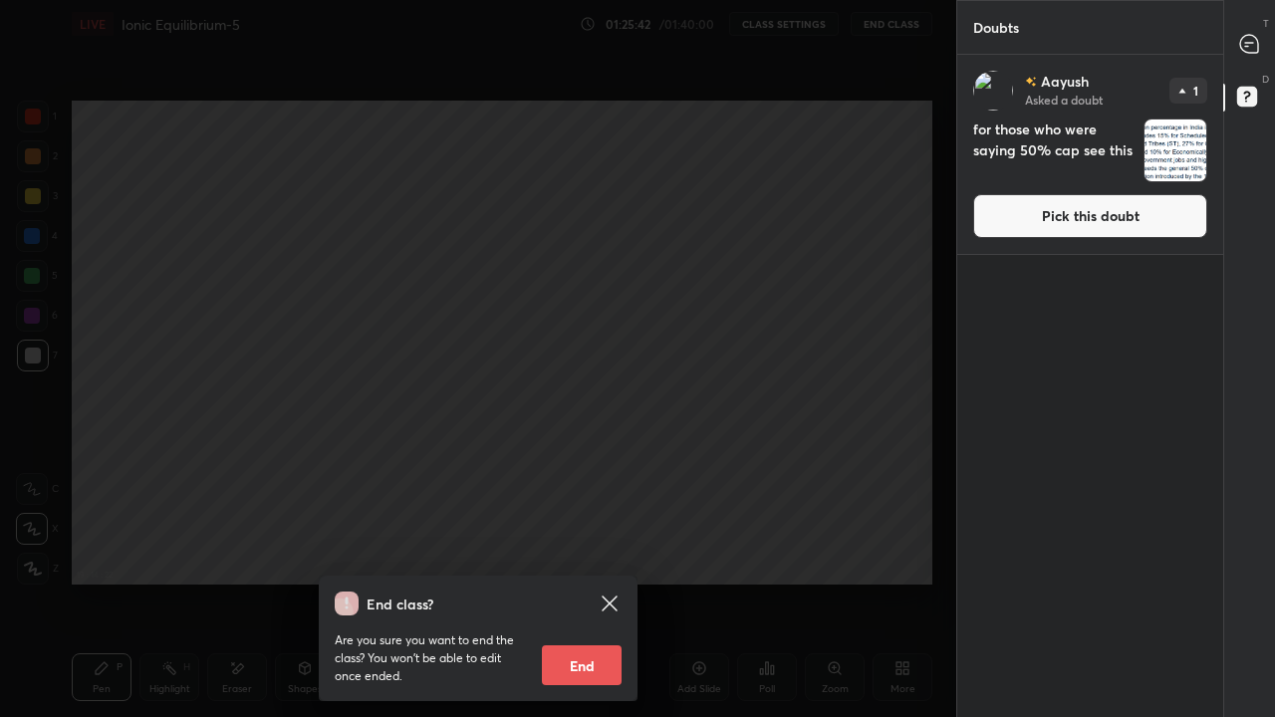
click at [576, 582] on button "End" at bounding box center [582, 666] width 80 height 40
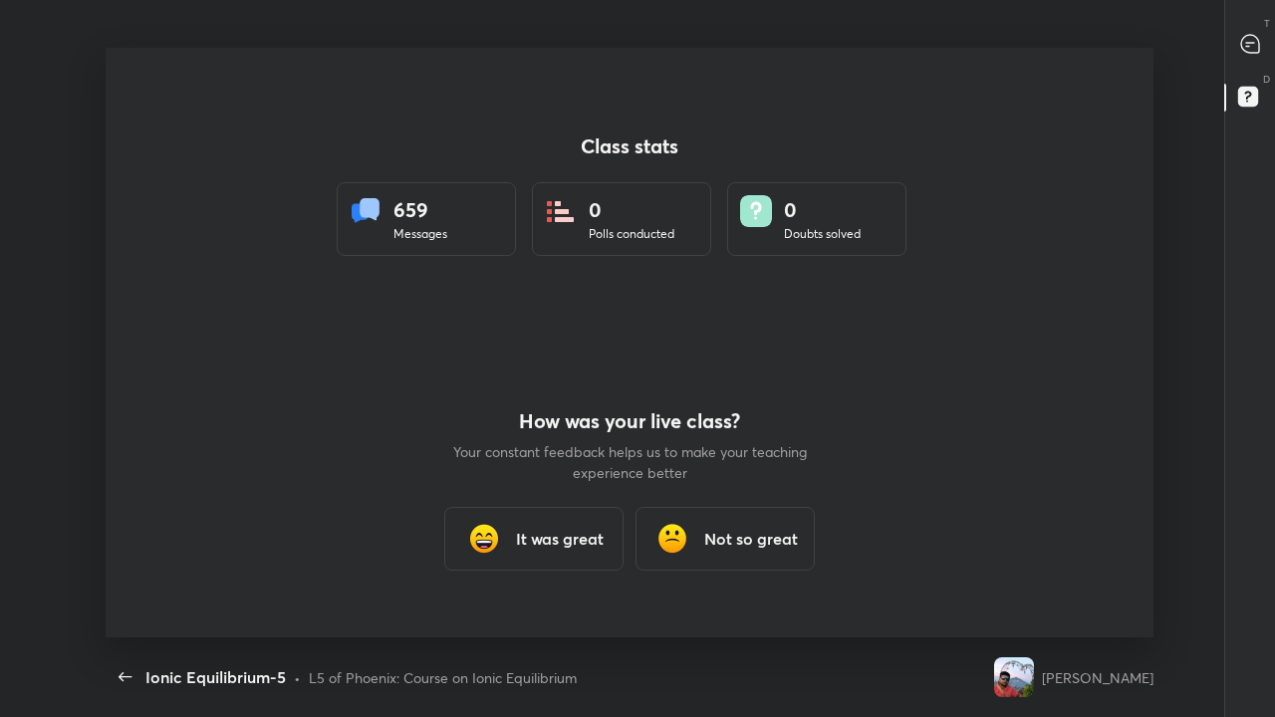
scroll to position [99047, 98378]
click at [570, 537] on h3 "It was great" at bounding box center [560, 539] width 88 height 24
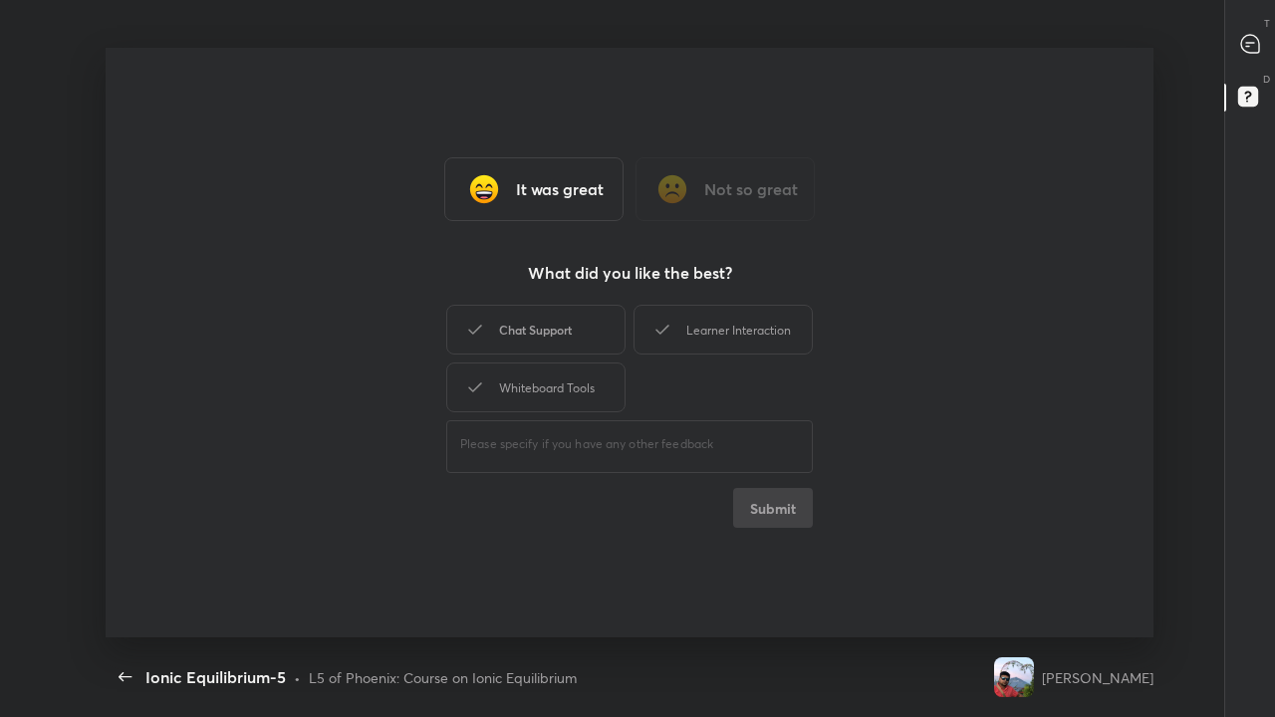
click at [592, 333] on div "Chat Support" at bounding box center [535, 330] width 179 height 50
click at [588, 379] on div "Whiteboard Tools" at bounding box center [535, 388] width 179 height 50
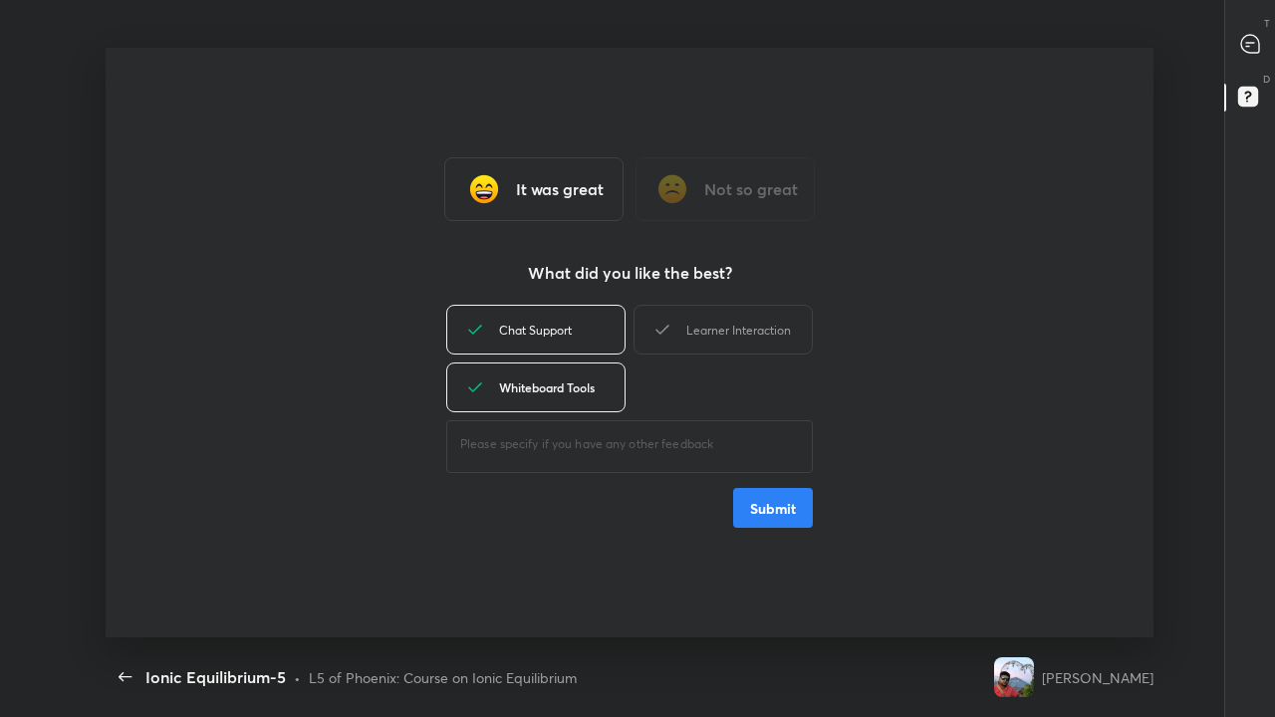
click at [686, 331] on div "Learner Interaction" at bounding box center [723, 330] width 179 height 50
click at [599, 338] on div "Chat Support" at bounding box center [535, 330] width 179 height 50
click at [770, 502] on button "Submit" at bounding box center [773, 508] width 80 height 40
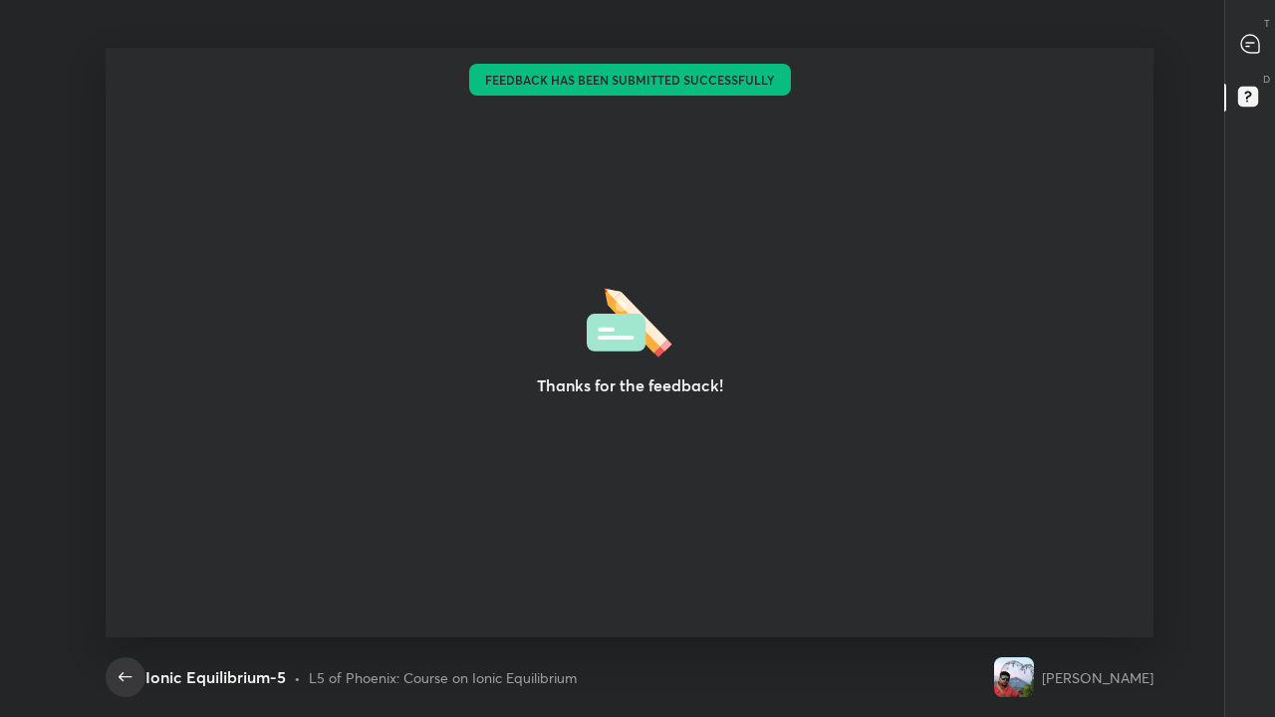
click at [132, 582] on icon "button" at bounding box center [126, 678] width 24 height 24
